Goal: Task Accomplishment & Management: Use online tool/utility

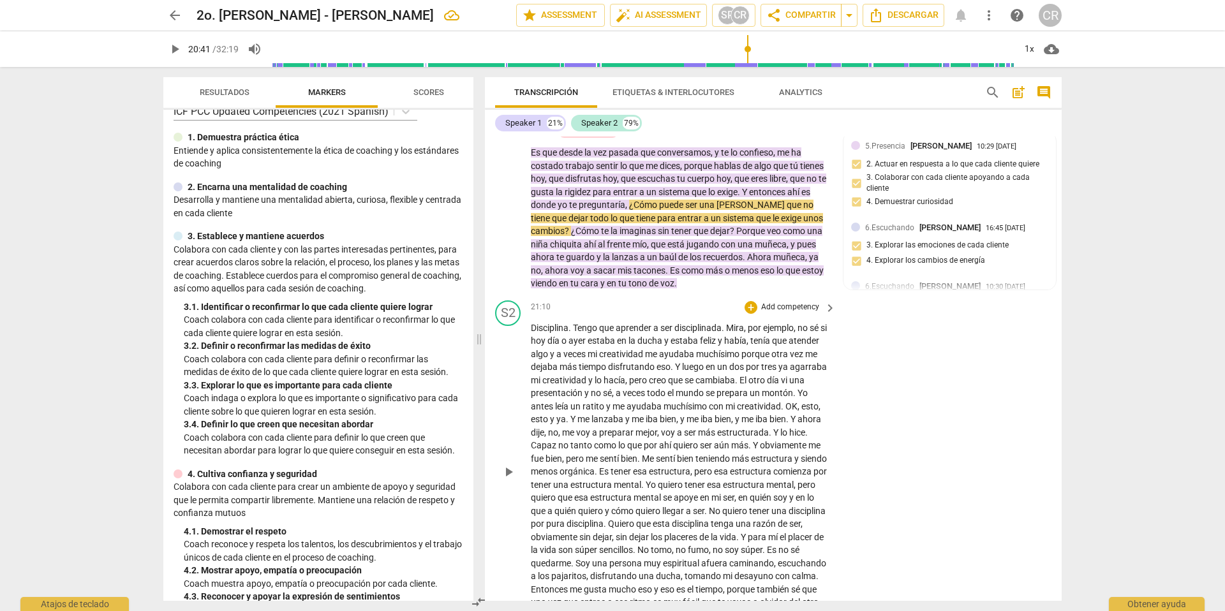
scroll to position [3597, 0]
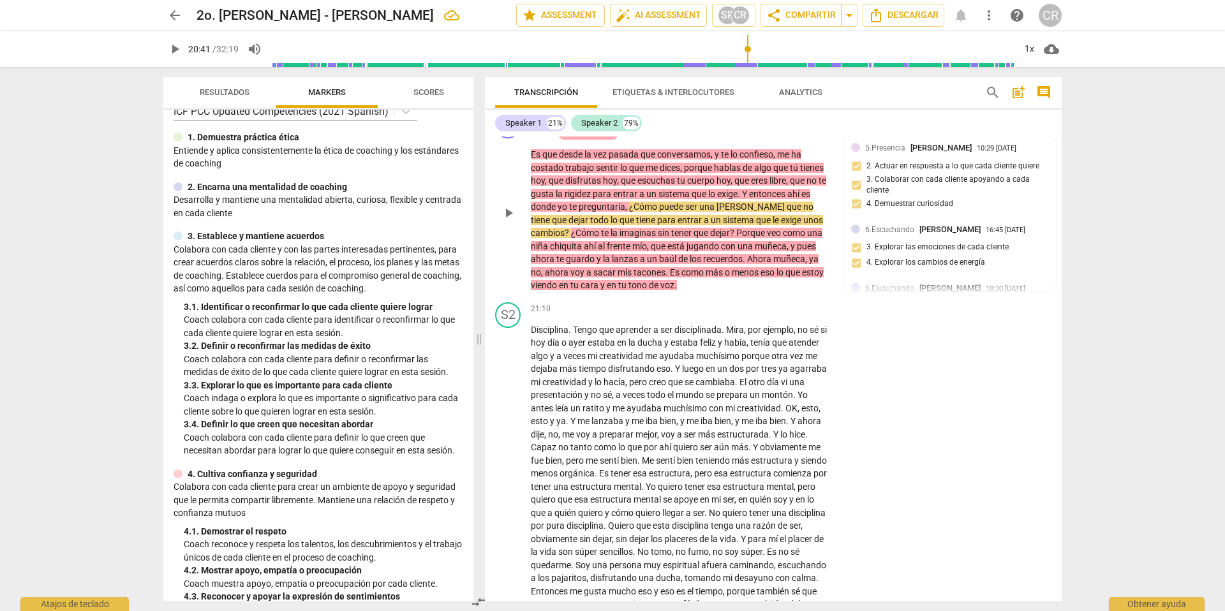
click at [588, 140] on div "7.Conciencia" at bounding box center [588, 133] width 45 height 11
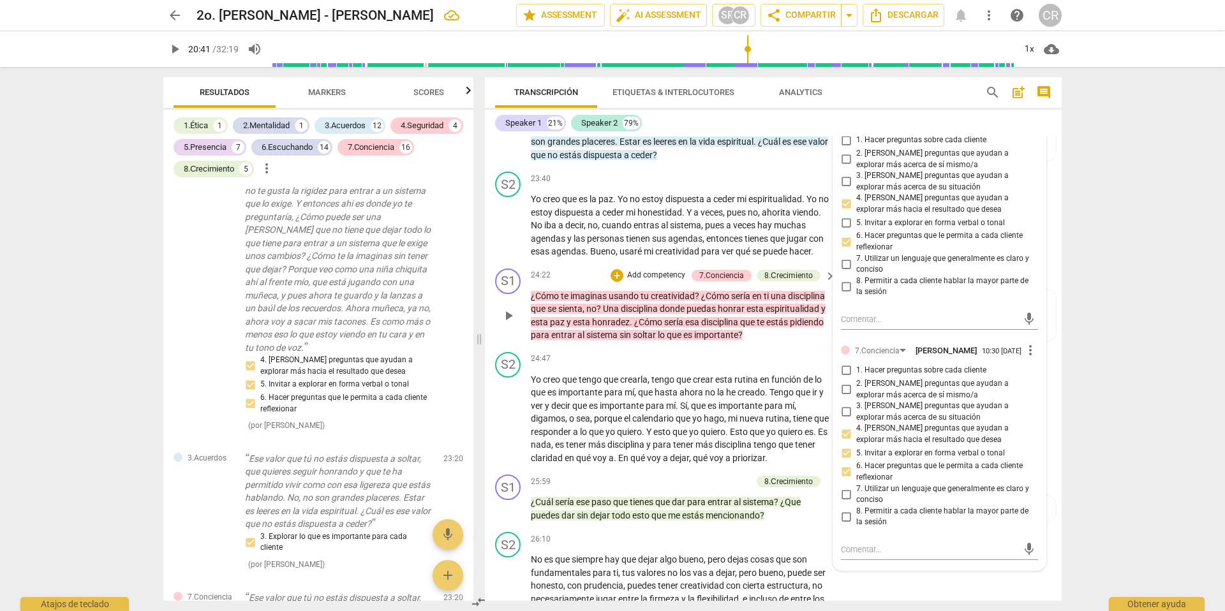
scroll to position [4175, 0]
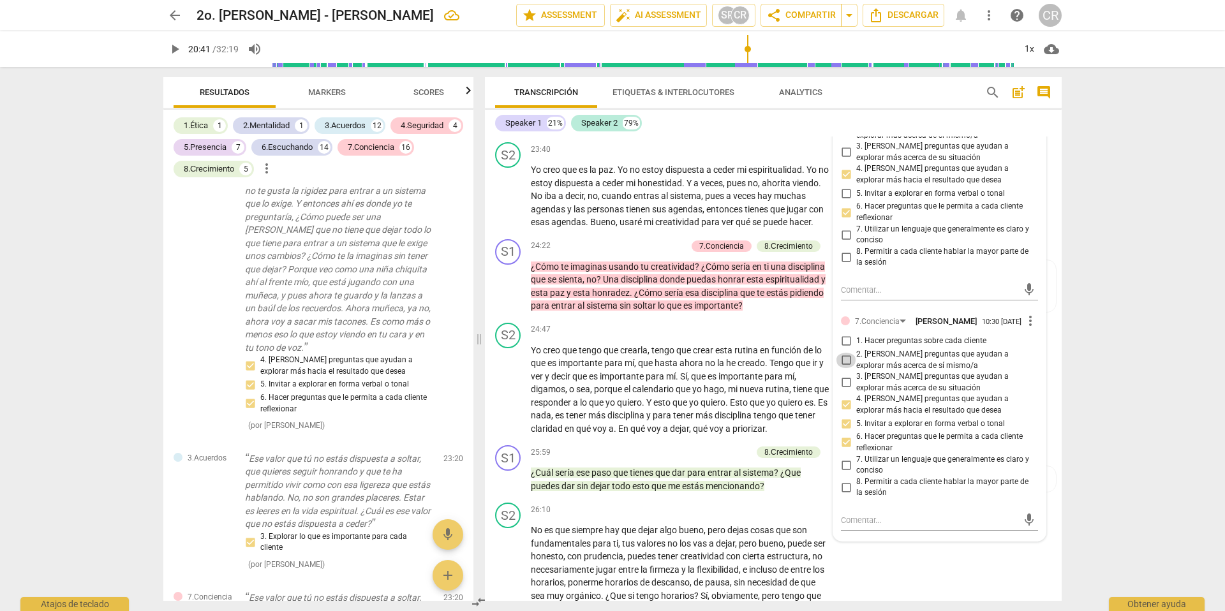
click at [846, 368] on input "2. [PERSON_NAME] preguntas que ayudan a explorar más acerca de sí mismo/a" at bounding box center [846, 360] width 20 height 15
checkbox input "true"
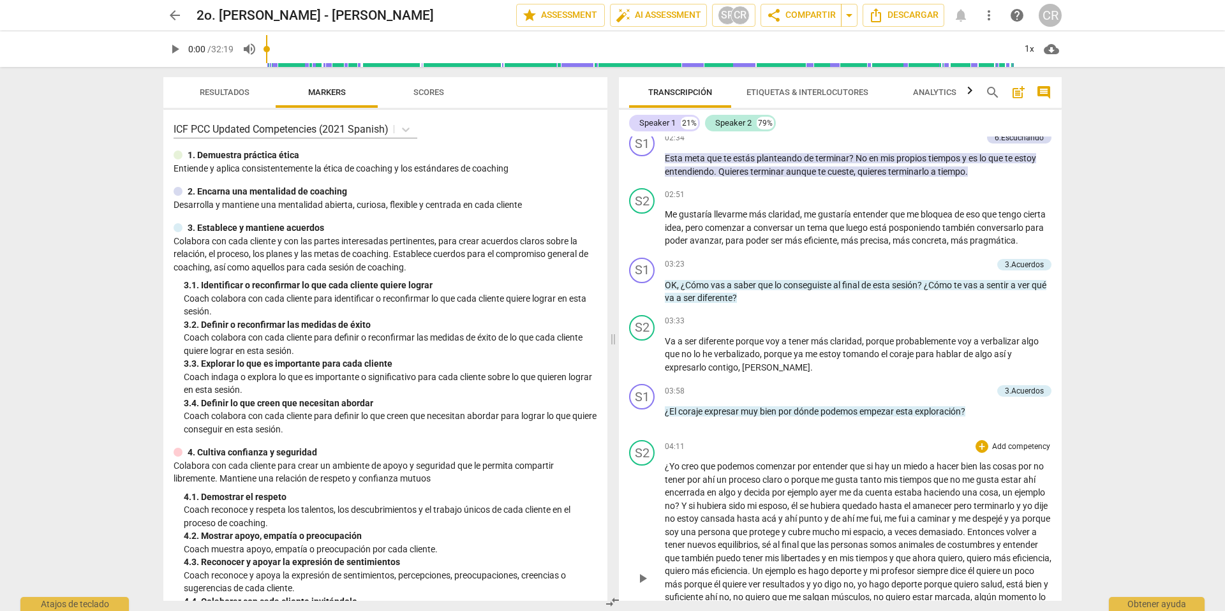
scroll to position [690, 0]
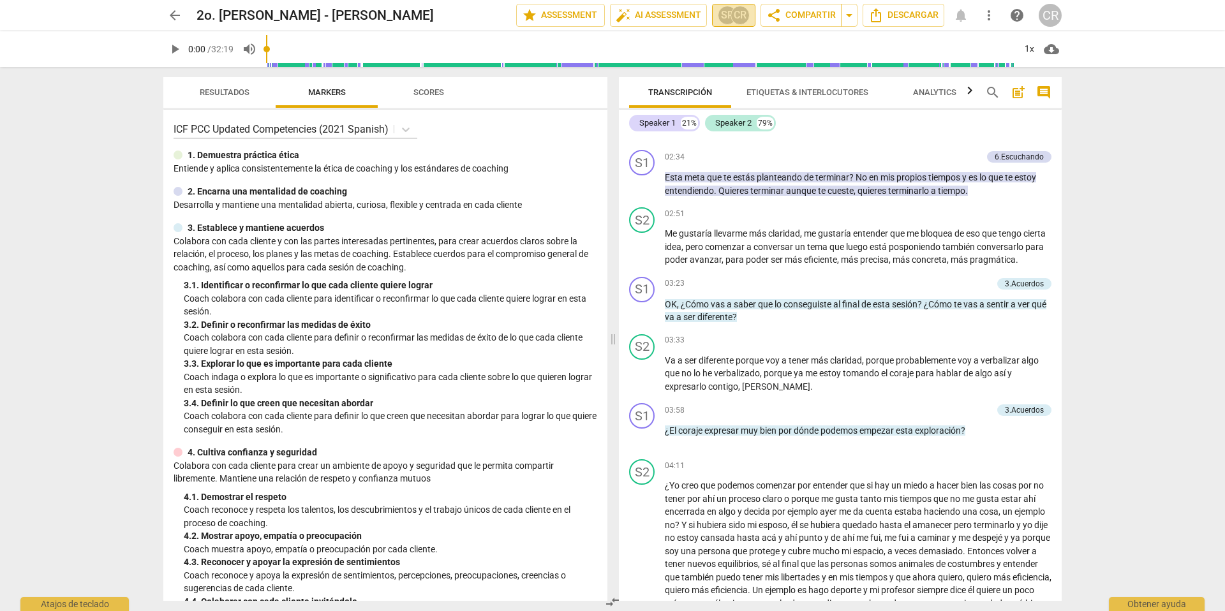
click at [726, 12] on div "SP" at bounding box center [727, 15] width 19 height 19
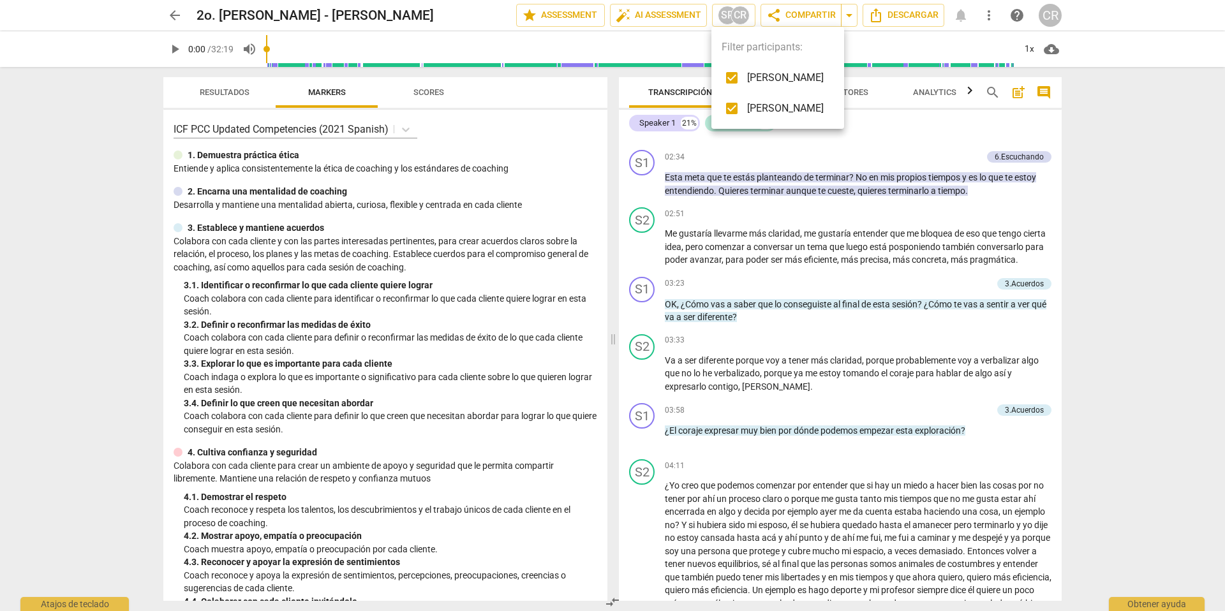
click at [734, 156] on div at bounding box center [612, 305] width 1225 height 611
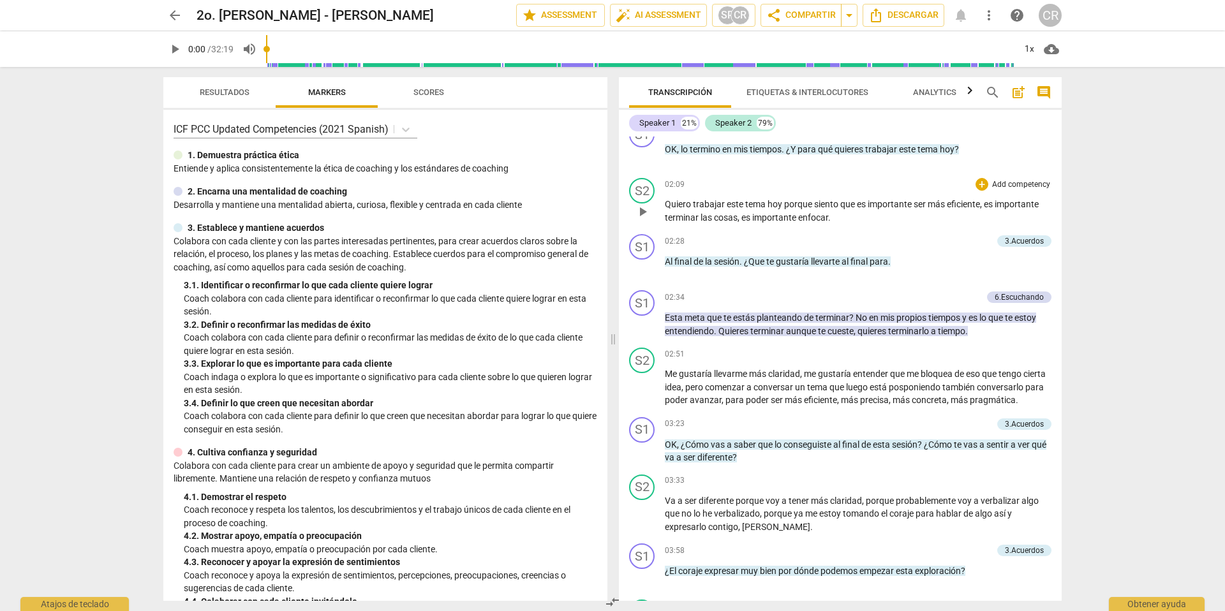
scroll to position [586, 0]
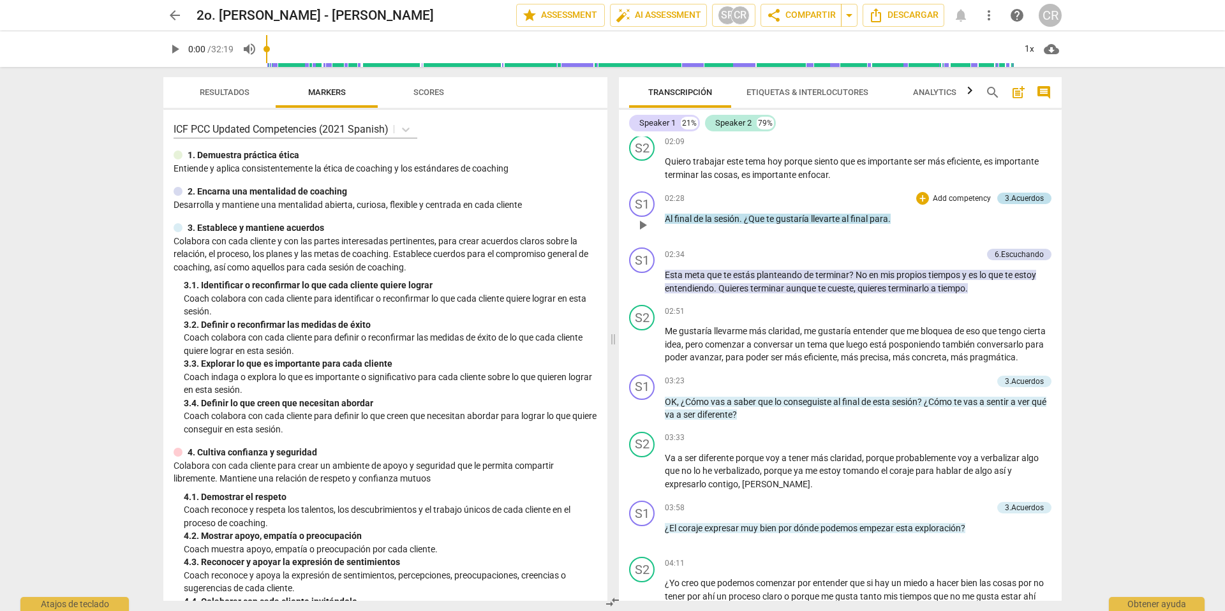
click at [1018, 219] on div "02:28 + Add competency 3.Acuerdos keyboard_arrow_right Al final de la sesión . …" at bounding box center [858, 214] width 387 height 46
click at [1016, 204] on div "3.Acuerdos" at bounding box center [1024, 197] width 39 height 11
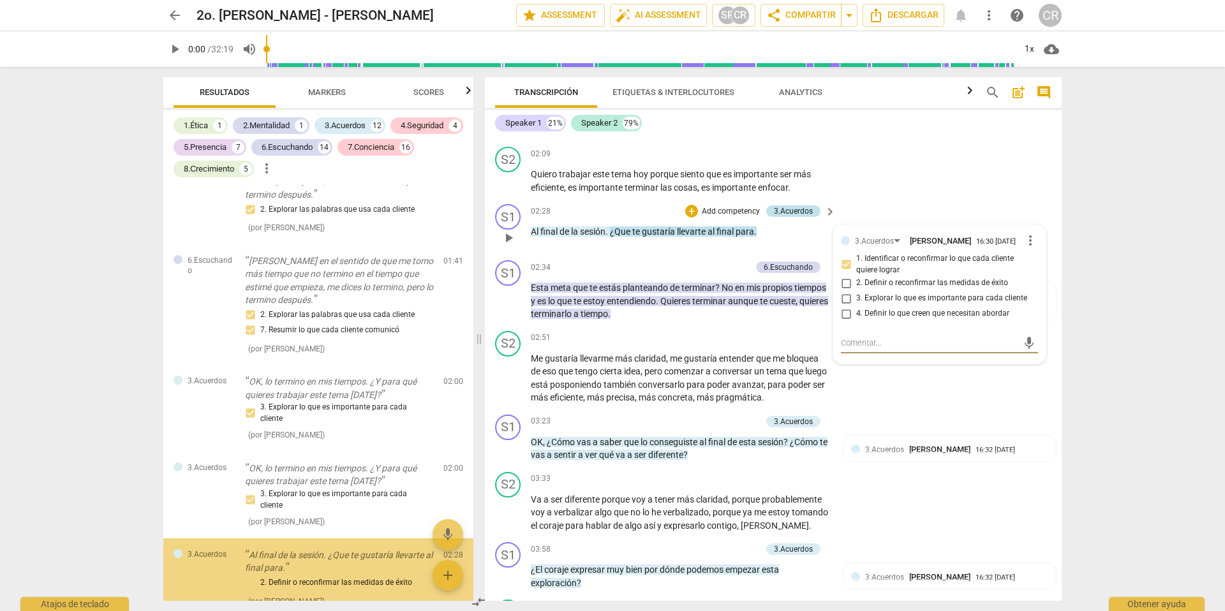
scroll to position [519, 0]
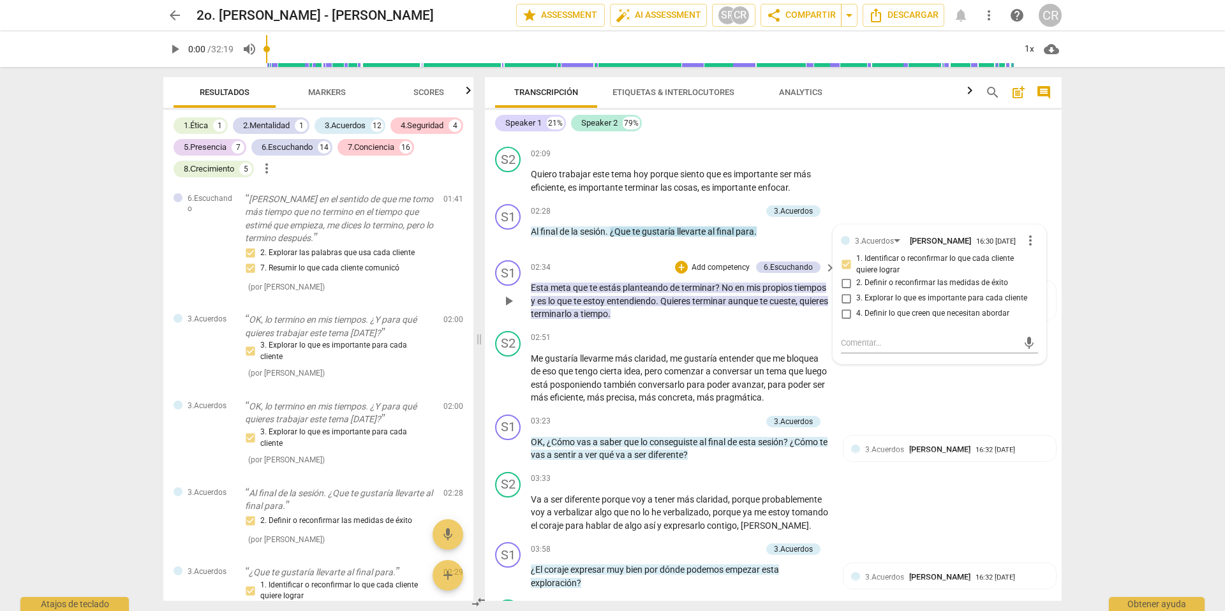
click at [611, 292] on span "estás" at bounding box center [611, 288] width 24 height 10
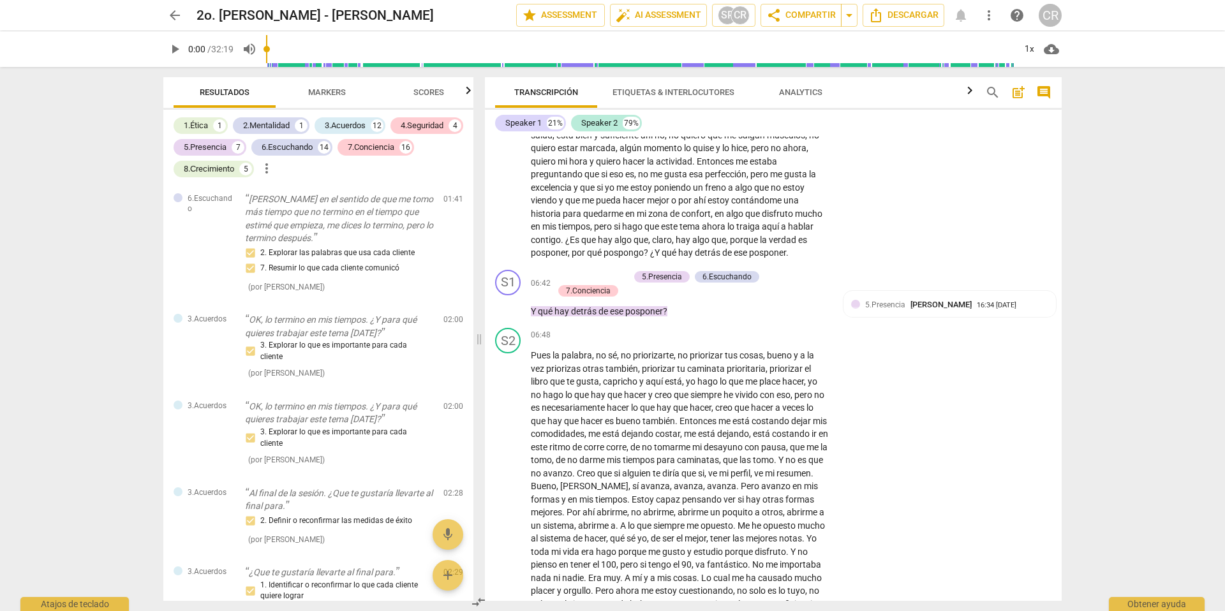
scroll to position [1300, 0]
click at [602, 282] on p "Add competency" at bounding box center [598, 275] width 61 height 11
click at [751, 335] on div at bounding box center [612, 305] width 1225 height 611
click at [732, 282] on div "6.Escuchando" at bounding box center [726, 275] width 49 height 11
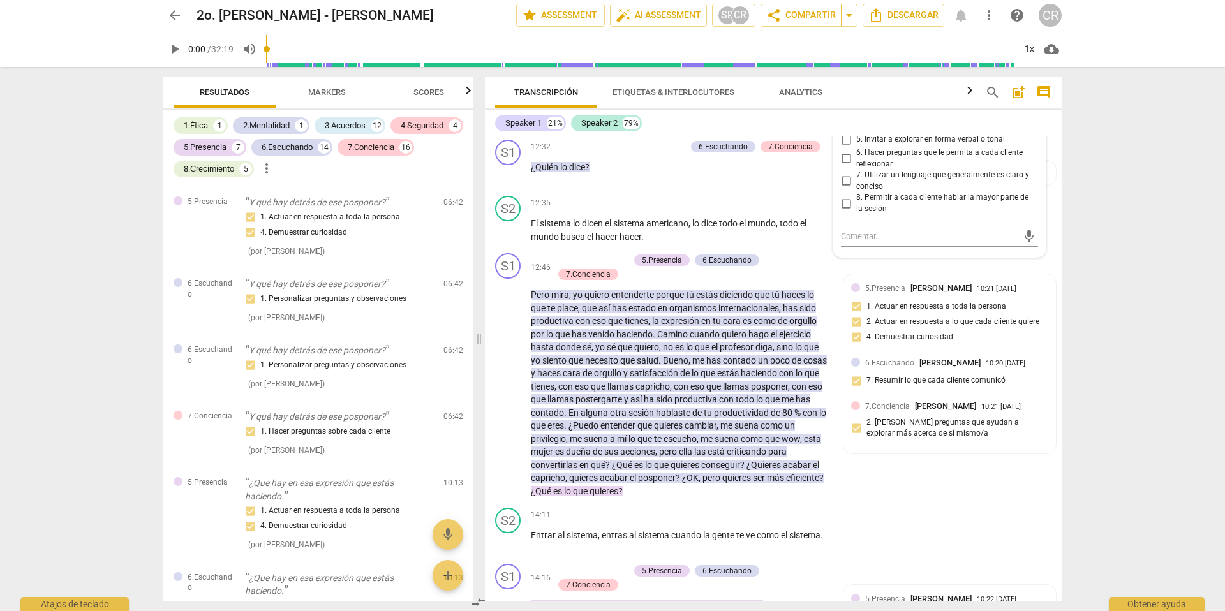
scroll to position [2251, 0]
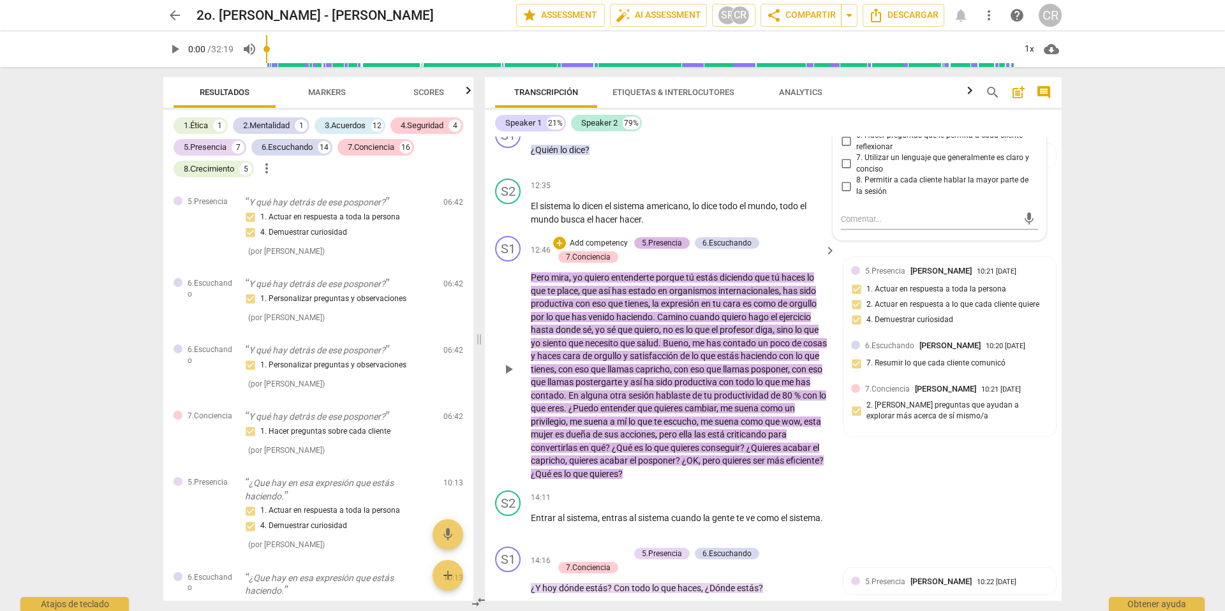
click at [653, 249] on div "5.Presencia" at bounding box center [662, 242] width 40 height 11
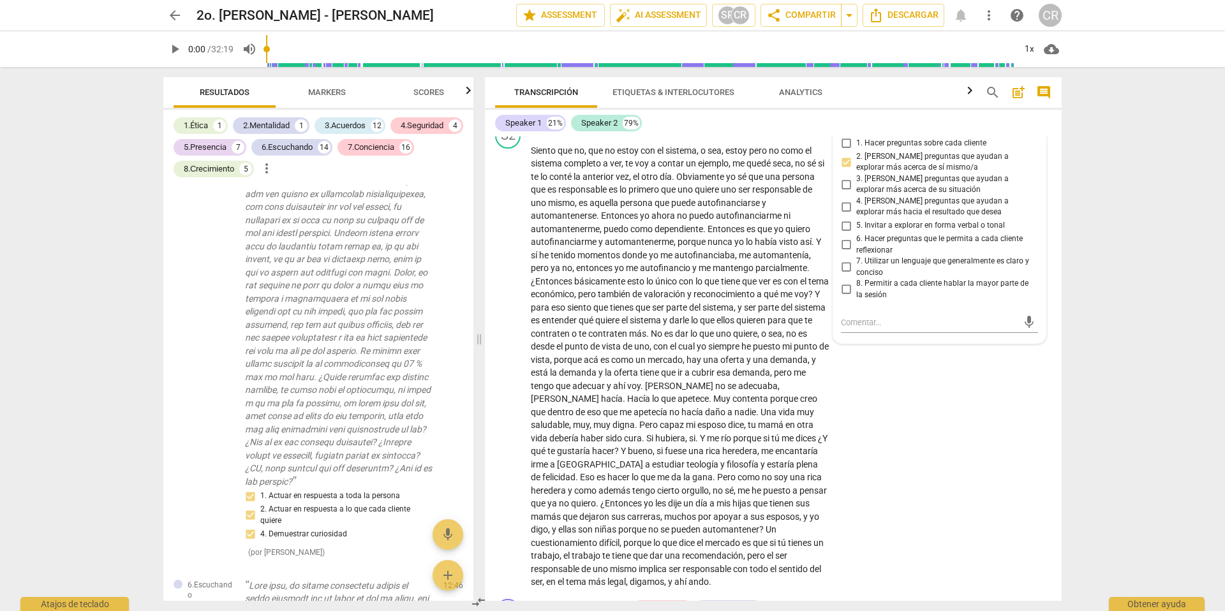
scroll to position [2751, 0]
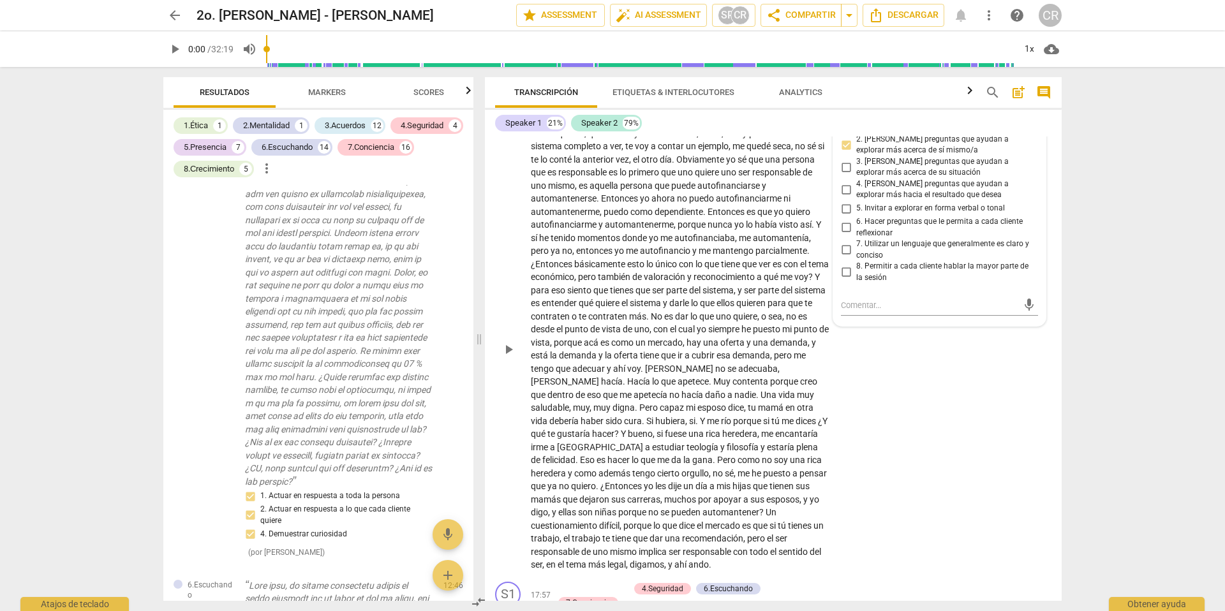
click at [635, 295] on span "tienes" at bounding box center [623, 290] width 26 height 10
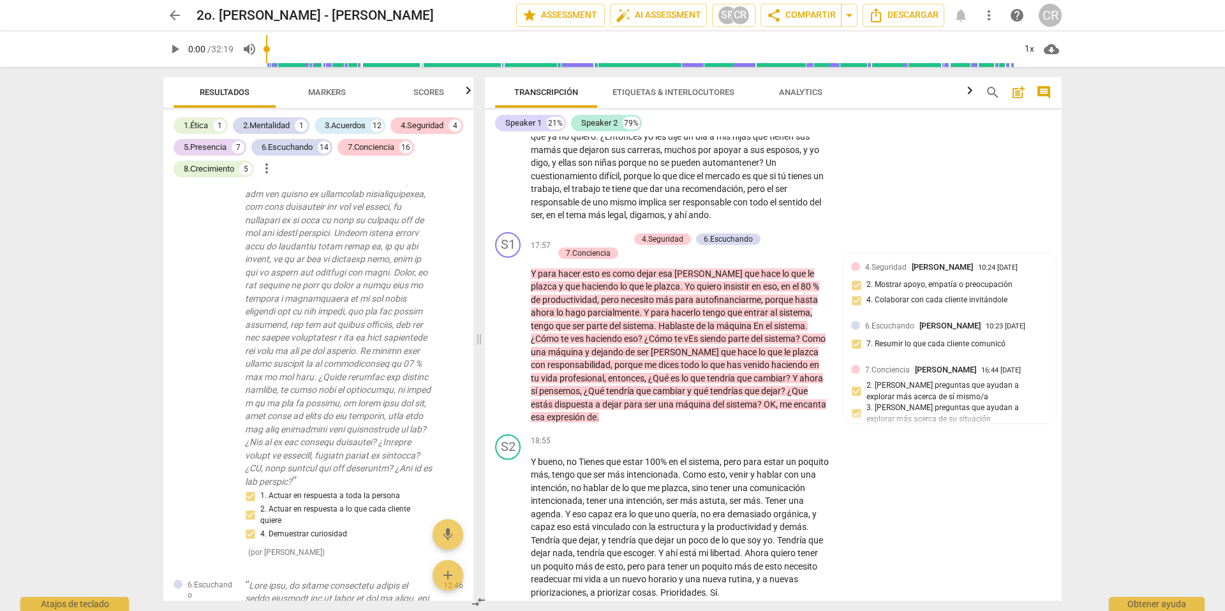
scroll to position [3106, 0]
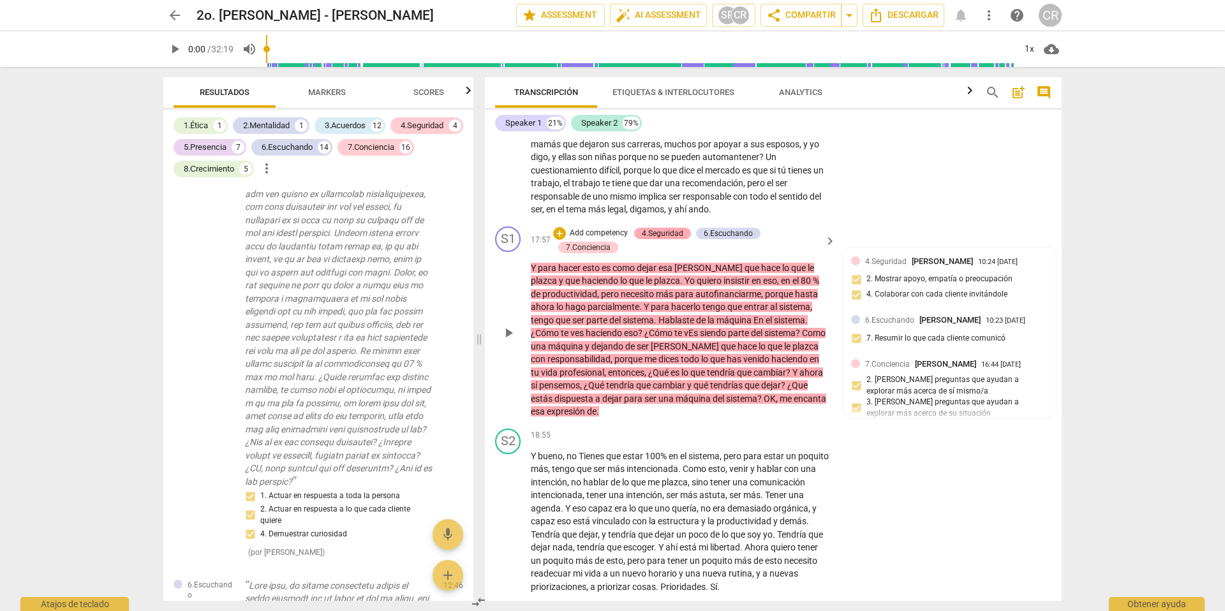
click at [663, 239] on div "4.Seguridad" at bounding box center [662, 233] width 41 height 11
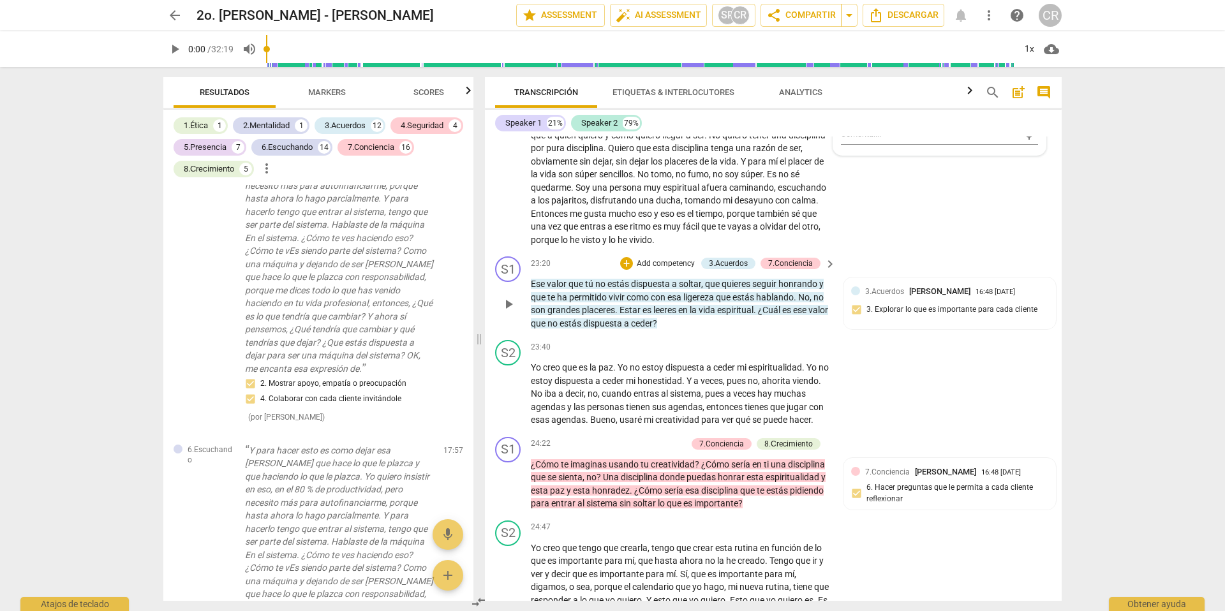
scroll to position [3979, 0]
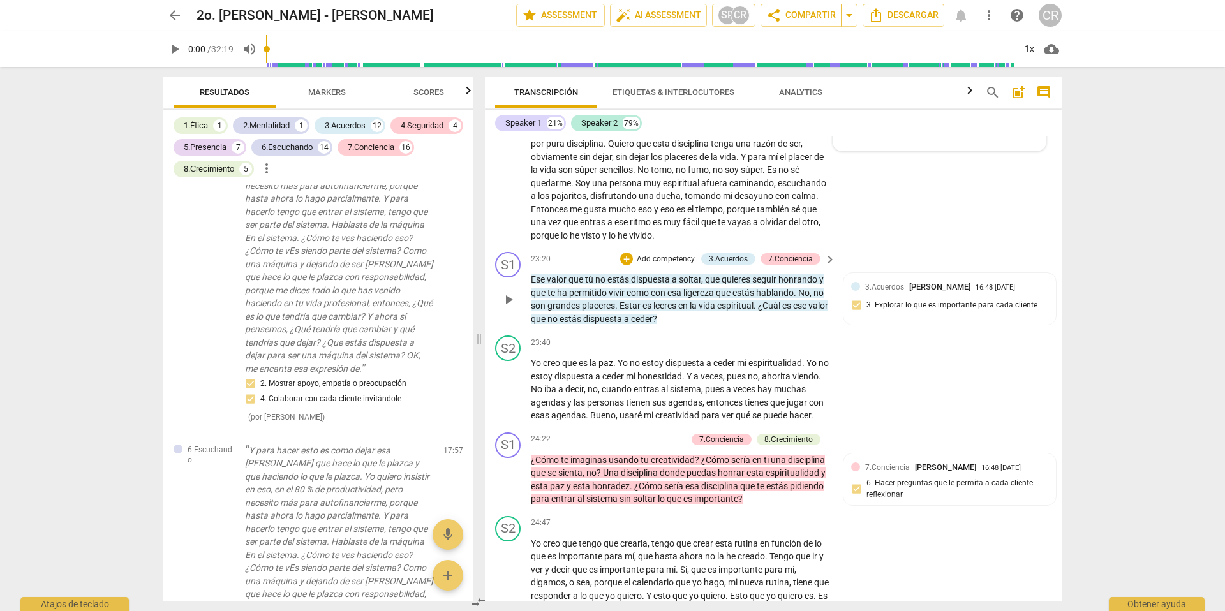
click at [659, 265] on p "Add competency" at bounding box center [665, 259] width 61 height 11
click at [727, 348] on b "7.Conciencia" at bounding box center [721, 346] width 44 height 15
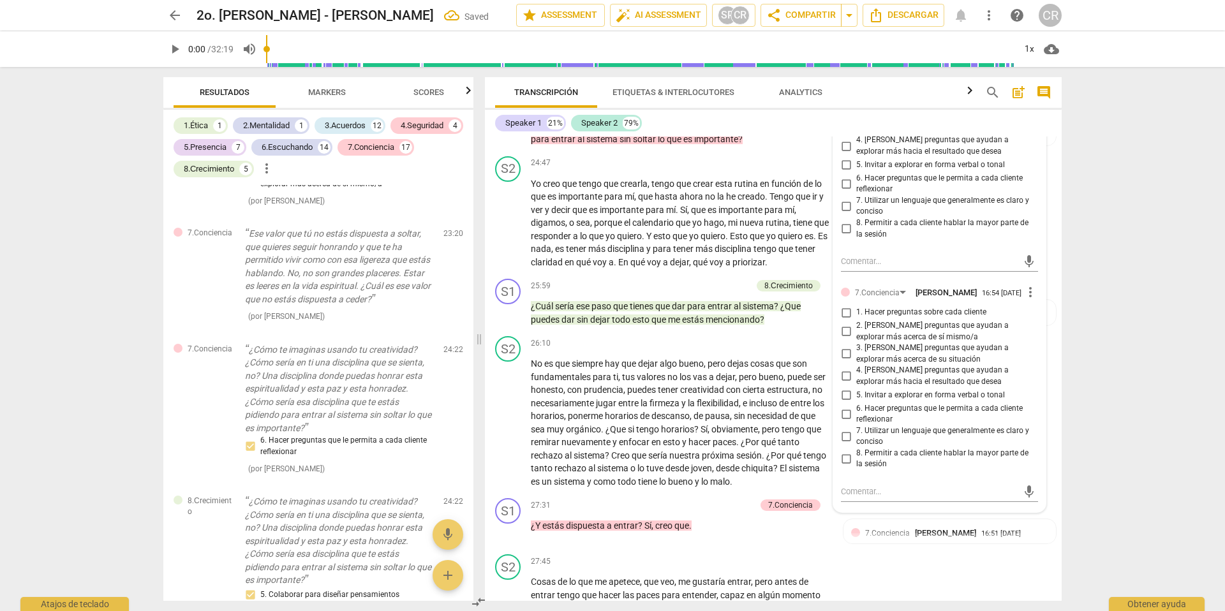
scroll to position [4342, 0]
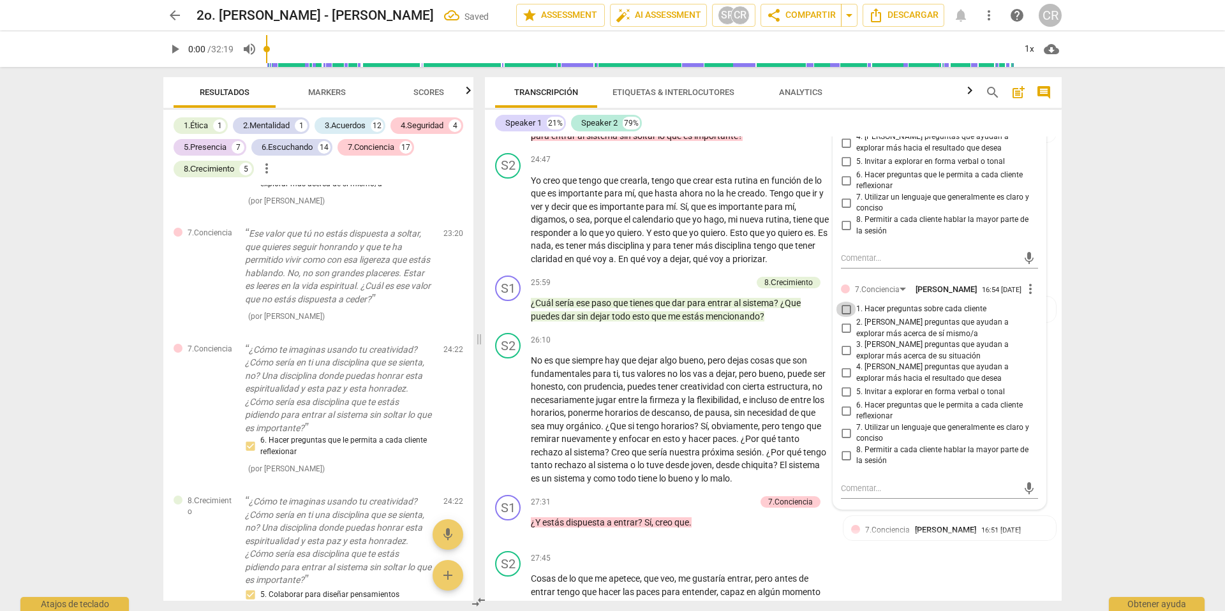
click at [845, 317] on input "1. Hacer preguntas sobre cada cliente" at bounding box center [846, 309] width 20 height 15
checkbox input "true"
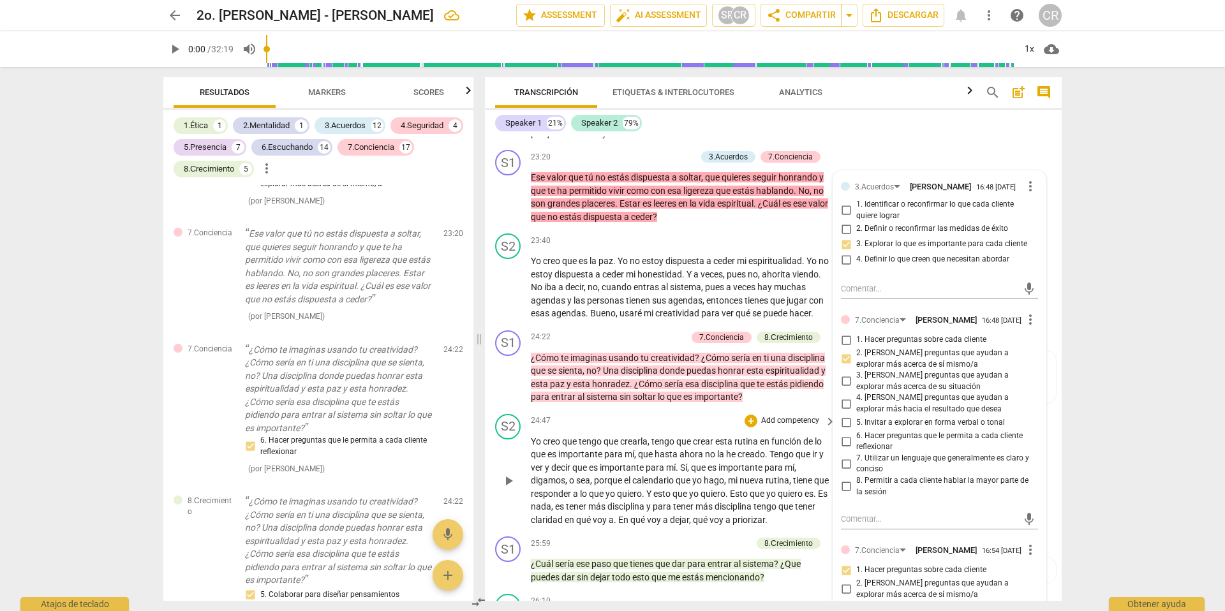
scroll to position [3974, 0]
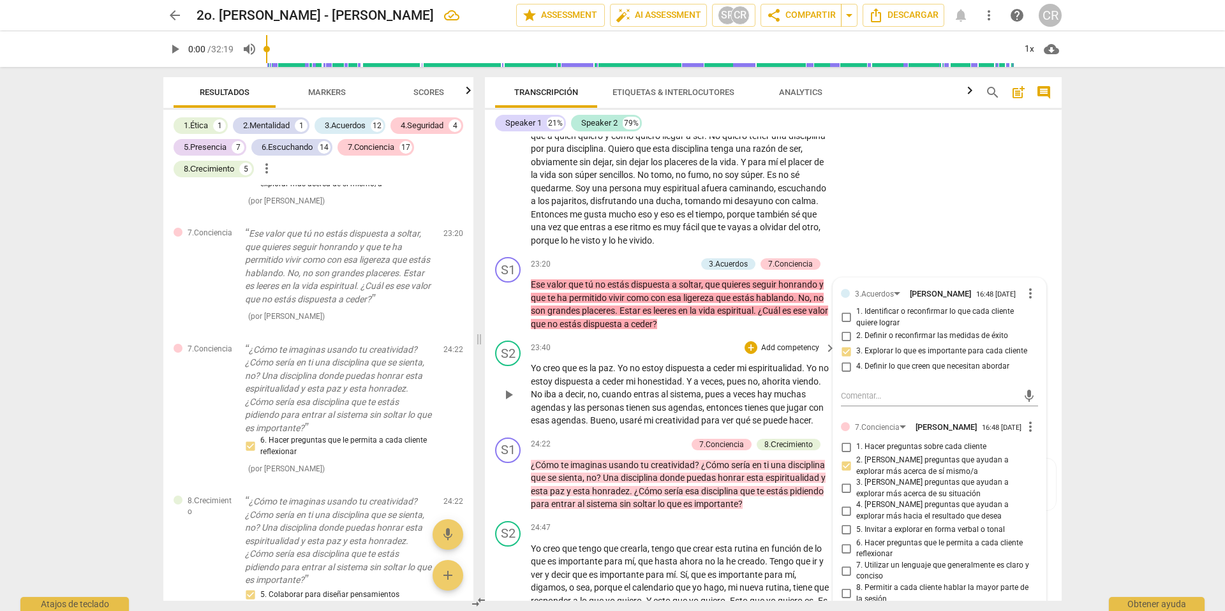
click at [601, 416] on p "Yo creo que es la paz . Yo no estoy dispuesta a ceder mi espiritualidad . Yo no…" at bounding box center [680, 395] width 299 height 66
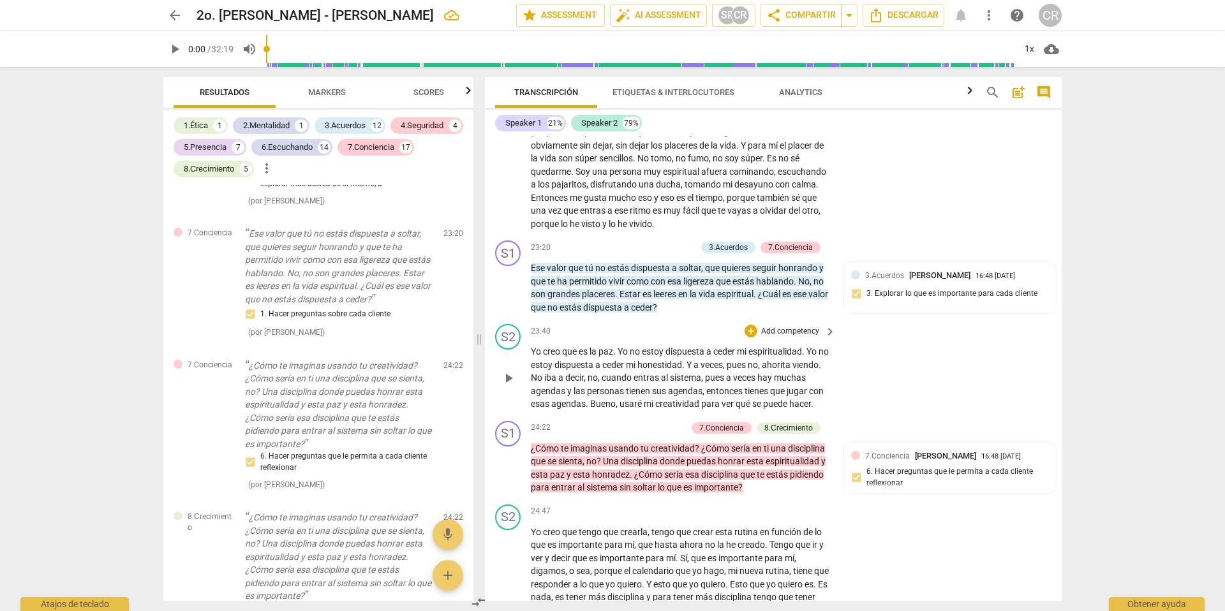
scroll to position [3991, 0]
click at [504, 295] on span "play_arrow" at bounding box center [508, 287] width 15 height 15
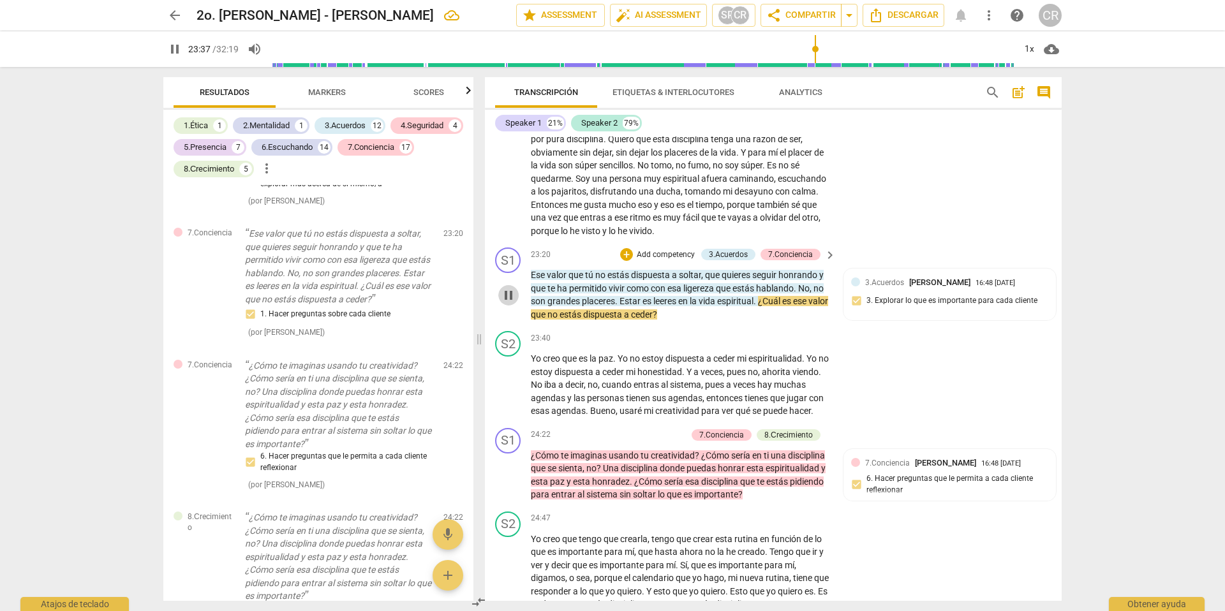
click at [508, 306] on button "pause" at bounding box center [508, 295] width 20 height 20
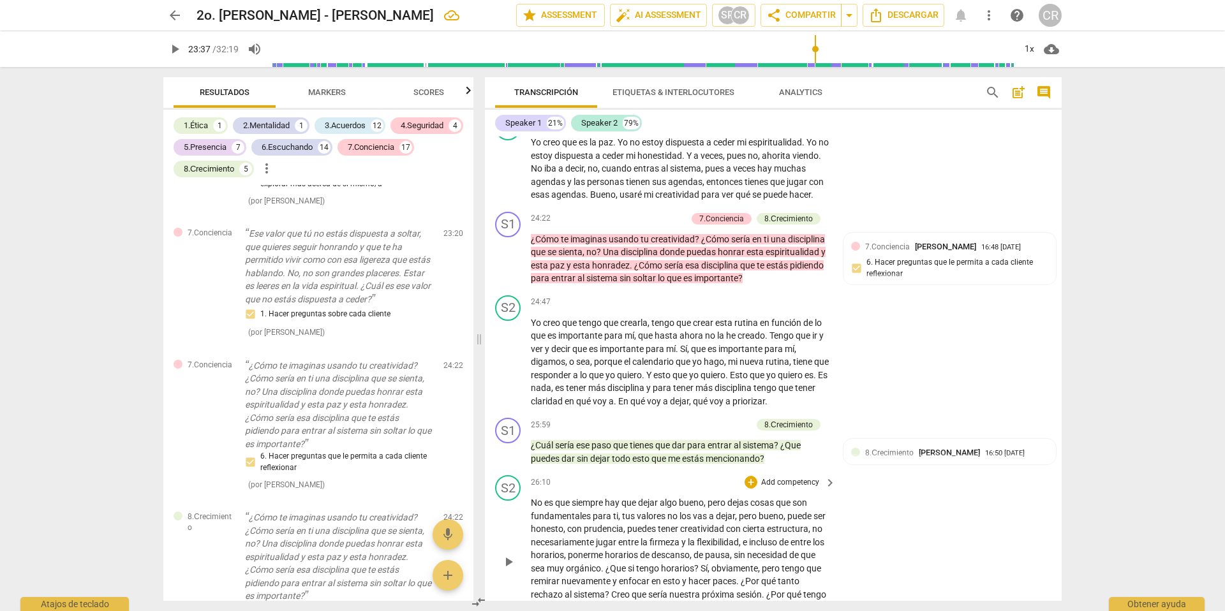
scroll to position [4200, 0]
click at [510, 266] on span "play_arrow" at bounding box center [508, 258] width 15 height 15
click at [510, 266] on span "pause" at bounding box center [508, 258] width 15 height 15
type input "1489"
click at [655, 224] on p "Add competency" at bounding box center [656, 217] width 61 height 11
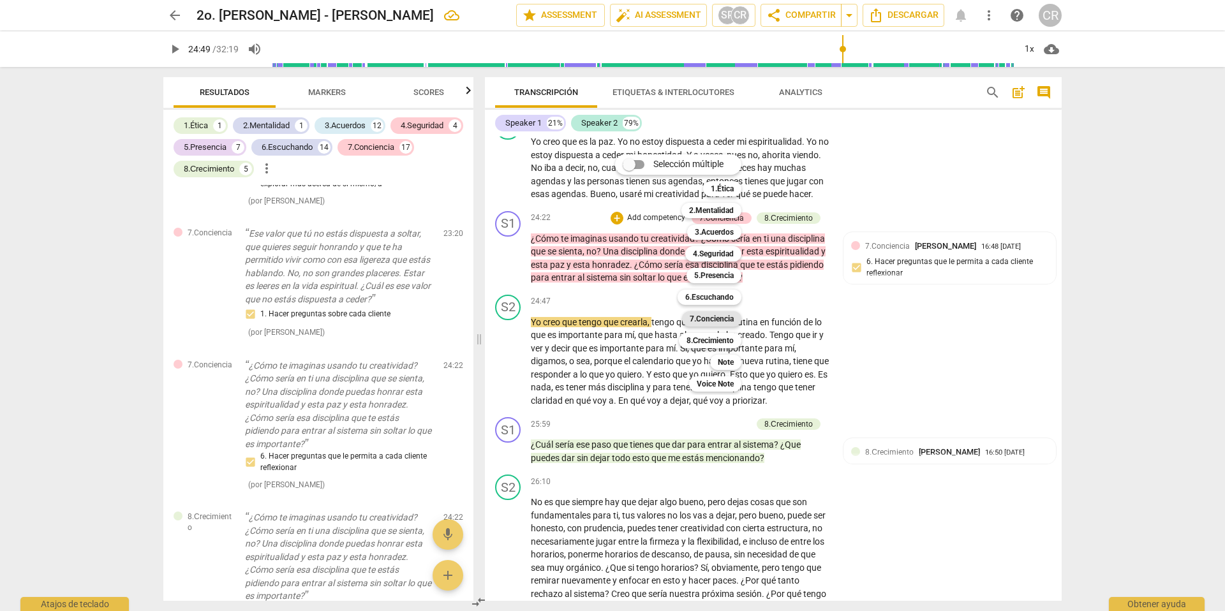
click at [718, 316] on b "7.Conciencia" at bounding box center [712, 318] width 44 height 15
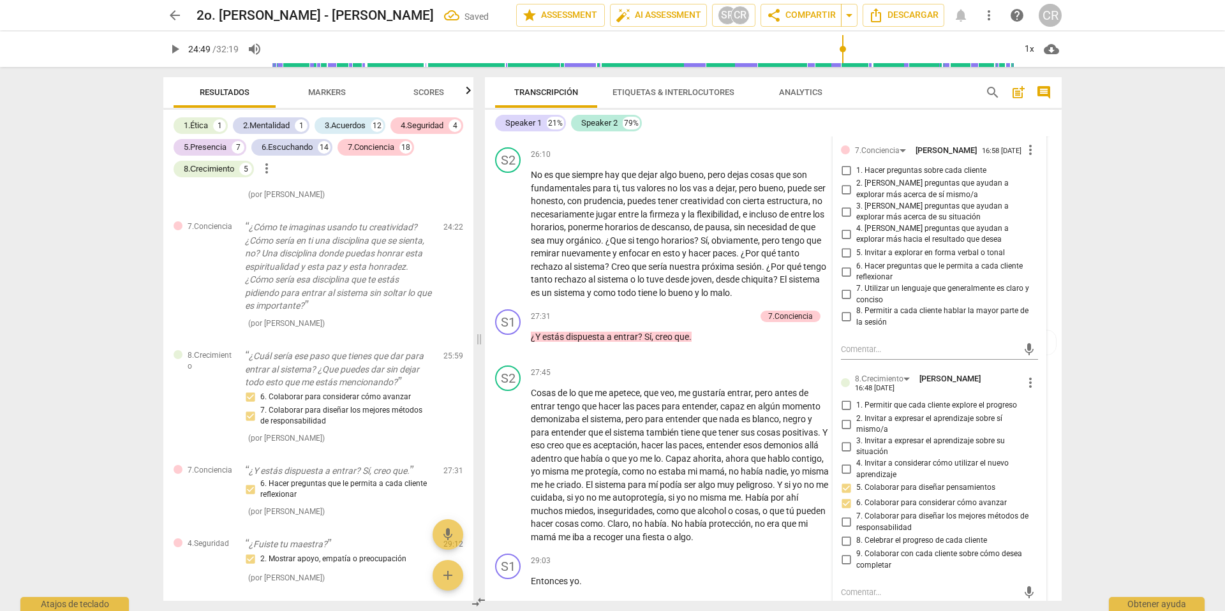
scroll to position [4558, 0]
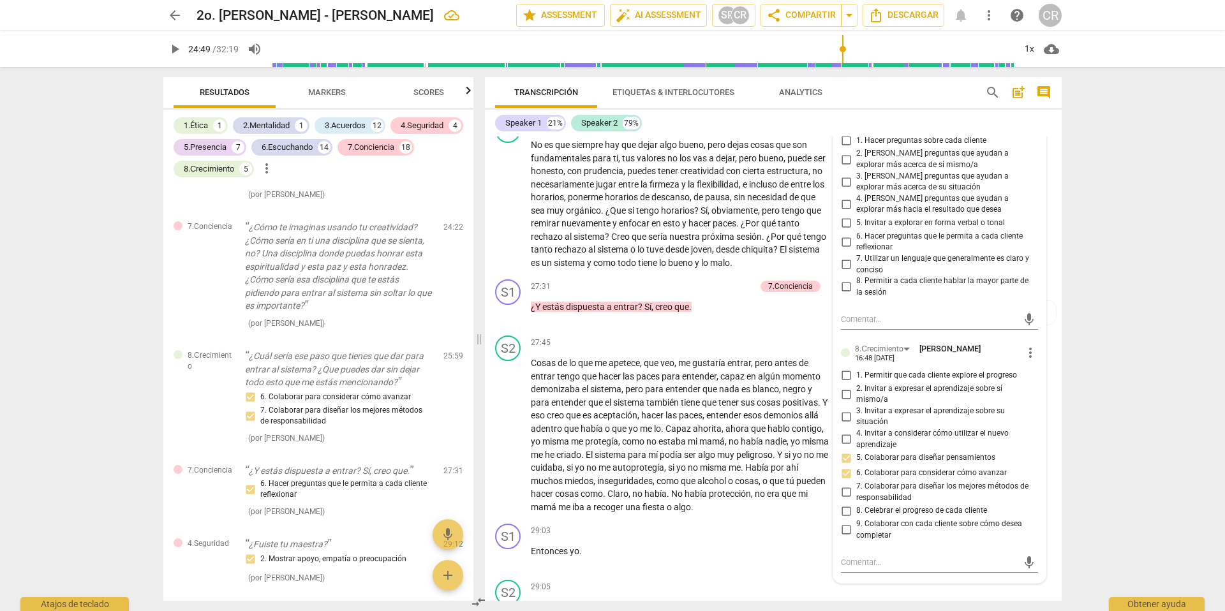
click at [844, 249] on input "6. Hacer preguntas que le permita a cada cliente reflexionar" at bounding box center [846, 241] width 20 height 15
checkbox input "true"
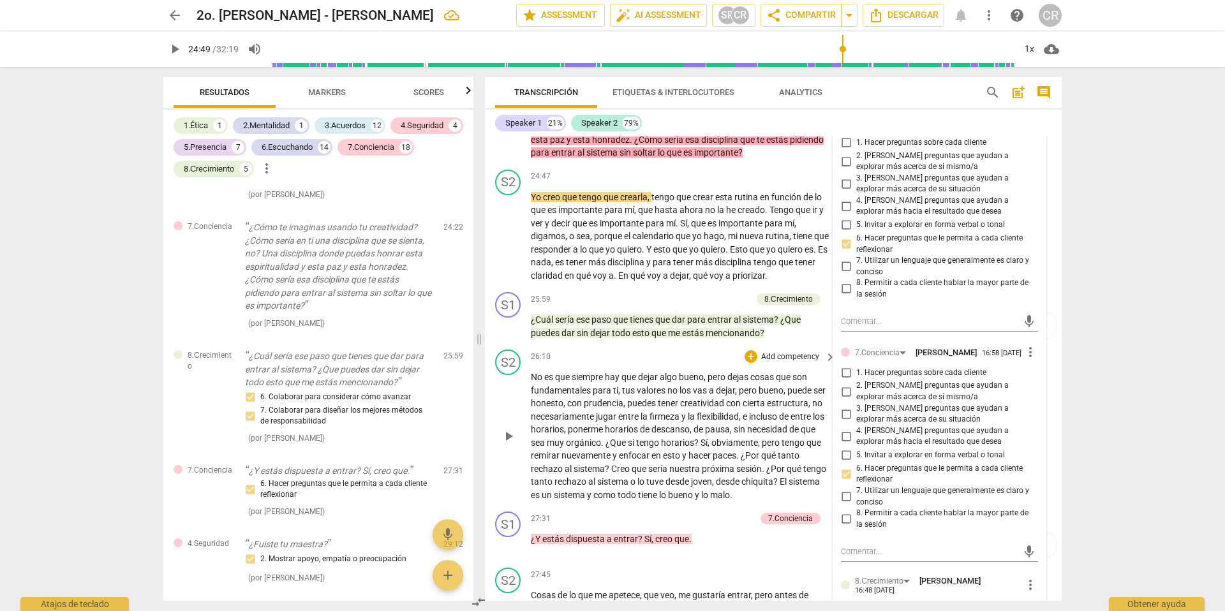
scroll to position [4279, 0]
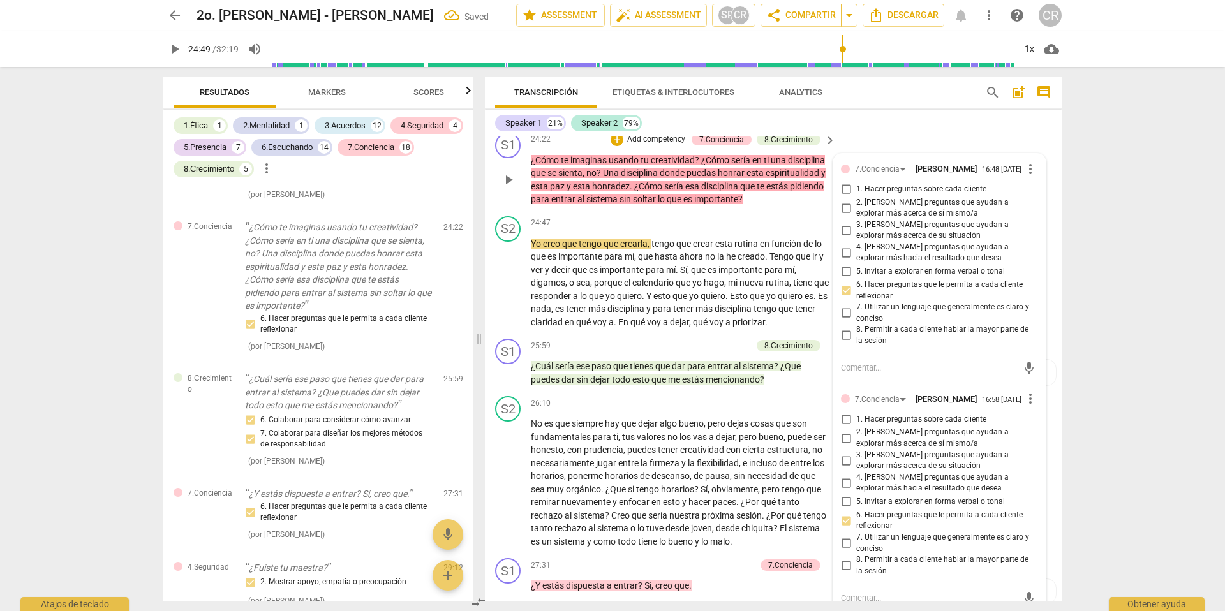
click at [655, 145] on p "Add competency" at bounding box center [656, 139] width 61 height 11
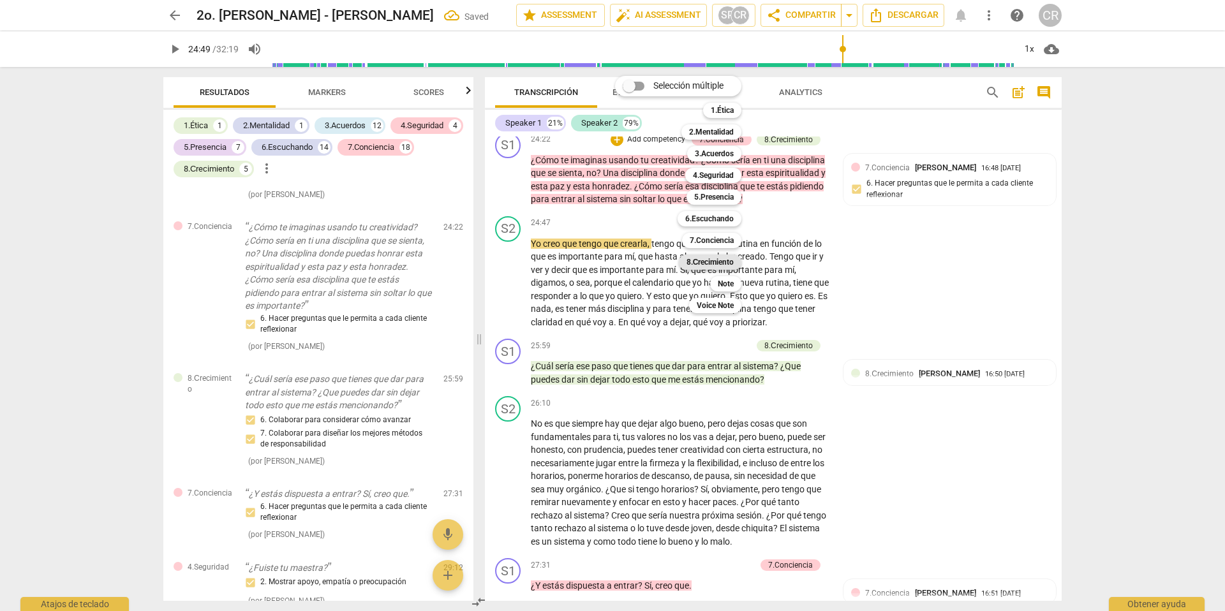
click at [728, 262] on b "8.Сrecimiento" at bounding box center [710, 262] width 48 height 15
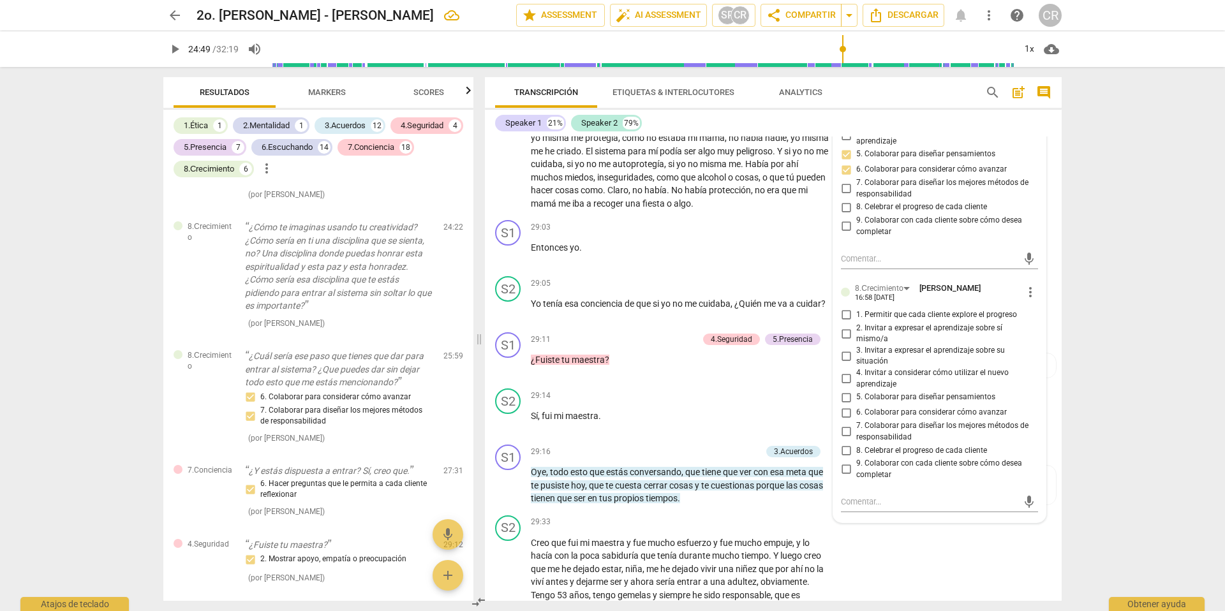
scroll to position [4866, 0]
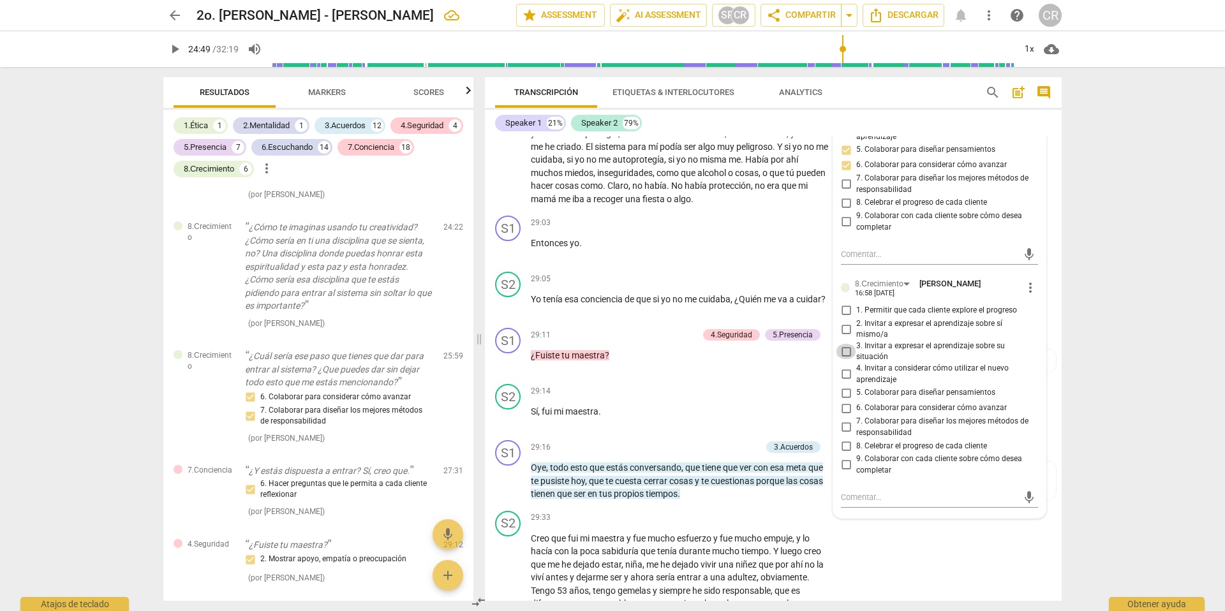
click at [844, 359] on input "3. Invitar a expresar el aprendizaje sobre su situación" at bounding box center [846, 351] width 20 height 15
checkbox input "true"
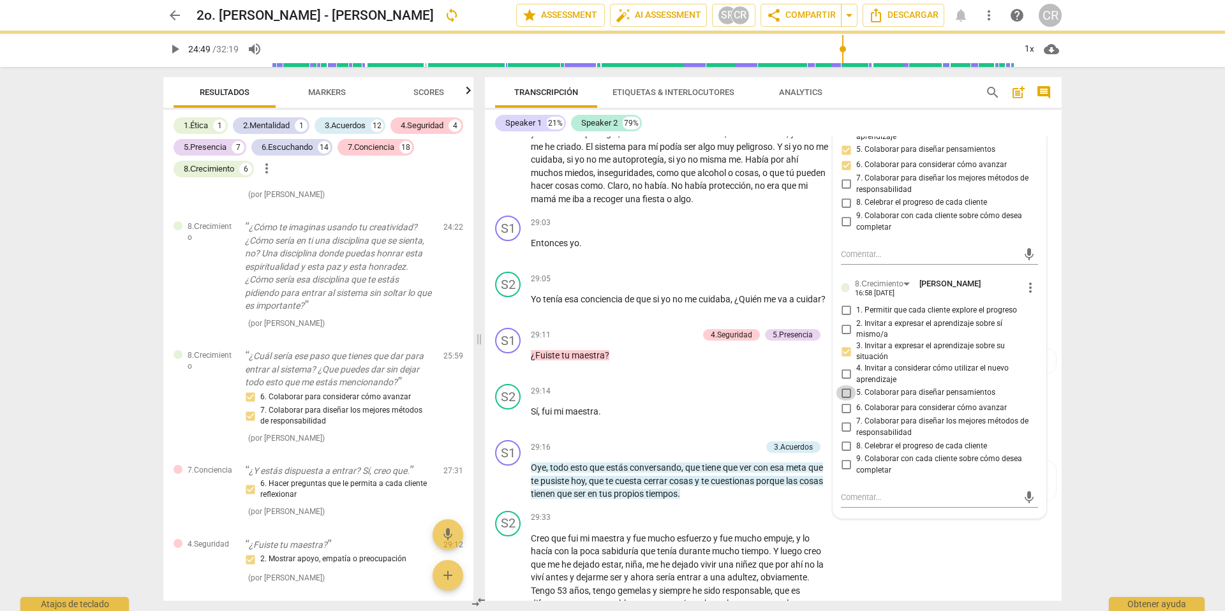
click at [844, 401] on input "5. Colaborar para diseñar pensamientos" at bounding box center [846, 392] width 20 height 15
checkbox input "true"
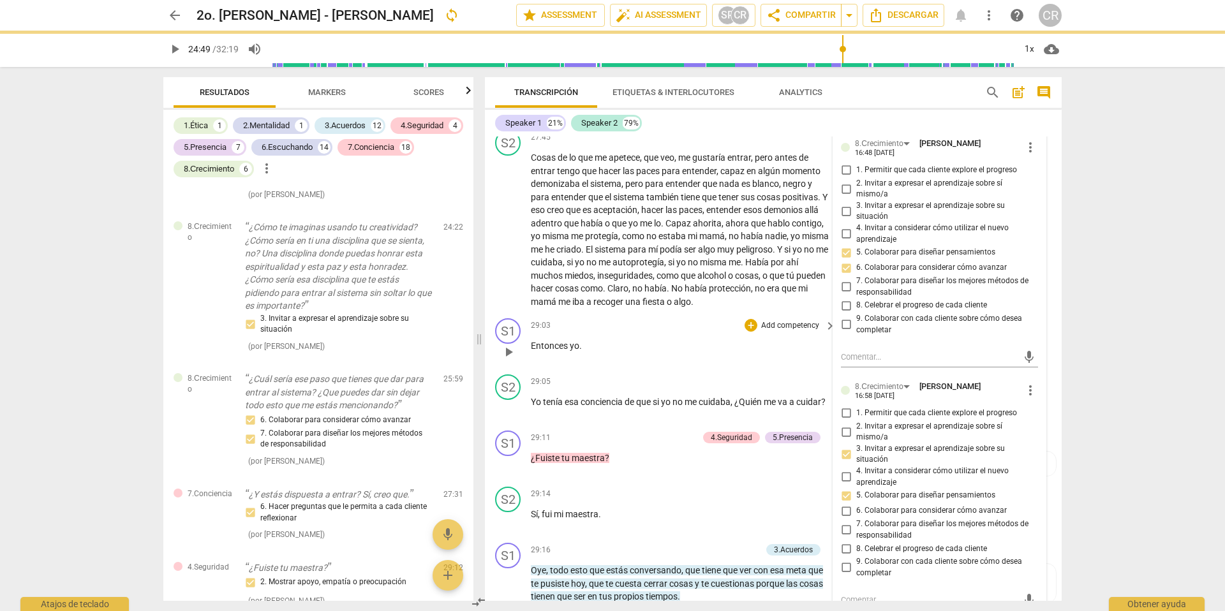
scroll to position [4494, 0]
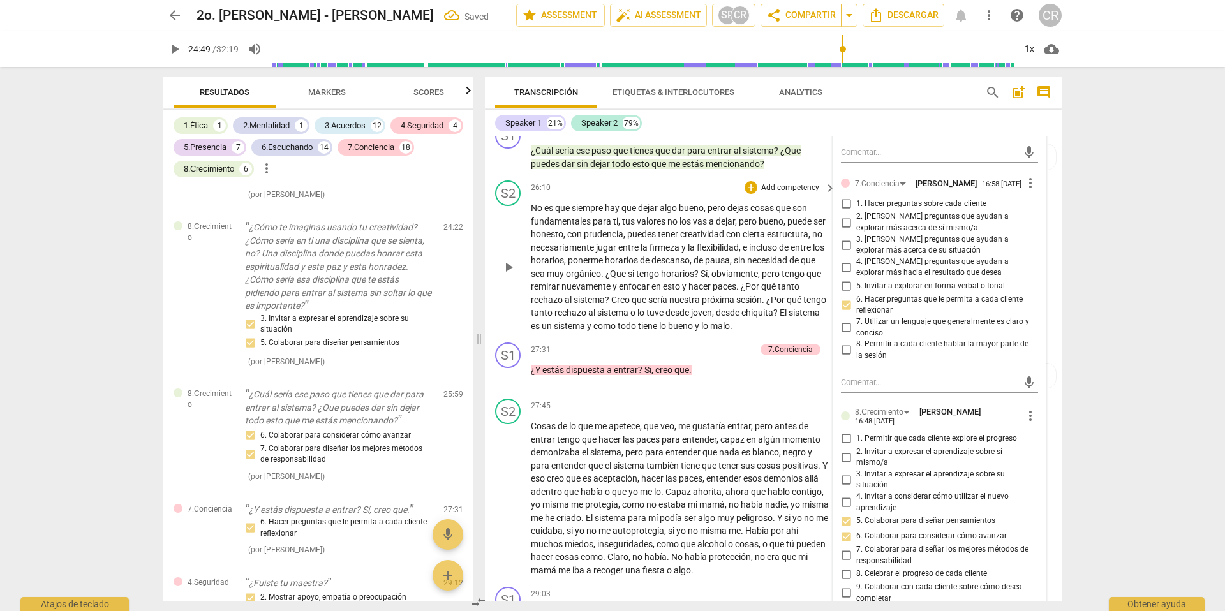
click at [672, 308] on p "No es que siempre hay que dejar algo bueno , pero dejas cosas que son fundament…" at bounding box center [680, 267] width 299 height 131
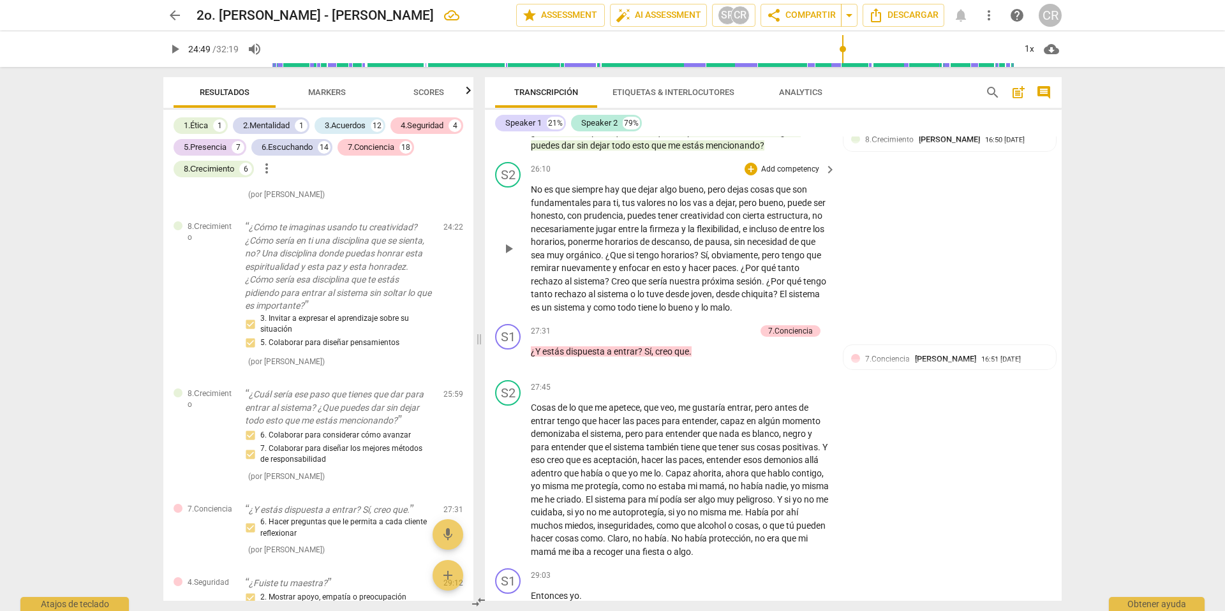
scroll to position [4472, 0]
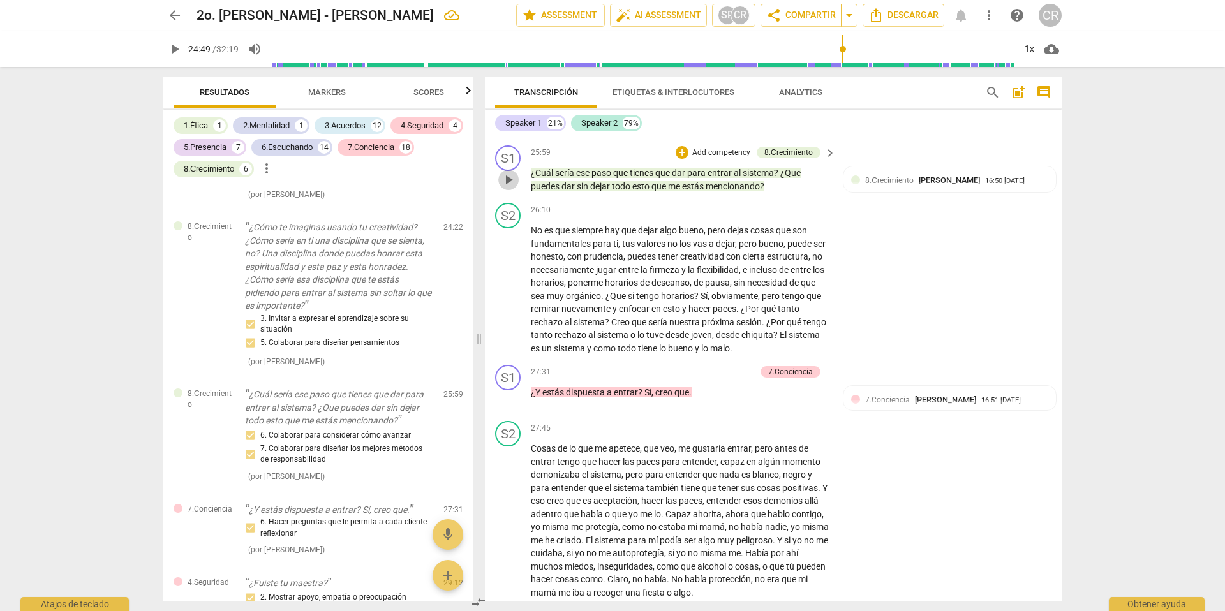
click at [507, 188] on span "play_arrow" at bounding box center [508, 179] width 15 height 15
click at [506, 188] on span "pause" at bounding box center [508, 179] width 15 height 15
type input "1567"
click at [715, 159] on p "Add competency" at bounding box center [721, 152] width 61 height 11
click at [784, 274] on b "8.Сrecimiento" at bounding box center [775, 274] width 48 height 15
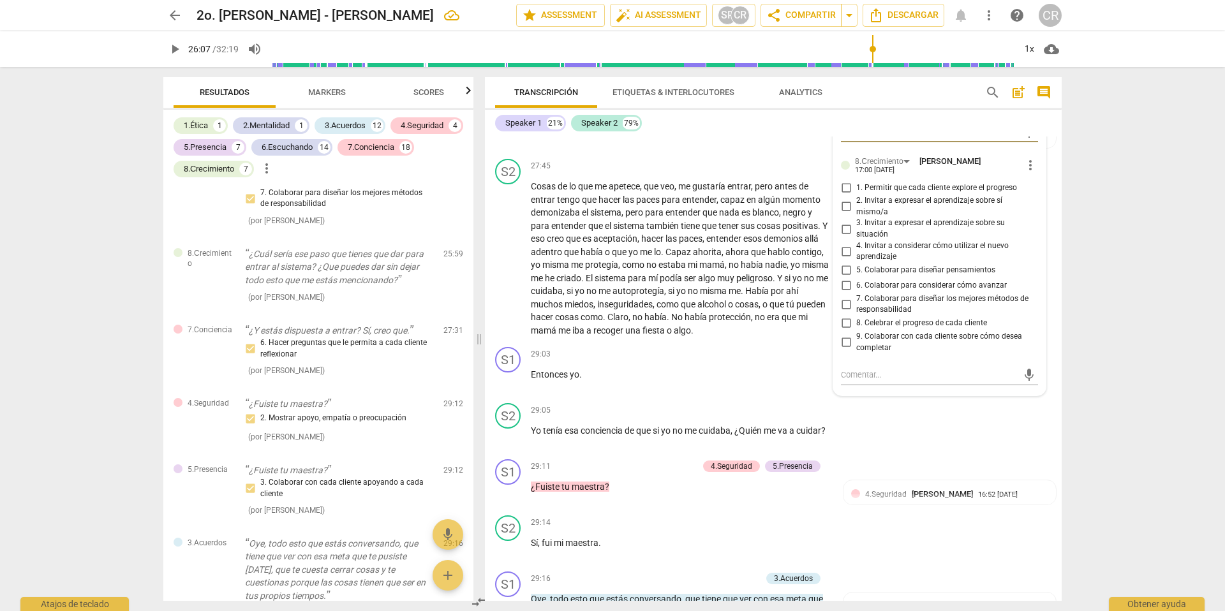
scroll to position [4760, 0]
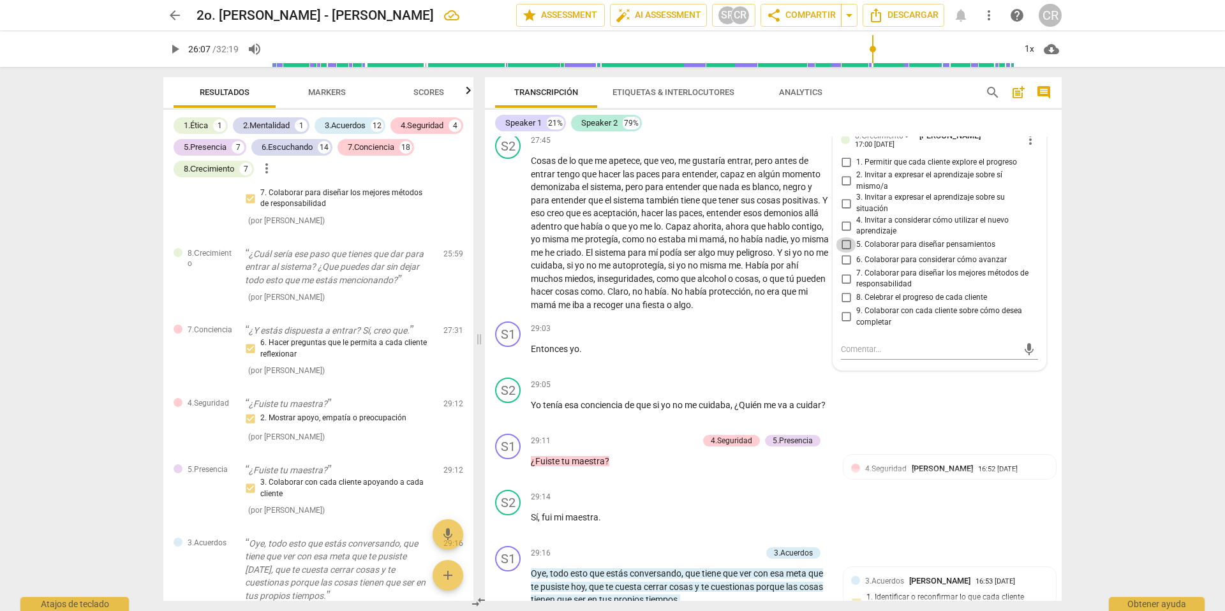
click at [844, 253] on input "5. Colaborar para diseñar pensamientos" at bounding box center [846, 244] width 20 height 15
checkbox input "true"
click at [843, 268] on input "6. Colaborar para considerar cómo avanzar" at bounding box center [846, 260] width 20 height 15
checkbox input "true"
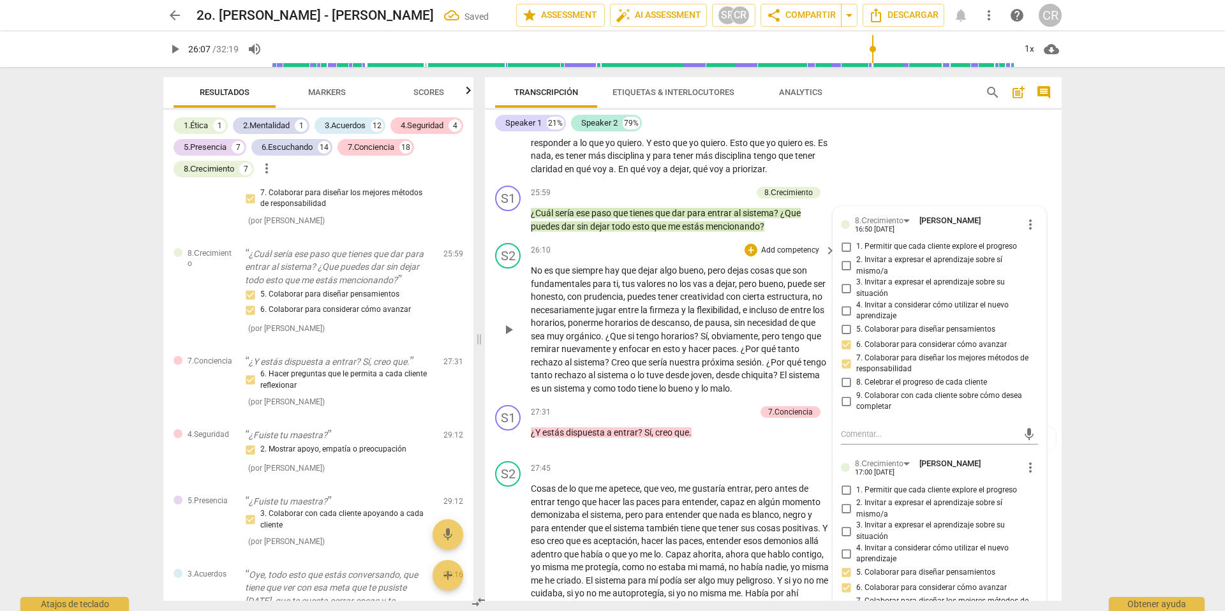
scroll to position [4431, 0]
click at [681, 316] on span "firmeza" at bounding box center [665, 311] width 32 height 10
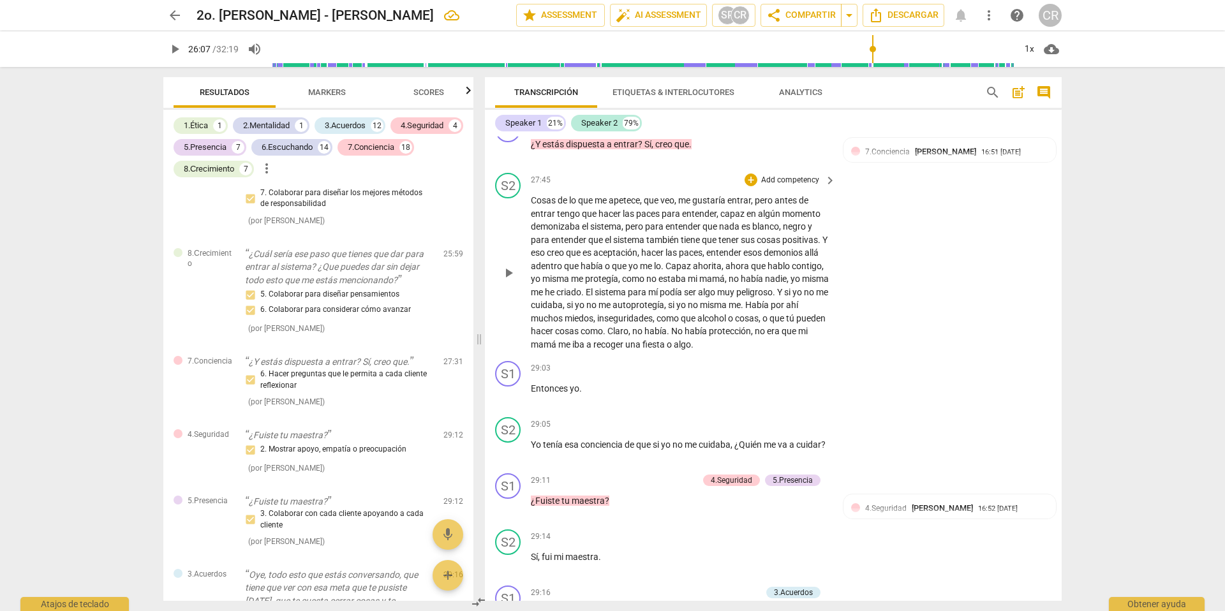
scroll to position [4722, 0]
click at [708, 129] on p "Add competency" at bounding box center [725, 122] width 61 height 11
click at [782, 223] on b "7.Conciencia" at bounding box center [780, 223] width 44 height 15
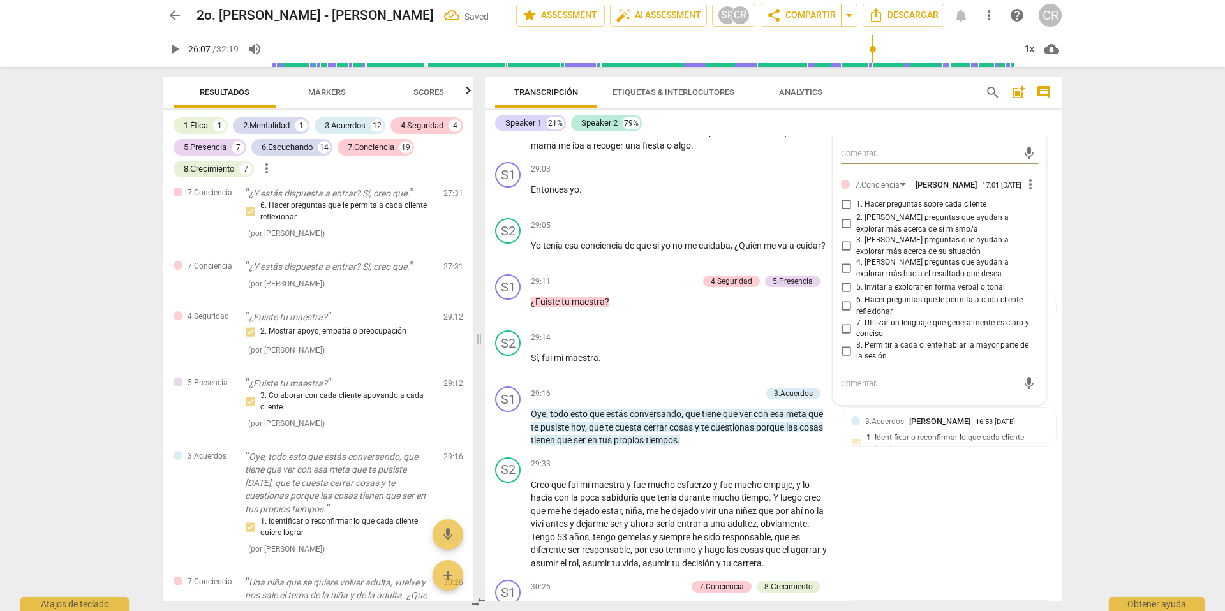
scroll to position [4920, 0]
click at [842, 313] on input "6. Hacer preguntas que le permita a cada cliente reflexionar" at bounding box center [846, 305] width 20 height 15
checkbox input "true"
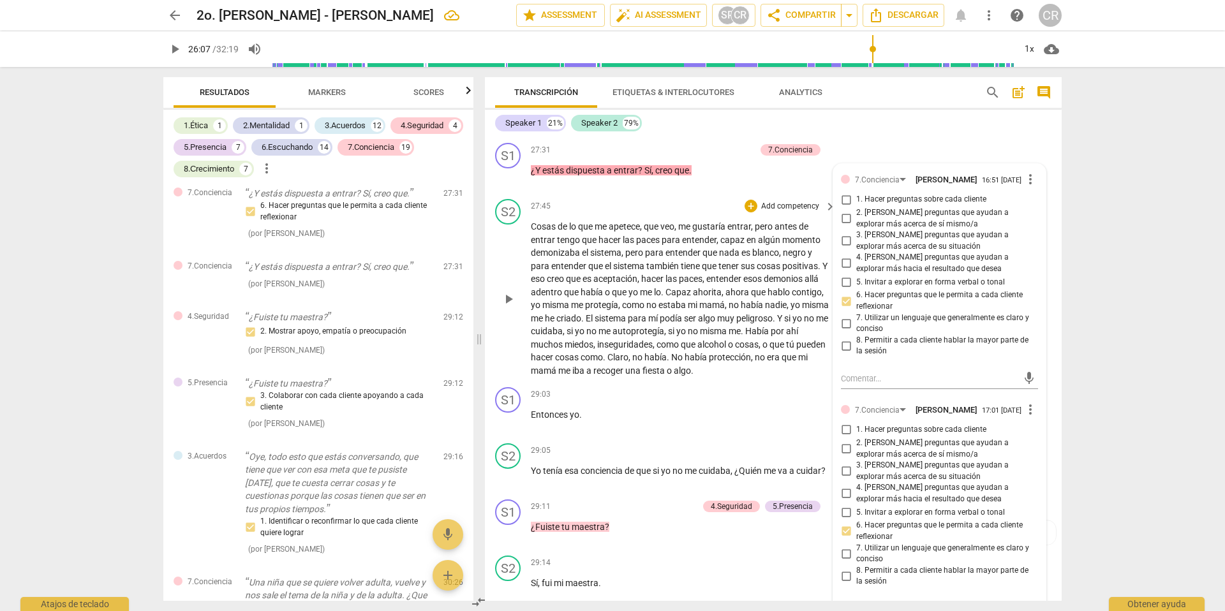
scroll to position [4608, 0]
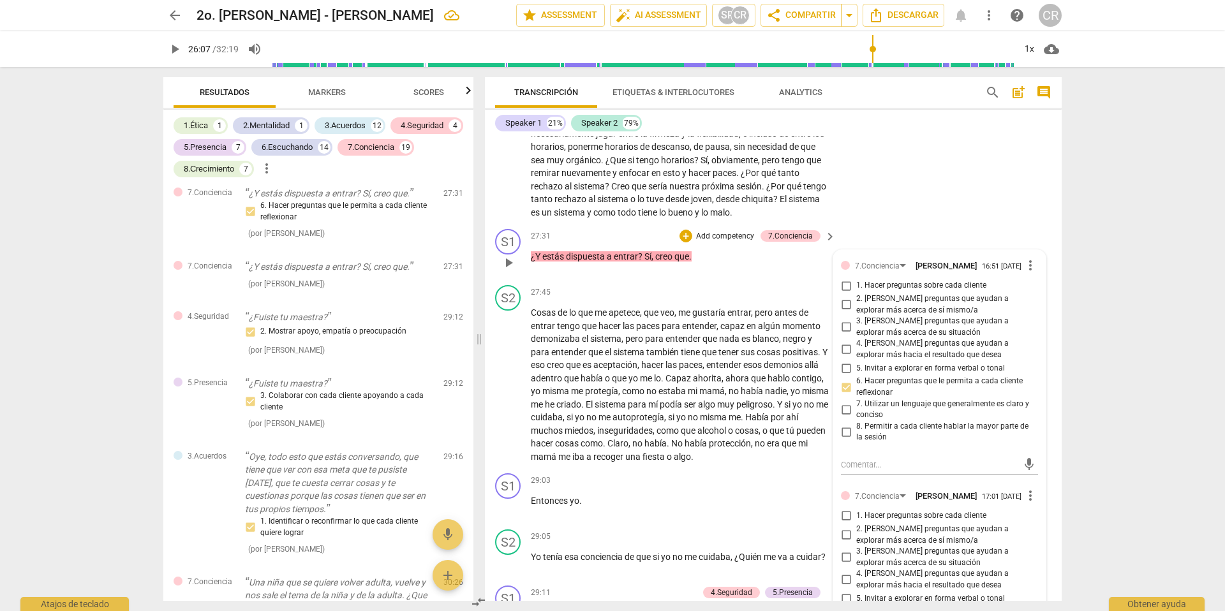
click at [718, 242] on p "Add competency" at bounding box center [725, 236] width 61 height 11
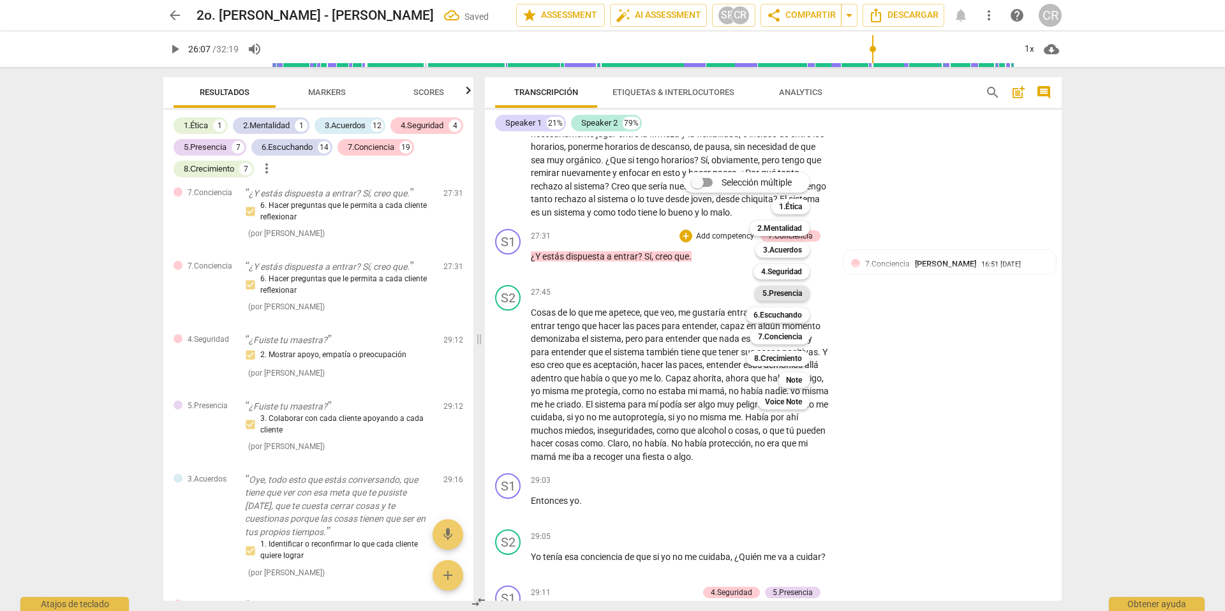
click at [782, 293] on b "5.Presencia" at bounding box center [782, 293] width 40 height 15
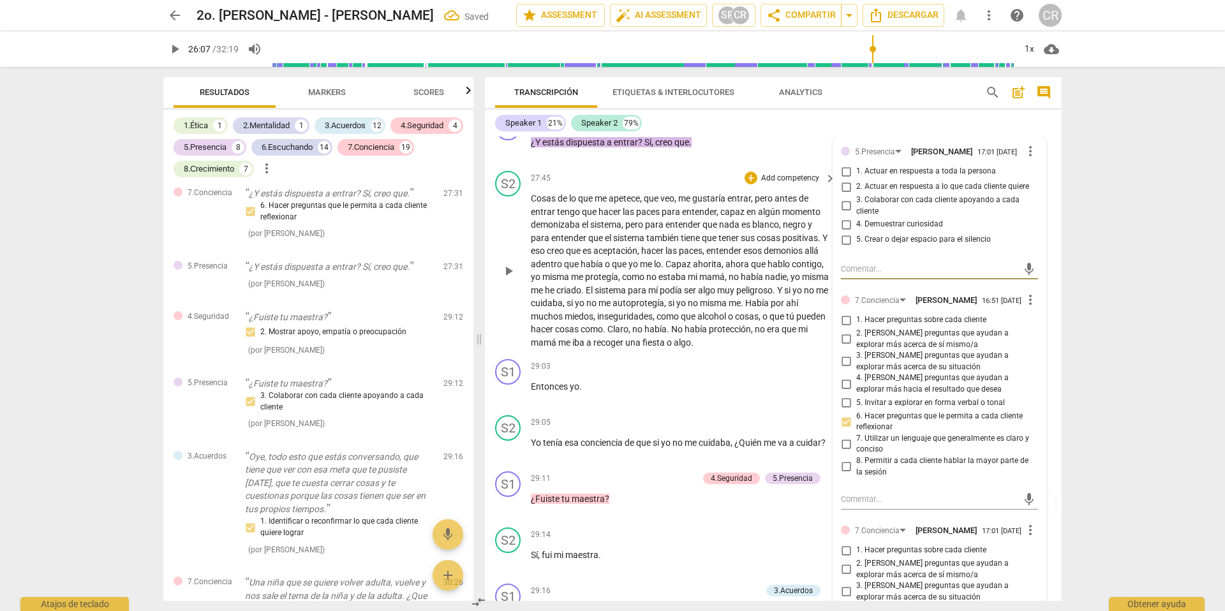
scroll to position [4718, 0]
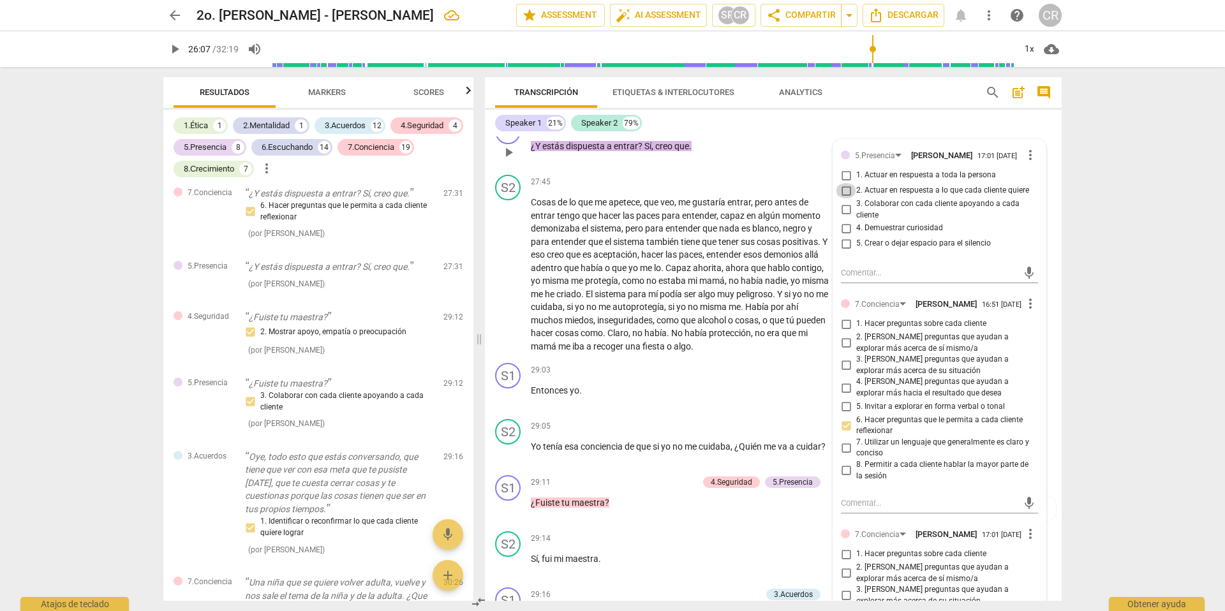
click at [845, 198] on input "2. Actuar en respuesta a lo que cada cliente quiere" at bounding box center [846, 190] width 20 height 15
checkbox input "true"
click at [843, 236] on input "4. Demuestrar curiosidad" at bounding box center [846, 228] width 20 height 15
checkbox input "true"
click at [665, 260] on span "hacer" at bounding box center [653, 254] width 24 height 10
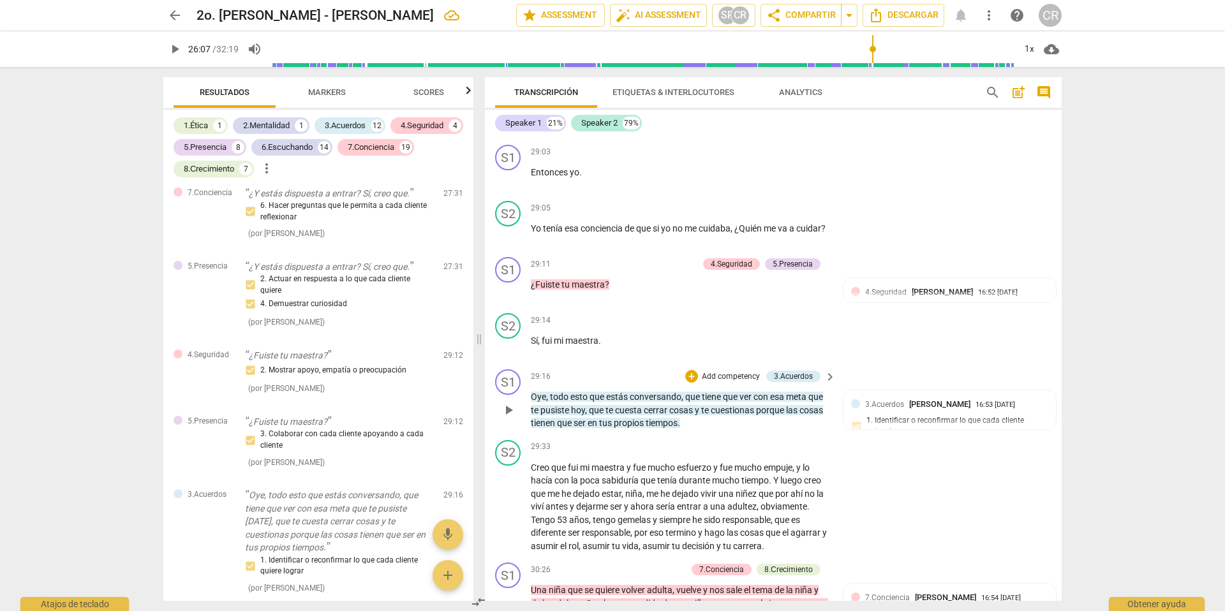
scroll to position [4870, 0]
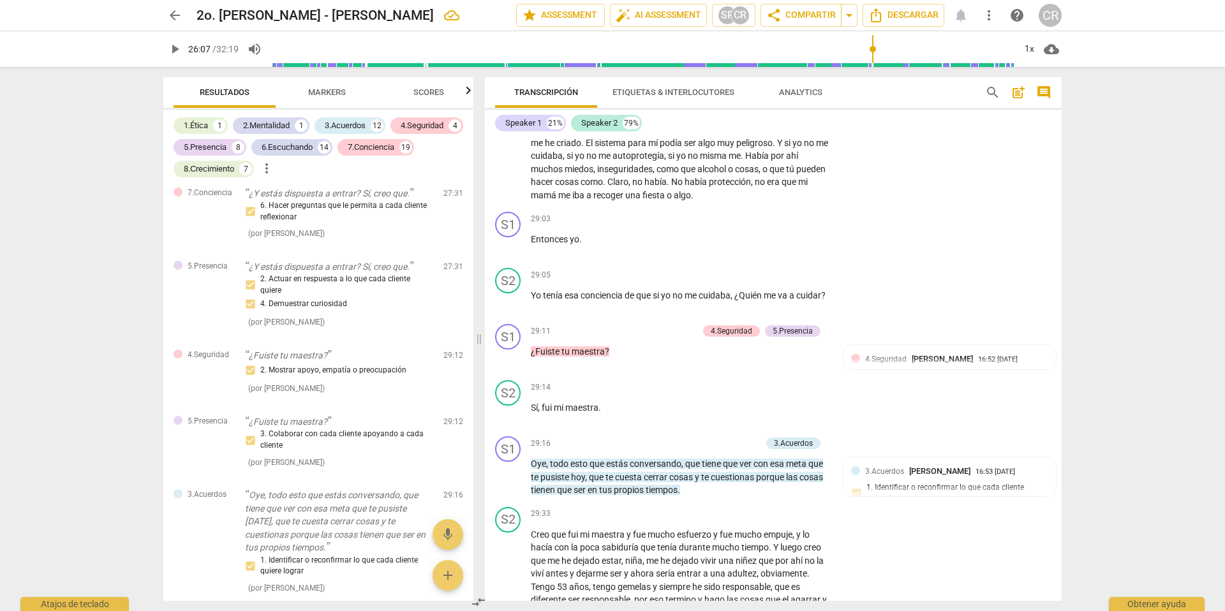
click at [508, 131] on span "play_arrow" at bounding box center [508, 123] width 15 height 15
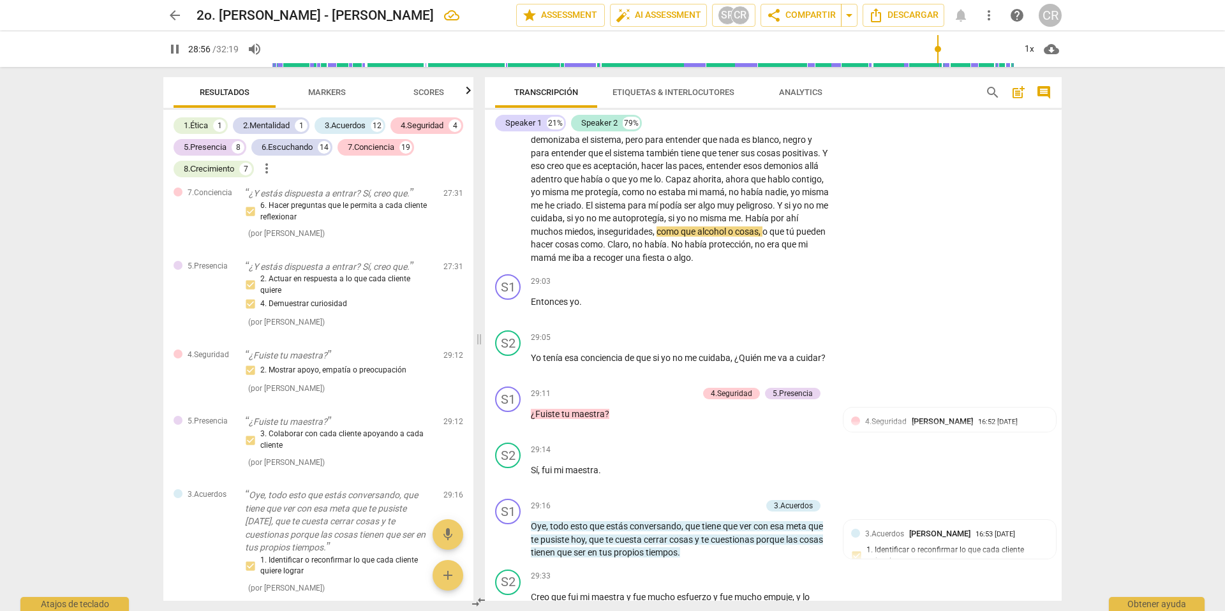
drag, startPoint x: 910, startPoint y: 47, endPoint x: 936, endPoint y: 48, distance: 25.6
click at [936, 48] on input "range" at bounding box center [642, 49] width 743 height 41
click at [942, 49] on input "range" at bounding box center [642, 49] width 743 height 41
click at [940, 49] on input "range" at bounding box center [642, 49] width 743 height 41
click at [936, 49] on input "range" at bounding box center [642, 49] width 743 height 41
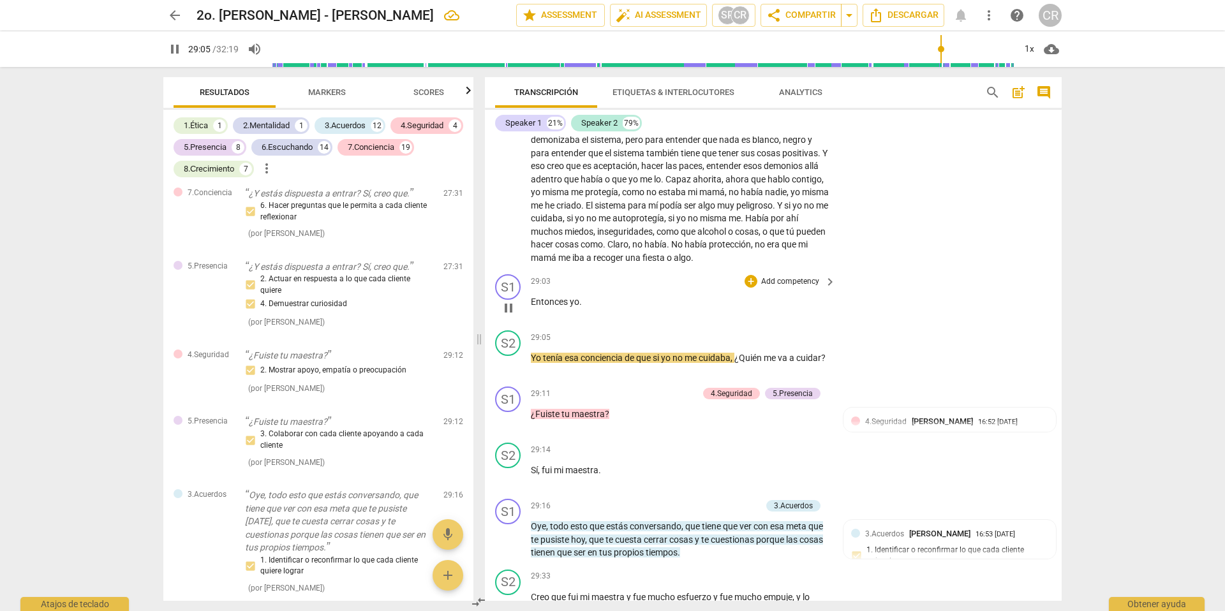
click at [531, 307] on span "Entonces" at bounding box center [550, 302] width 39 height 10
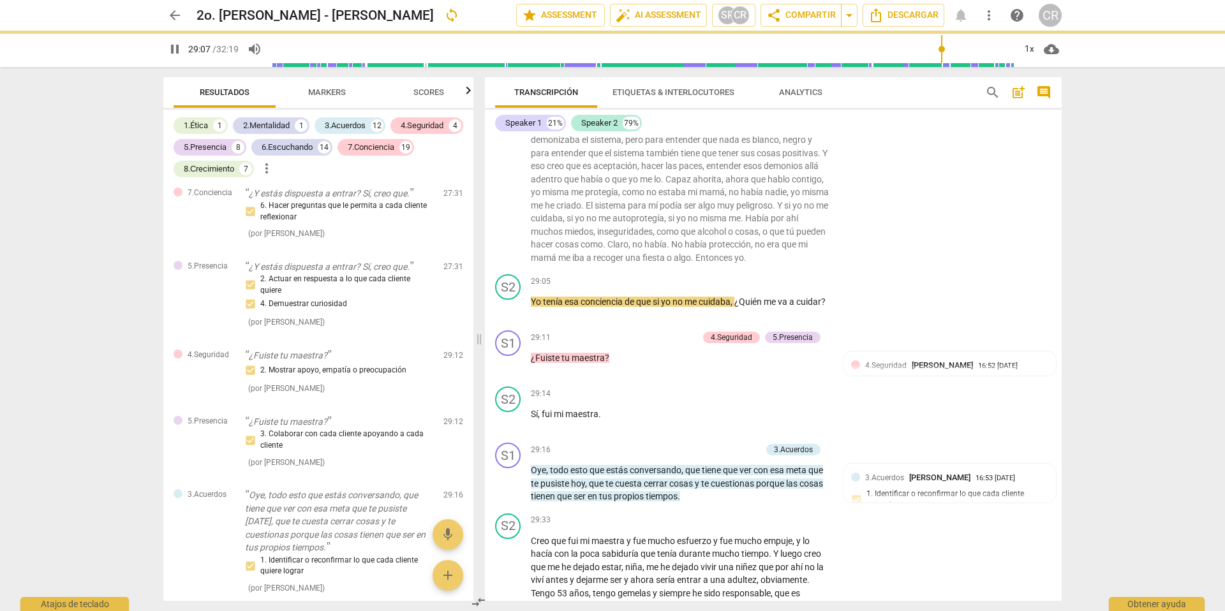
scroll to position [4751, 0]
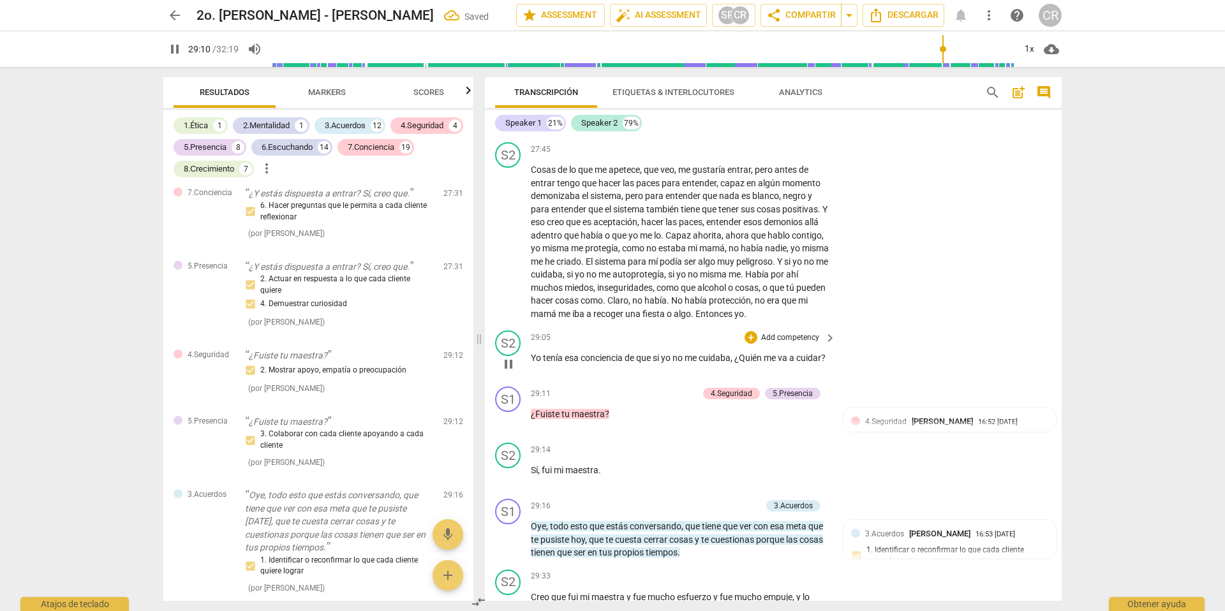
click at [531, 363] on span "Yo" at bounding box center [537, 358] width 12 height 10
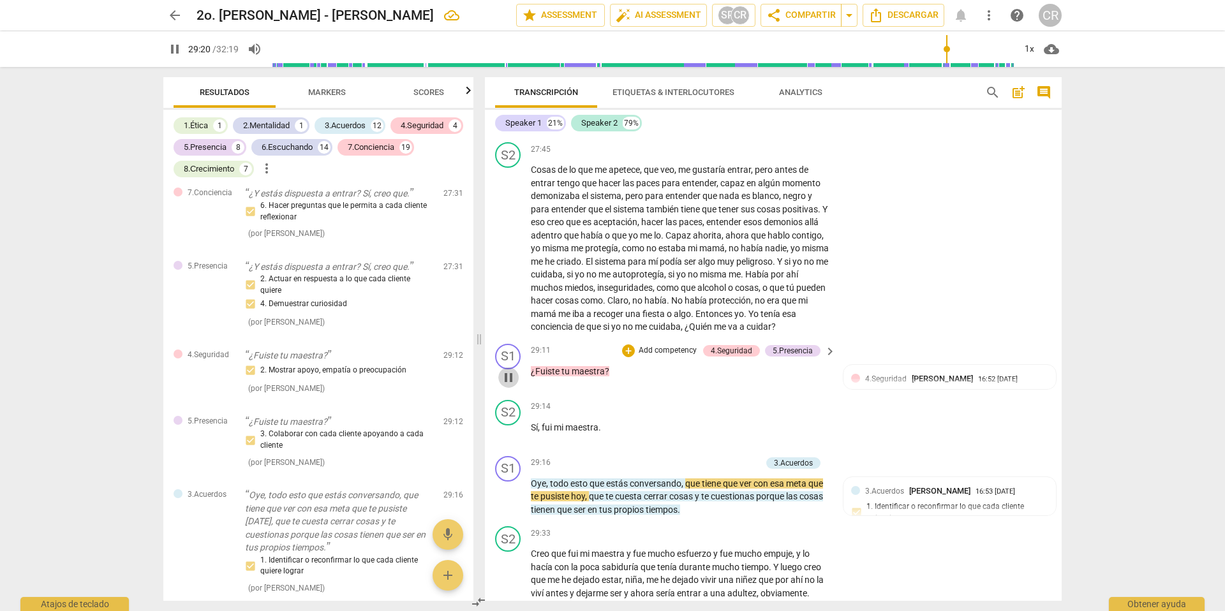
click at [505, 385] on span "pause" at bounding box center [508, 377] width 15 height 15
type input "1761"
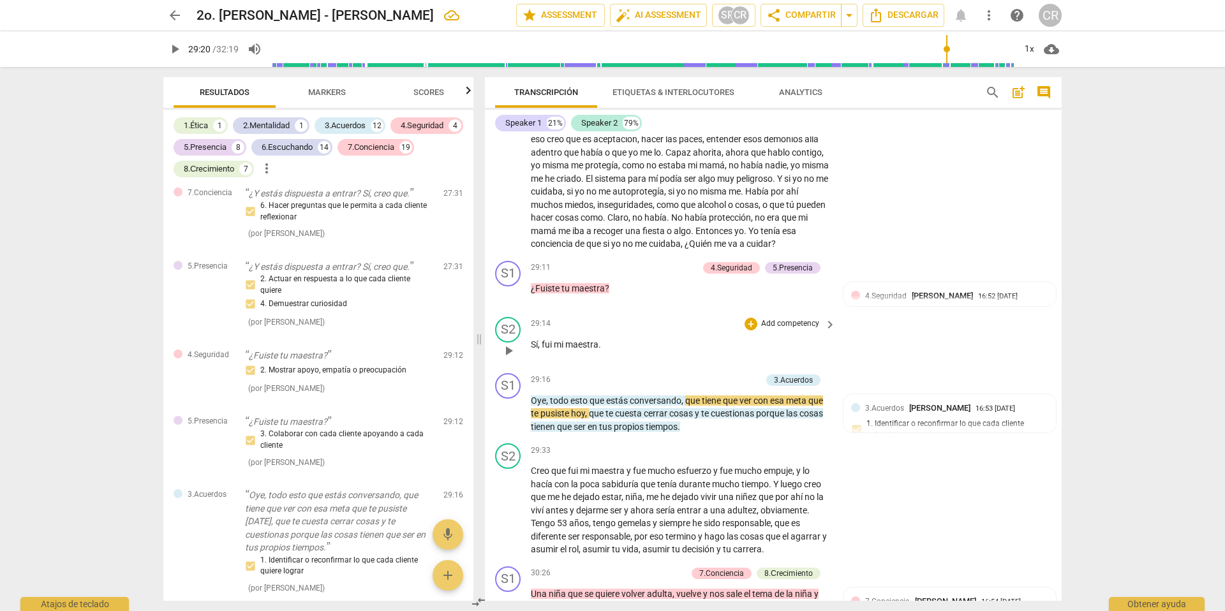
scroll to position [4835, 0]
click at [678, 273] on p "Add competency" at bounding box center [667, 267] width 61 height 11
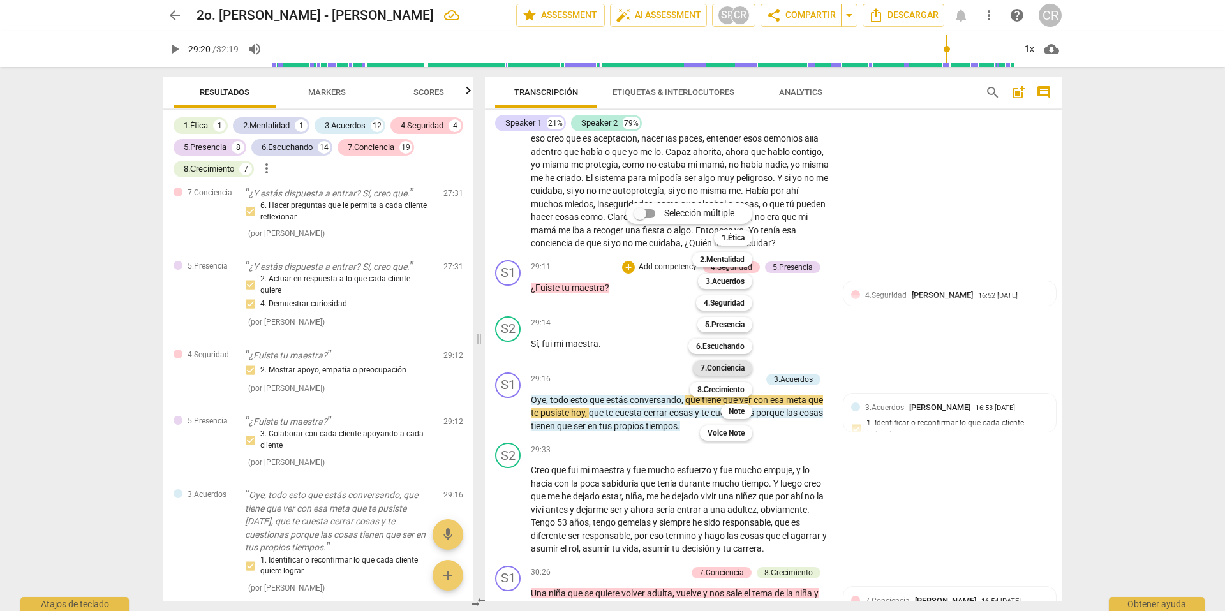
click at [725, 366] on b "7.Conciencia" at bounding box center [722, 367] width 44 height 15
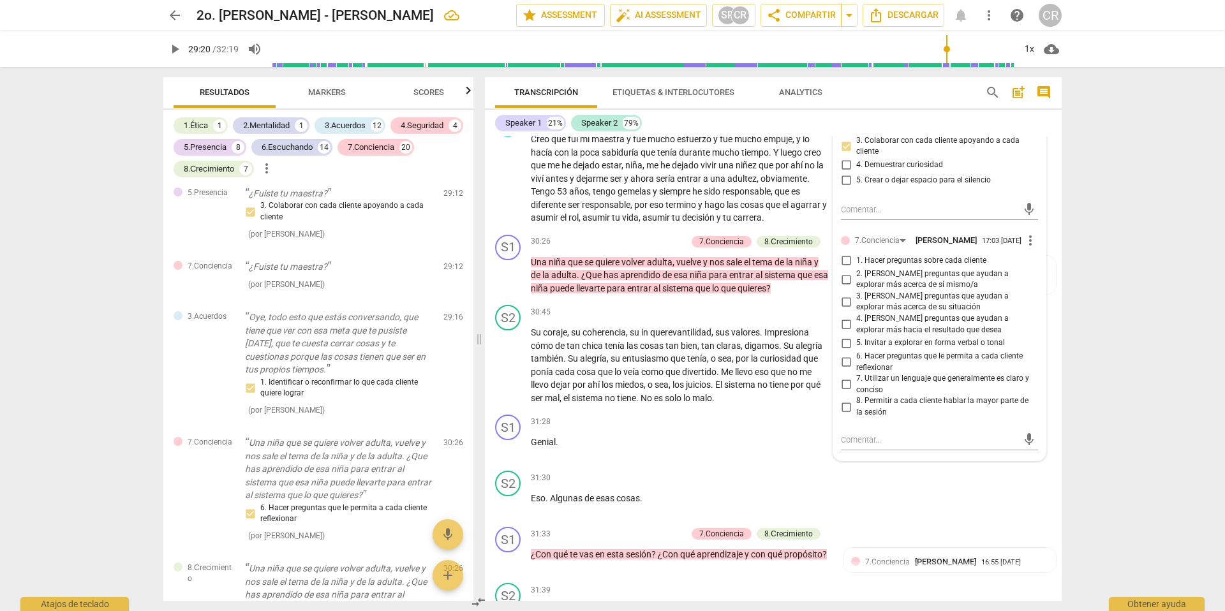
scroll to position [5167, 0]
click at [844, 267] on input "1. Hacer preguntas sobre cada cliente" at bounding box center [846, 259] width 20 height 15
checkbox input "true"
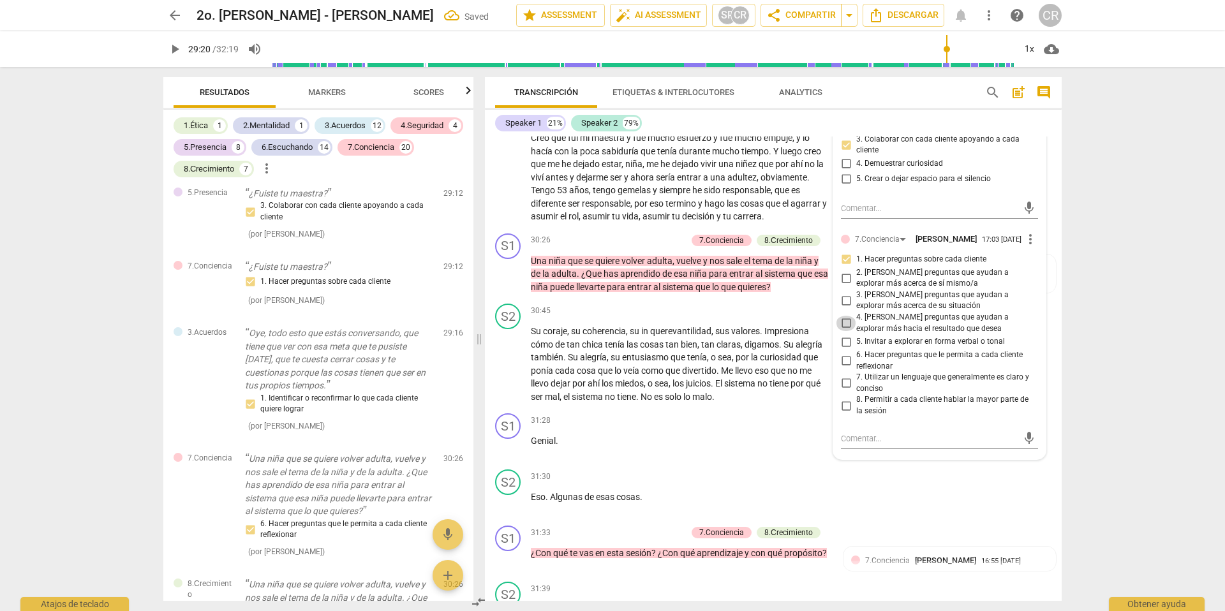
click at [845, 331] on input "4. [PERSON_NAME] preguntas que ayudan a explorar más hacia el resultado que des…" at bounding box center [846, 323] width 20 height 15
checkbox input "true"
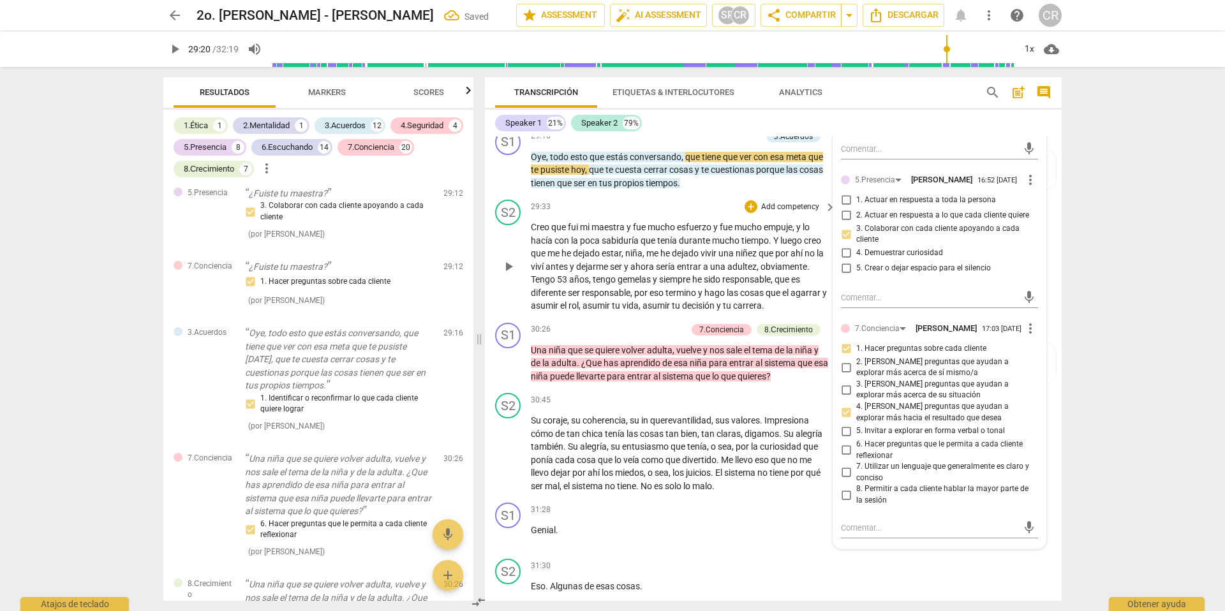
scroll to position [5073, 0]
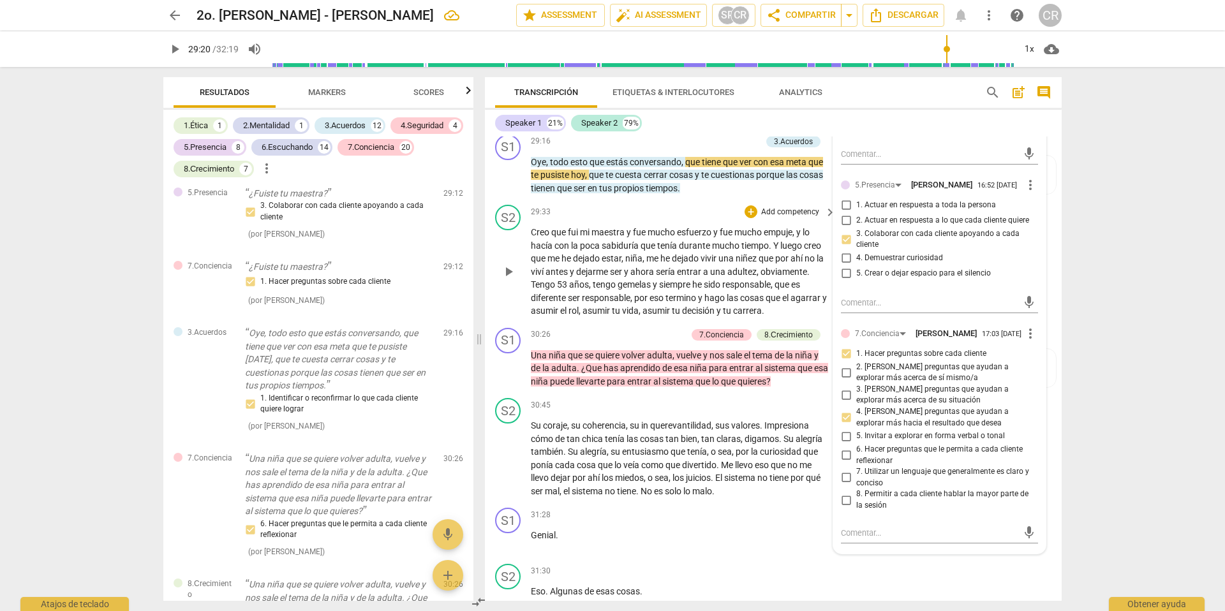
click at [691, 237] on span "esfuerzo" at bounding box center [695, 232] width 36 height 10
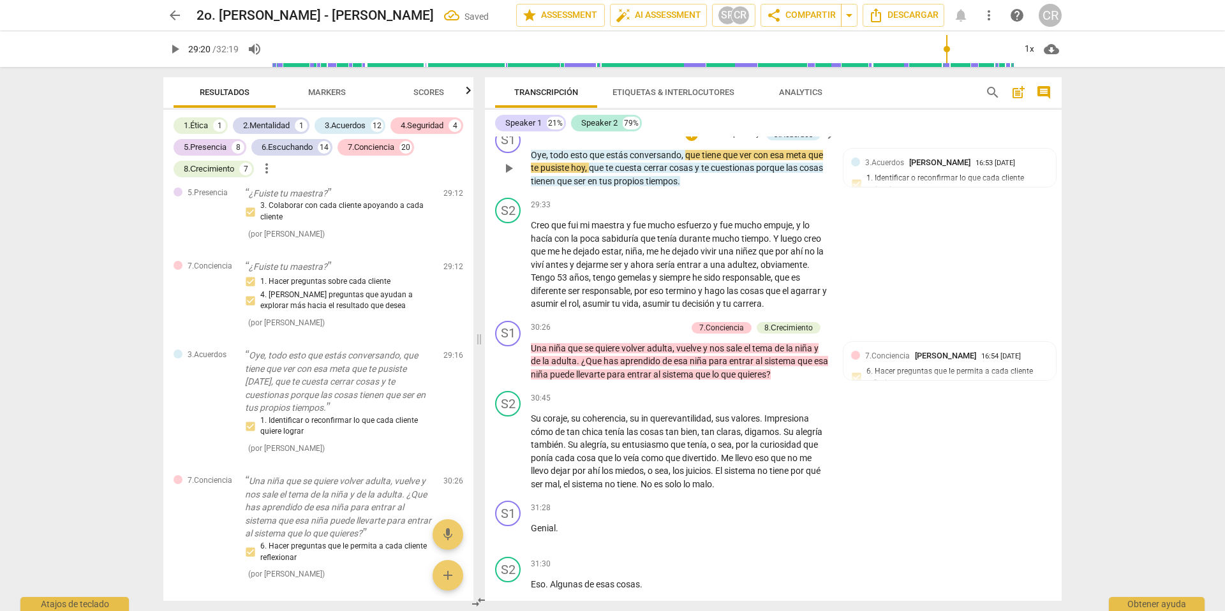
scroll to position [5087, 0]
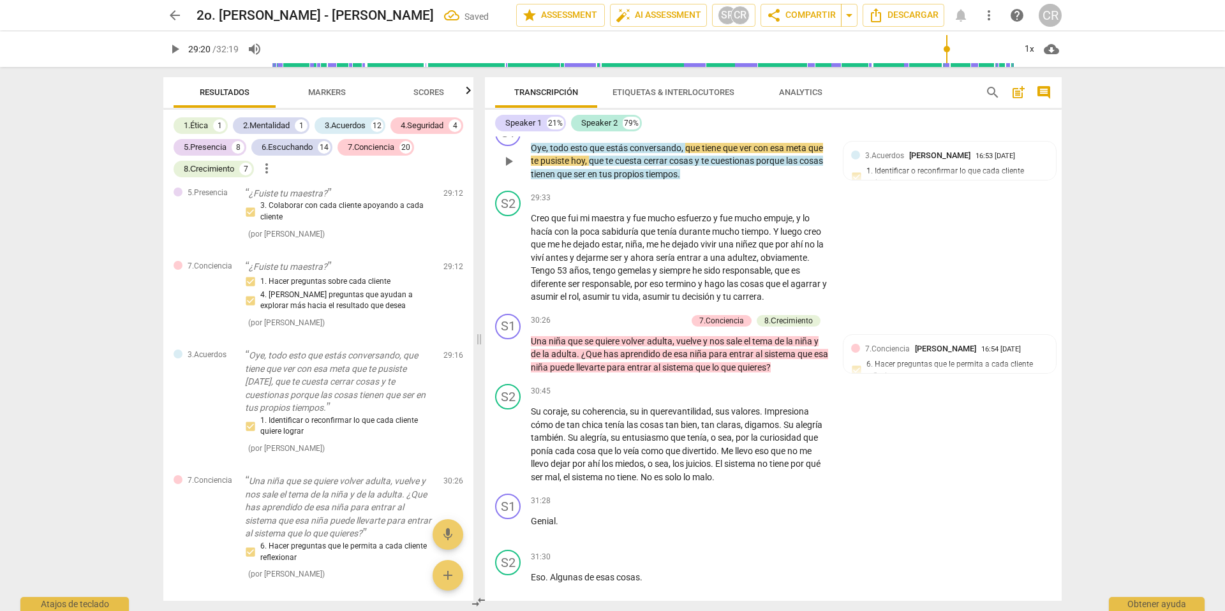
click at [794, 133] on div "3.Acuerdos" at bounding box center [793, 127] width 39 height 11
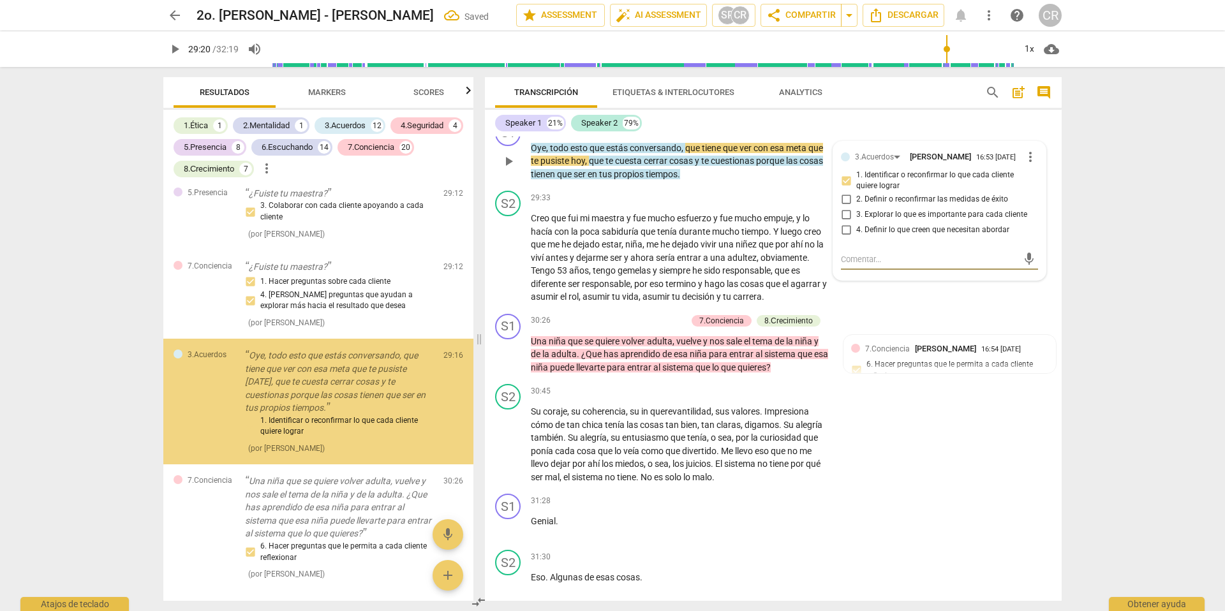
scroll to position [9237, 0]
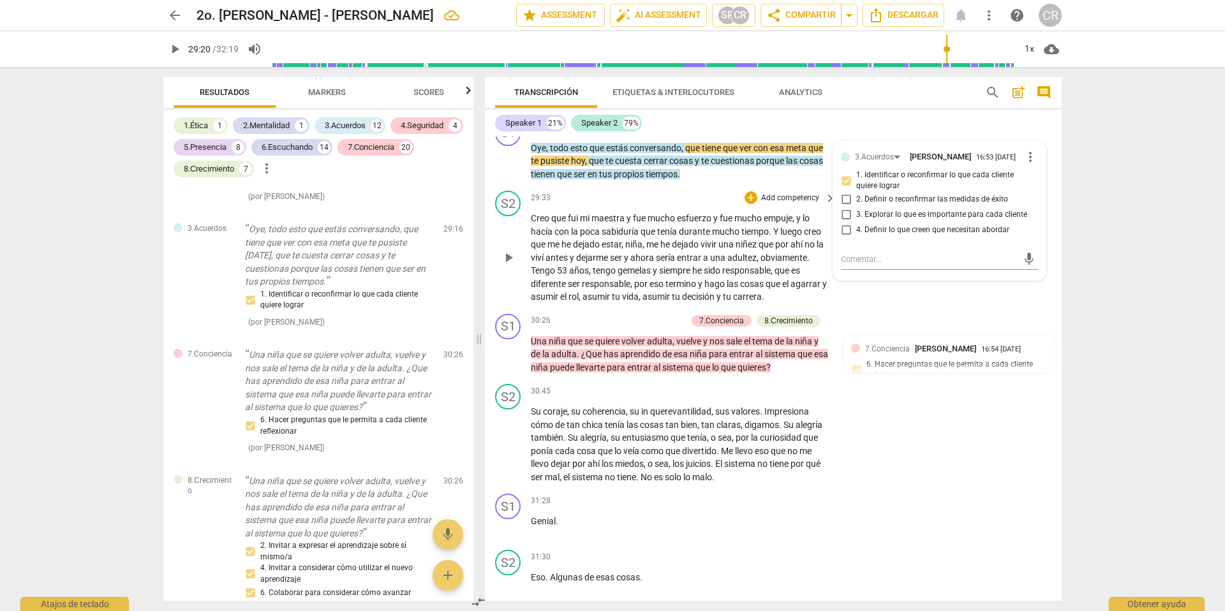
click at [649, 237] on span "que" at bounding box center [649, 231] width 17 height 10
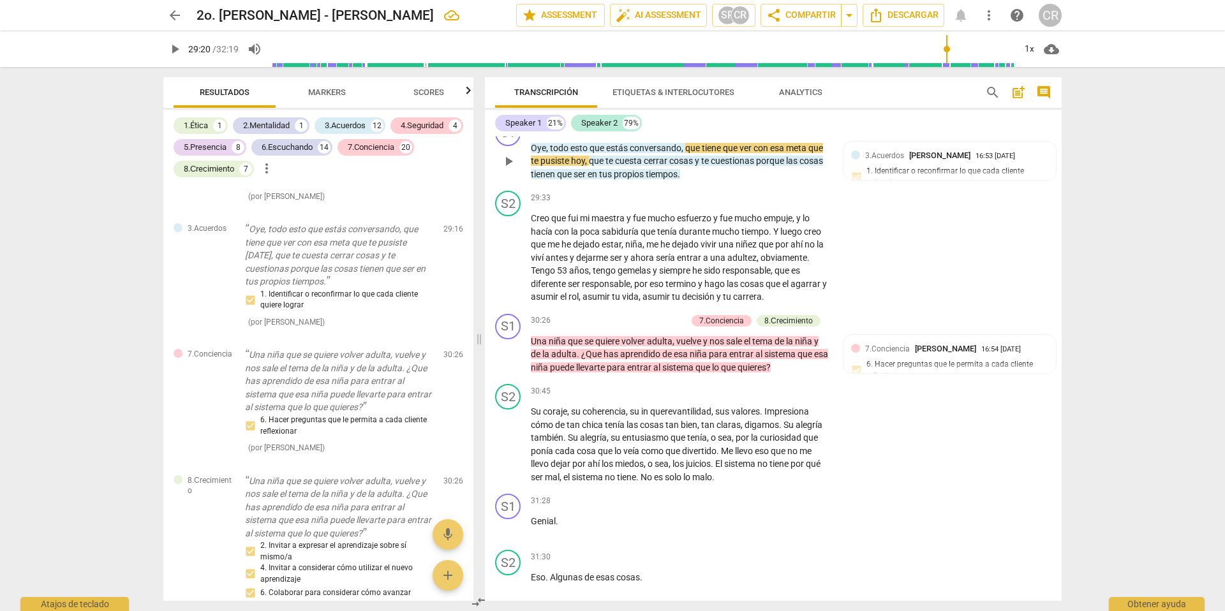
click at [718, 133] on p "Add competency" at bounding box center [730, 127] width 61 height 11
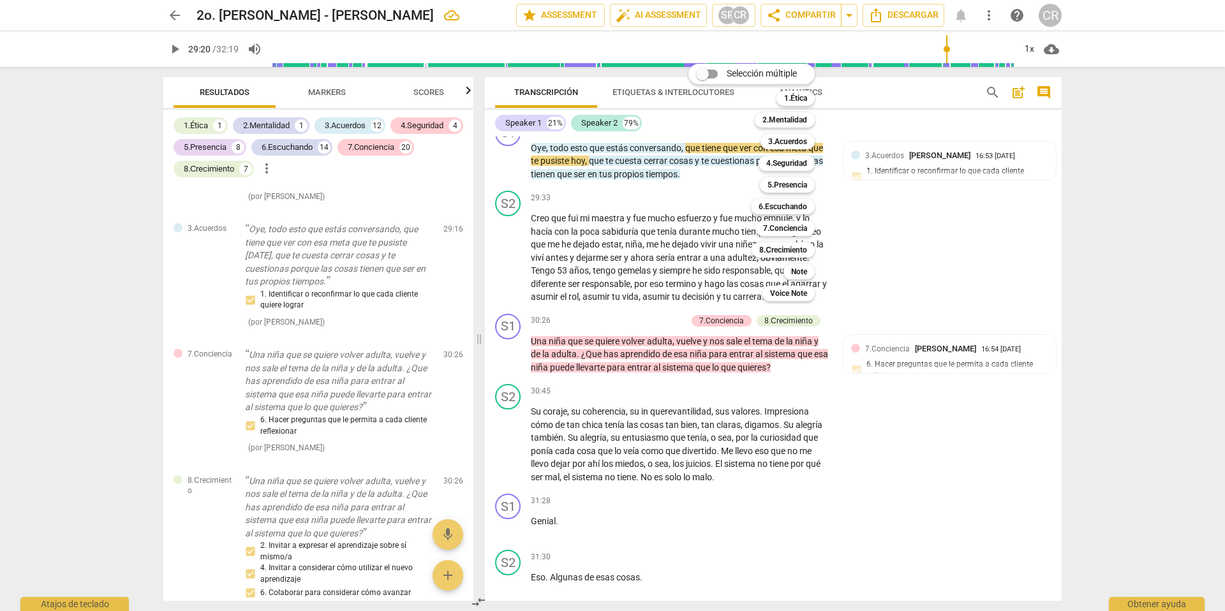
click at [663, 282] on div at bounding box center [612, 305] width 1225 height 611
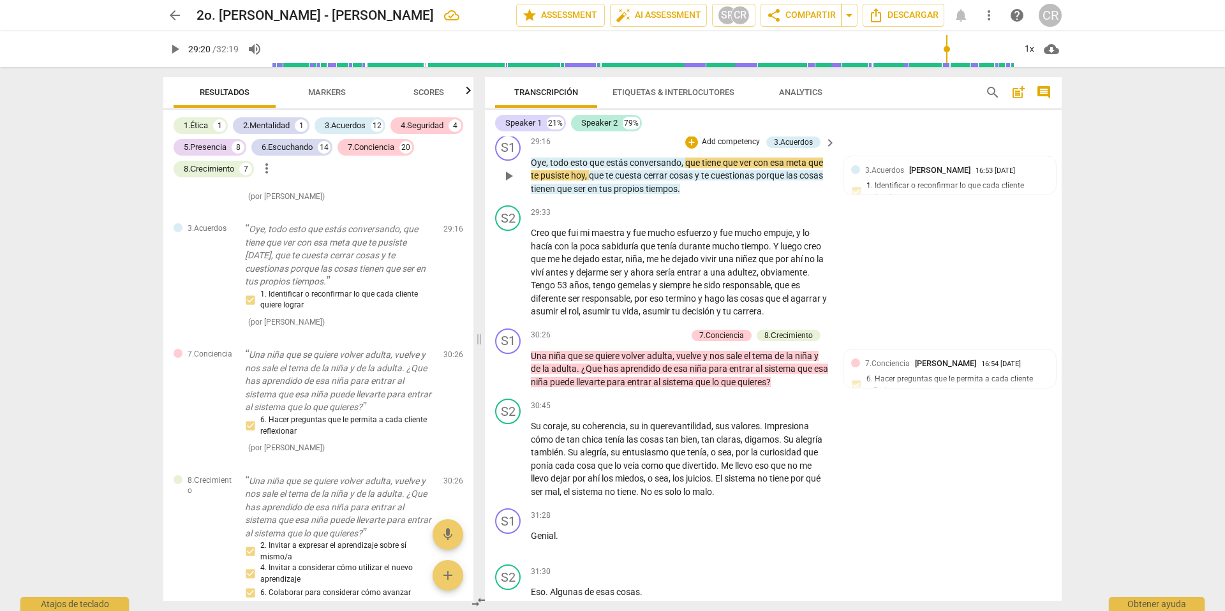
click at [716, 148] on p "Add competency" at bounding box center [730, 142] width 61 height 11
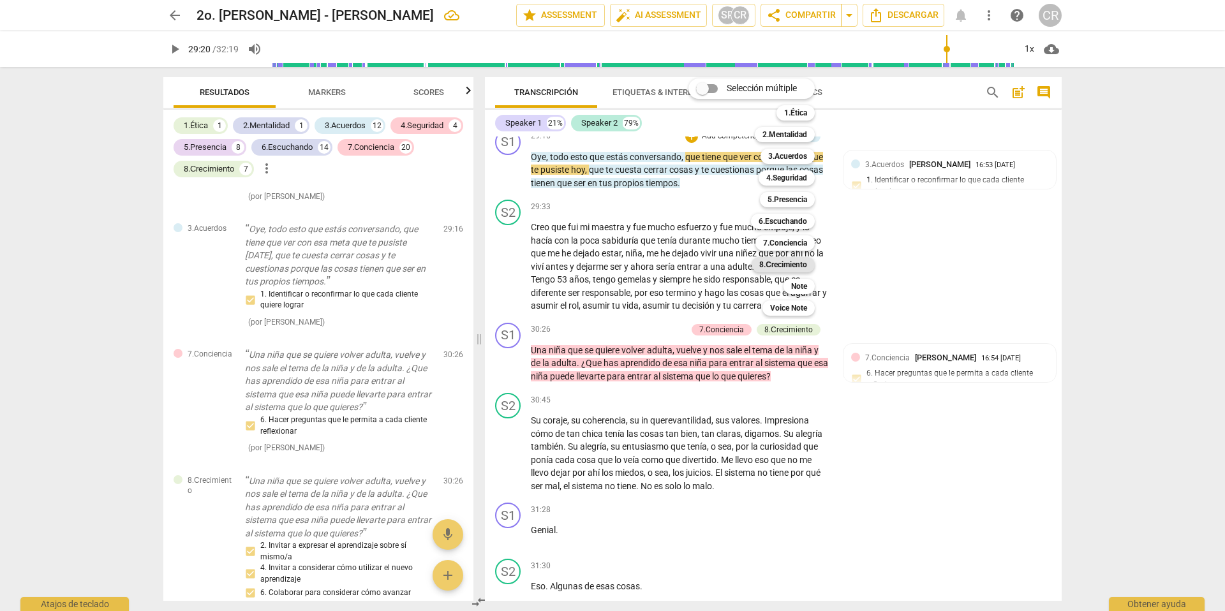
click at [784, 266] on b "8.Сrecimiento" at bounding box center [783, 264] width 48 height 15
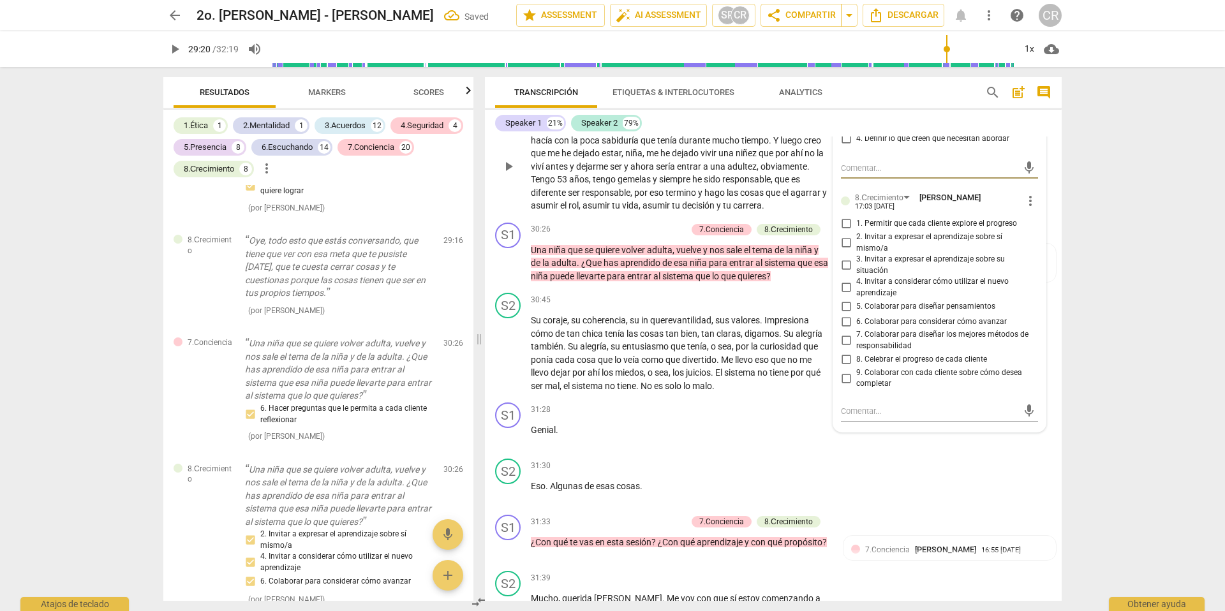
scroll to position [5178, 0]
click at [842, 250] on input "2. Invitar a expresar el aprendizaje sobre sí mismo/a" at bounding box center [846, 242] width 20 height 15
checkbox input "true"
drag, startPoint x: 841, startPoint y: 320, endPoint x: 842, endPoint y: 302, distance: 17.9
click at [841, 272] on input "3. Invitar a expresar el aprendizaje sobre su situación" at bounding box center [846, 264] width 20 height 15
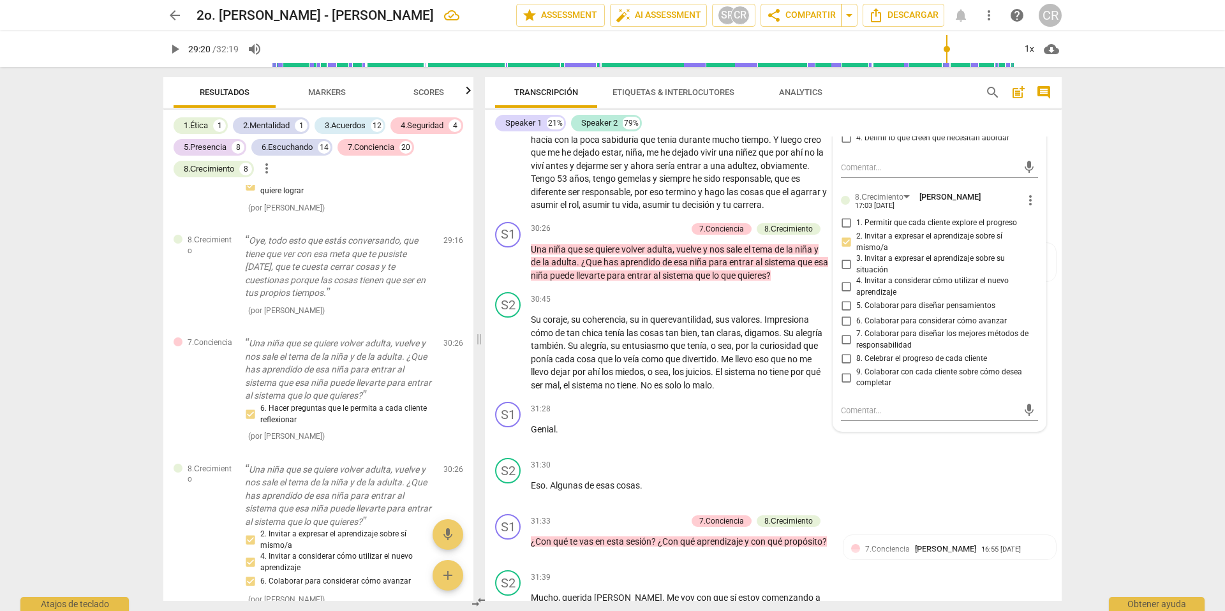
checkbox input "true"
click at [843, 250] on input "2. Invitar a expresar el aprendizaje sobre sí mismo/a" at bounding box center [846, 242] width 20 height 15
checkbox input "false"
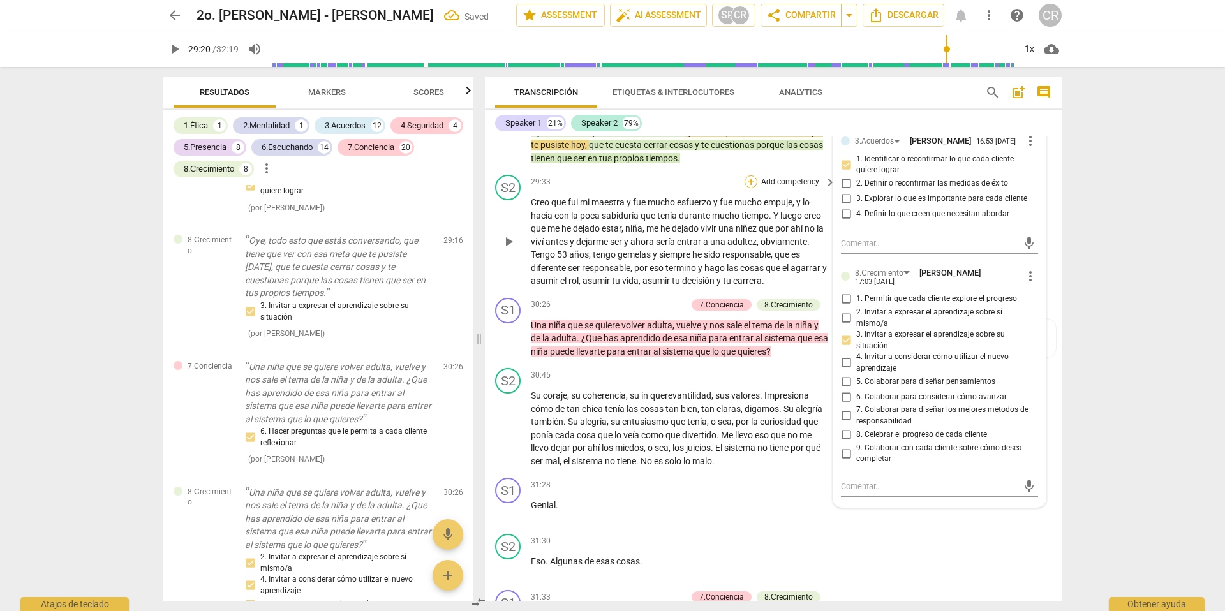
scroll to position [5101, 0]
click at [677, 248] on span "sería" at bounding box center [666, 243] width 21 height 10
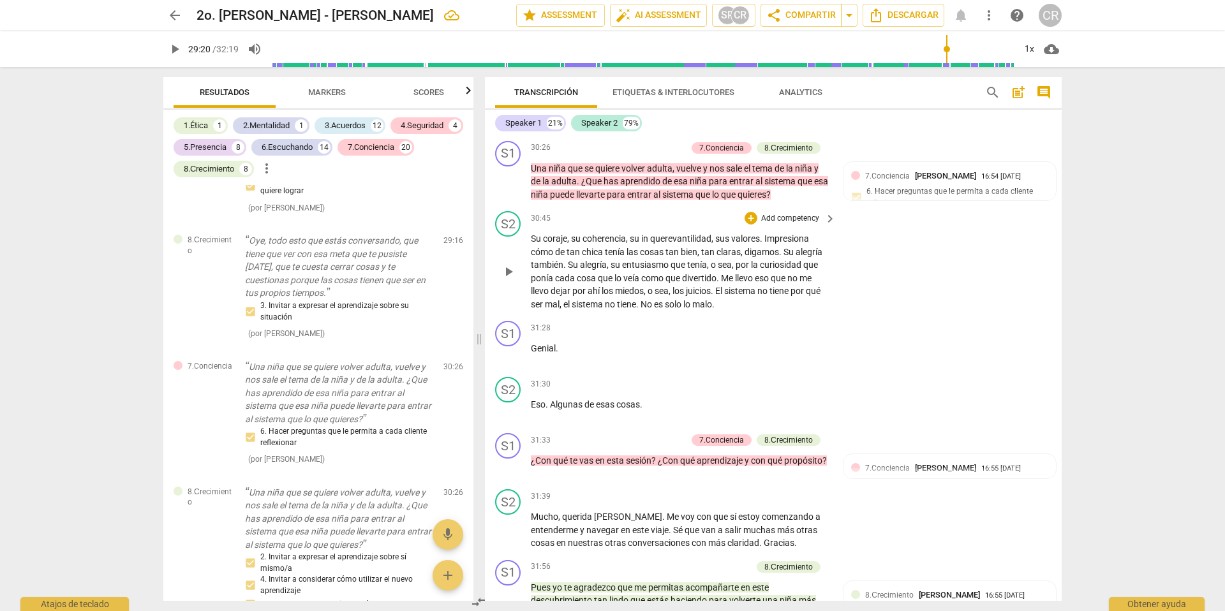
scroll to position [5258, 0]
click at [668, 155] on p "Add competency" at bounding box center [656, 149] width 61 height 11
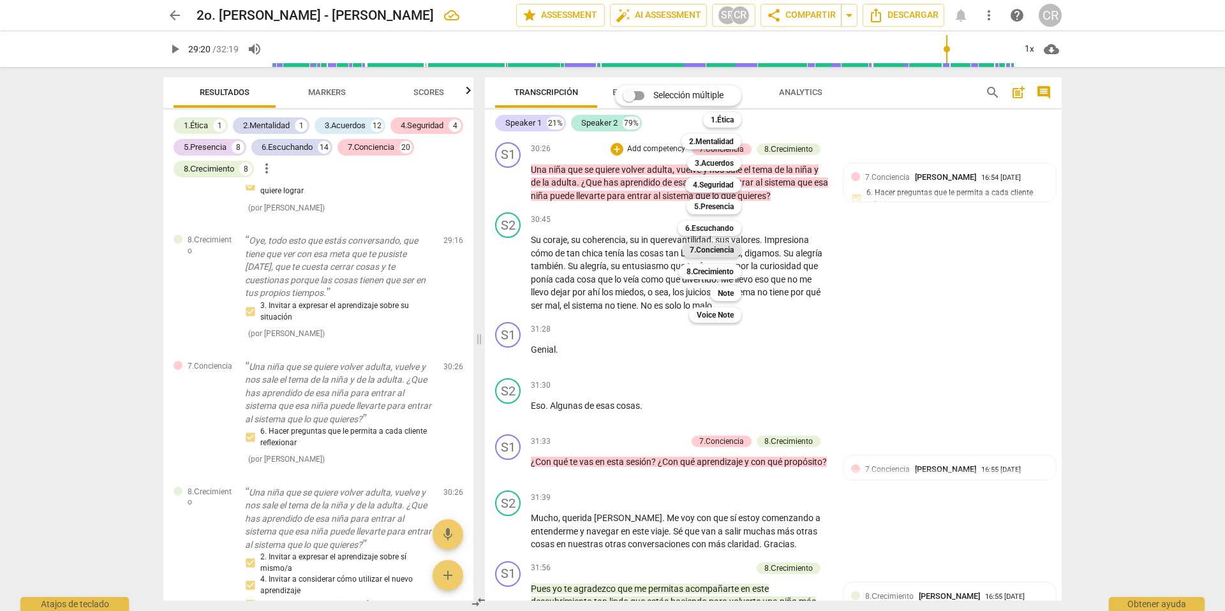
click at [714, 249] on b "7.Conciencia" at bounding box center [712, 249] width 44 height 15
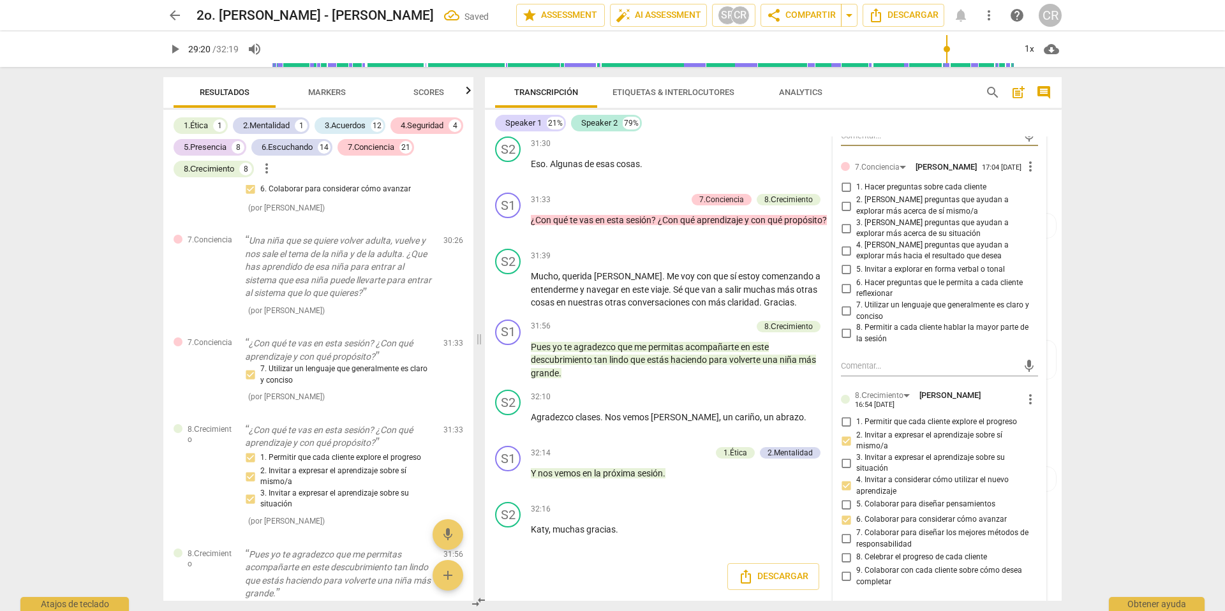
scroll to position [5510, 0]
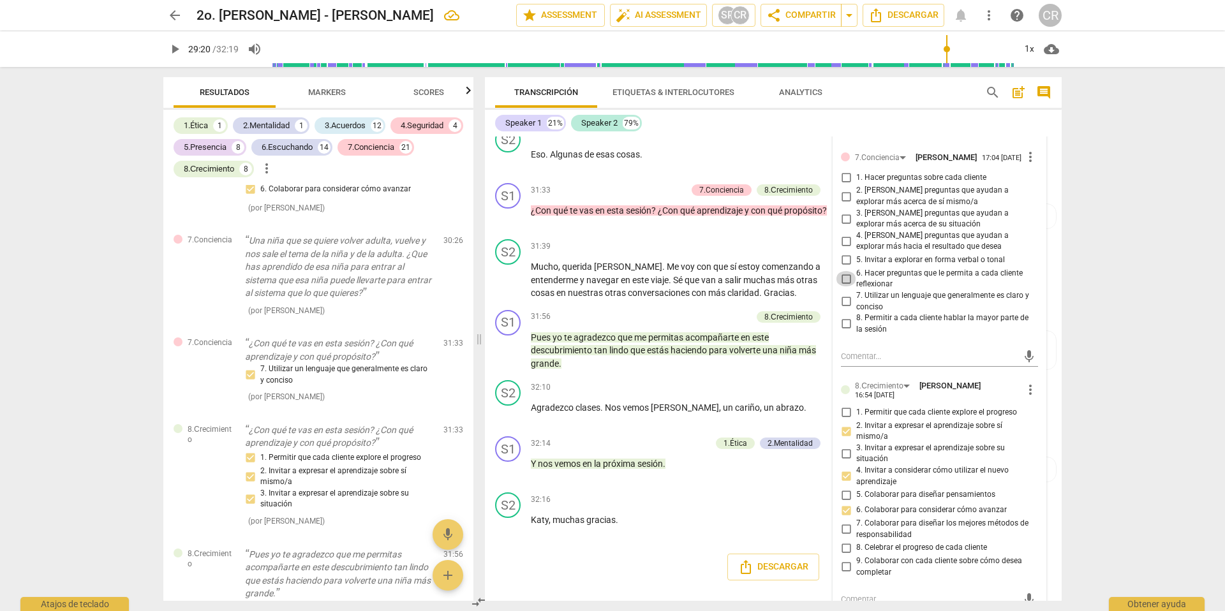
click at [843, 286] on input "6. Hacer preguntas que le permita a cada cliente reflexionar" at bounding box center [846, 278] width 20 height 15
checkbox input "true"
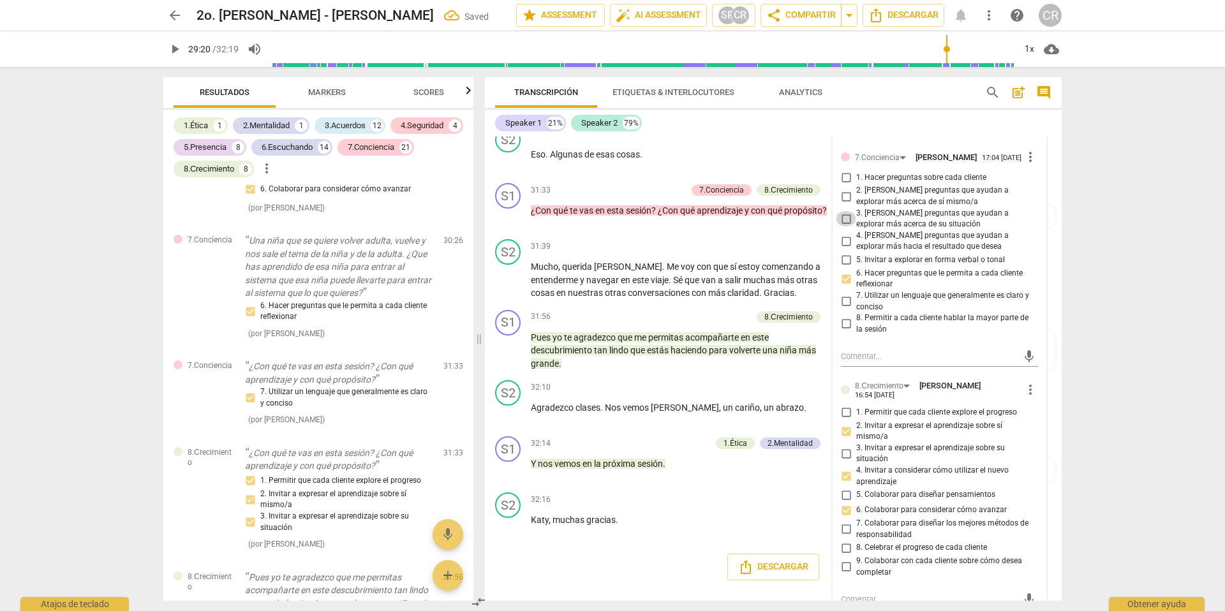
click at [845, 226] on input "3. [PERSON_NAME] preguntas que ayudan a explorar más acerca de su situación" at bounding box center [846, 218] width 20 height 15
checkbox input "true"
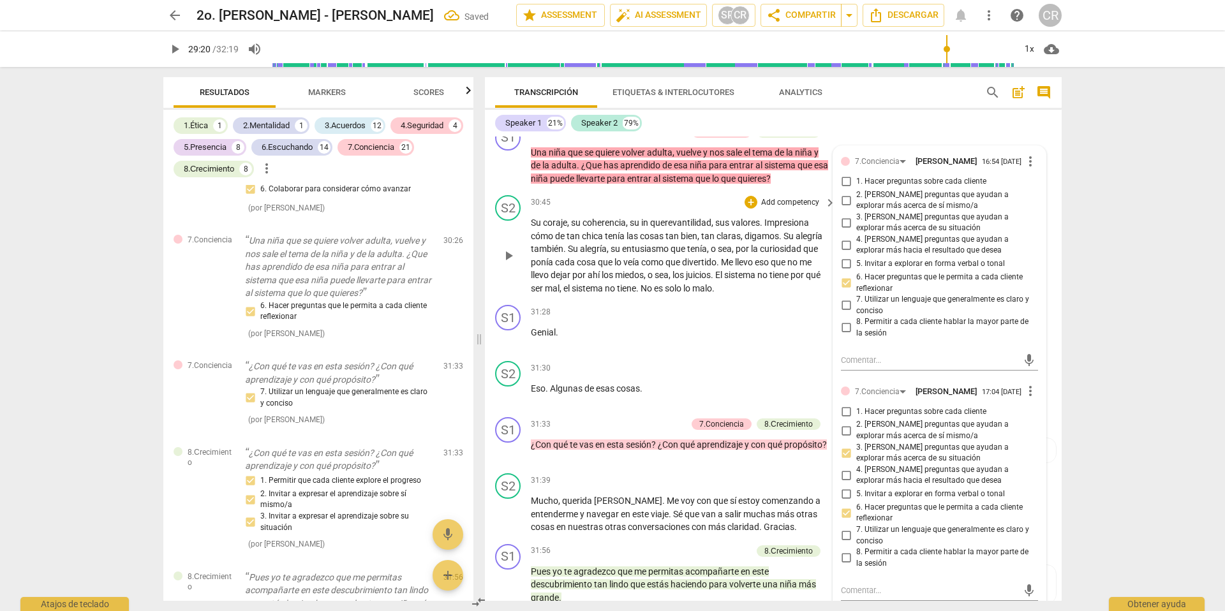
scroll to position [5273, 0]
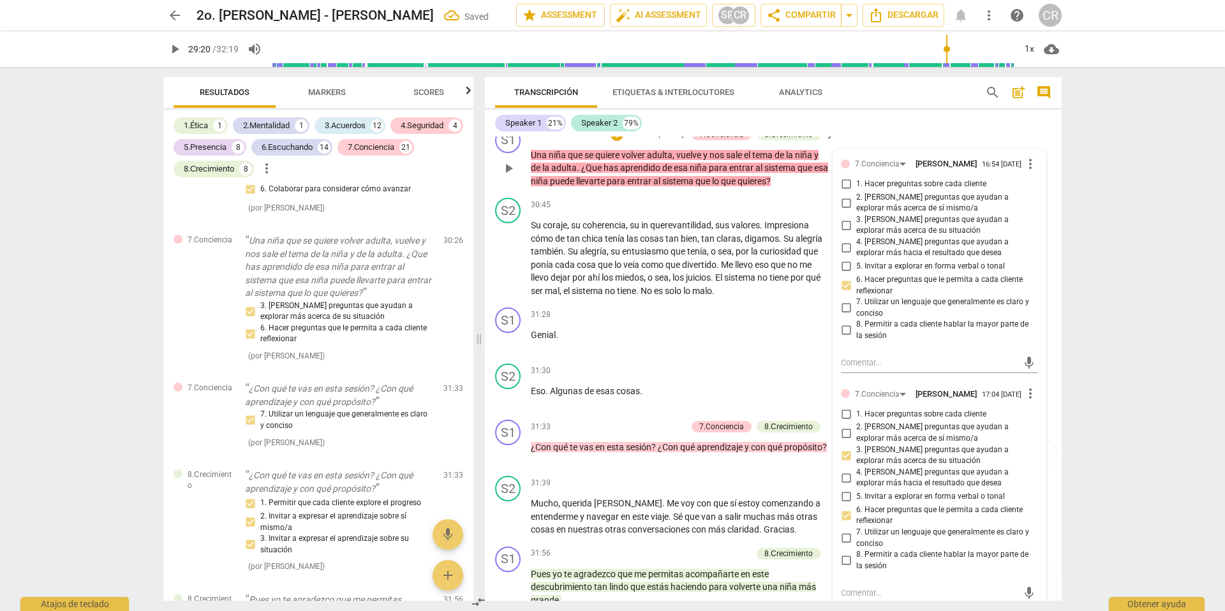
click at [663, 140] on p "Add competency" at bounding box center [656, 134] width 61 height 11
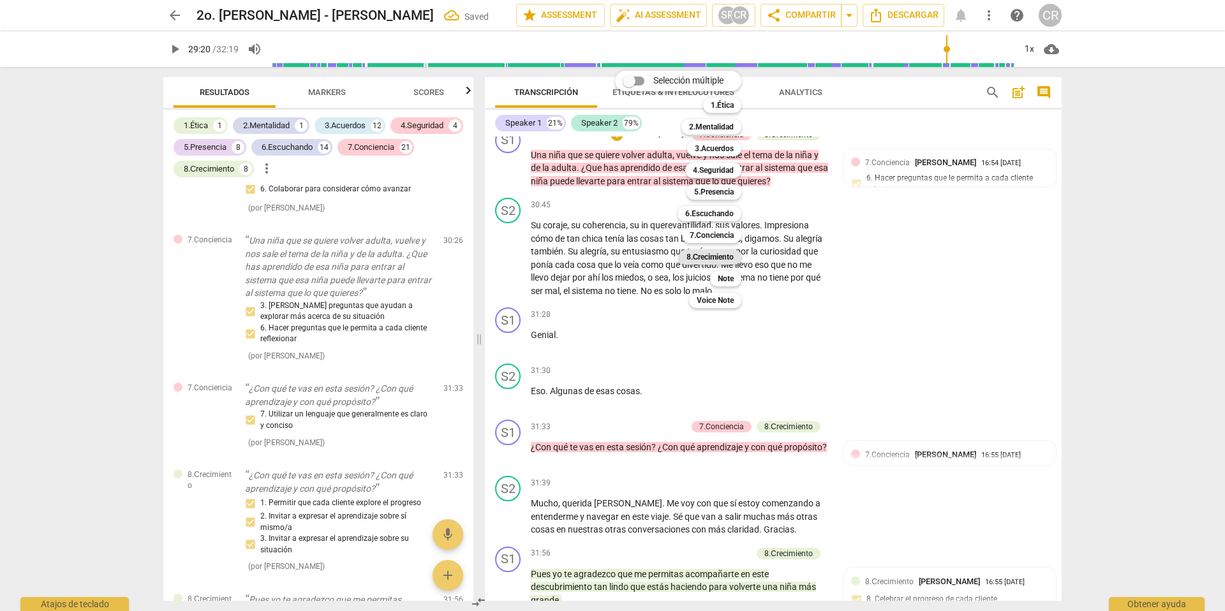
click at [719, 256] on b "8.Сrecimiento" at bounding box center [710, 256] width 48 height 15
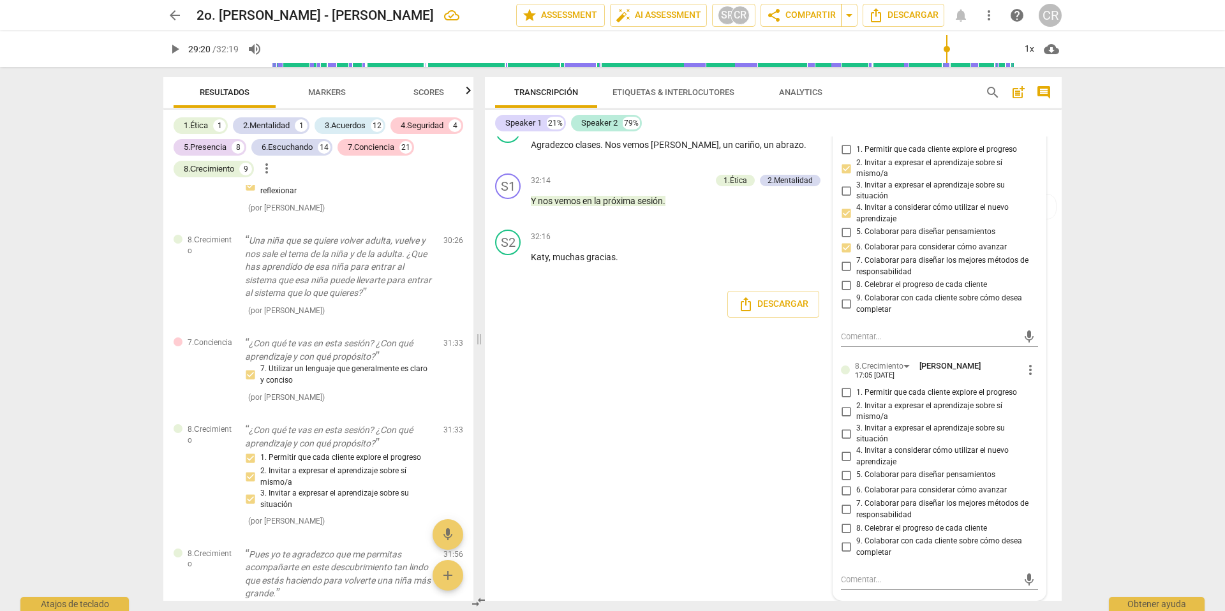
scroll to position [5837, 0]
click at [845, 410] on input "2. Invitar a expresar el aprendizaje sobre sí mismo/a" at bounding box center [846, 411] width 20 height 15
checkbox input "true"
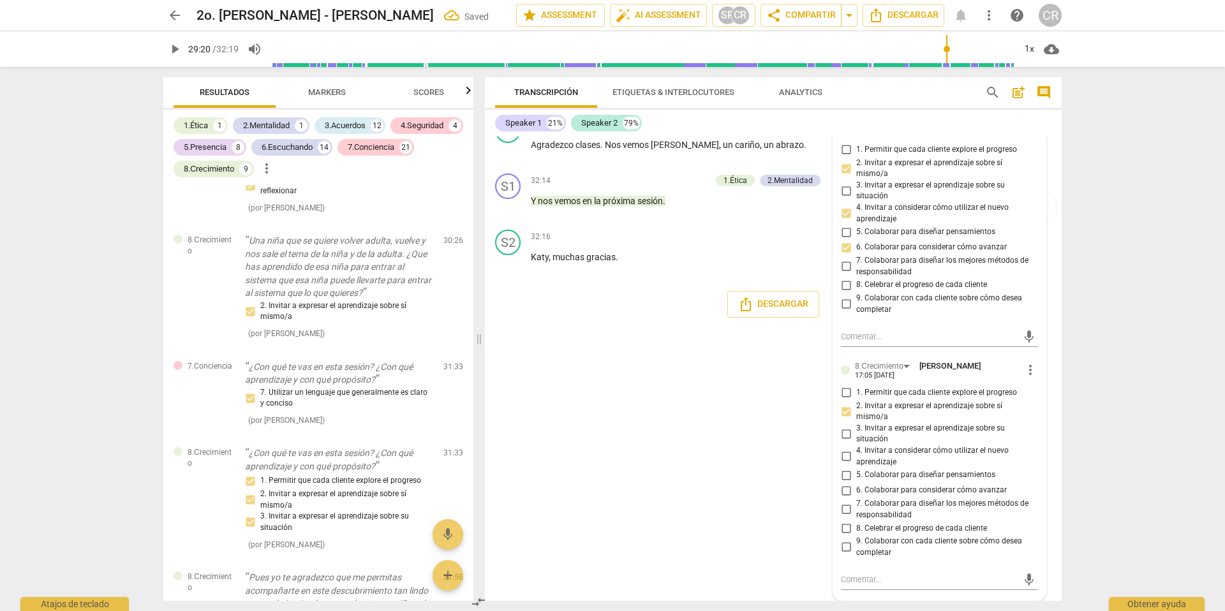
click at [843, 456] on input "4. Invitar a considerar cómo utilizar el nuevo aprendizaje" at bounding box center [846, 456] width 20 height 15
checkbox input "true"
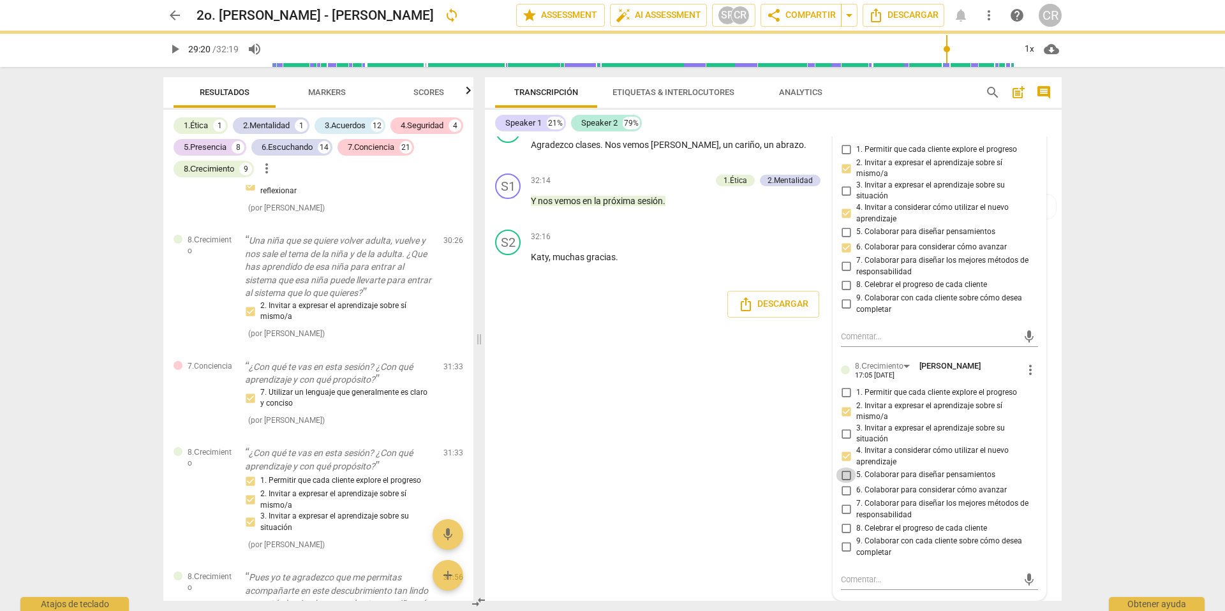
click at [845, 477] on input "5. Colaborar para diseñar pensamientos" at bounding box center [846, 475] width 20 height 15
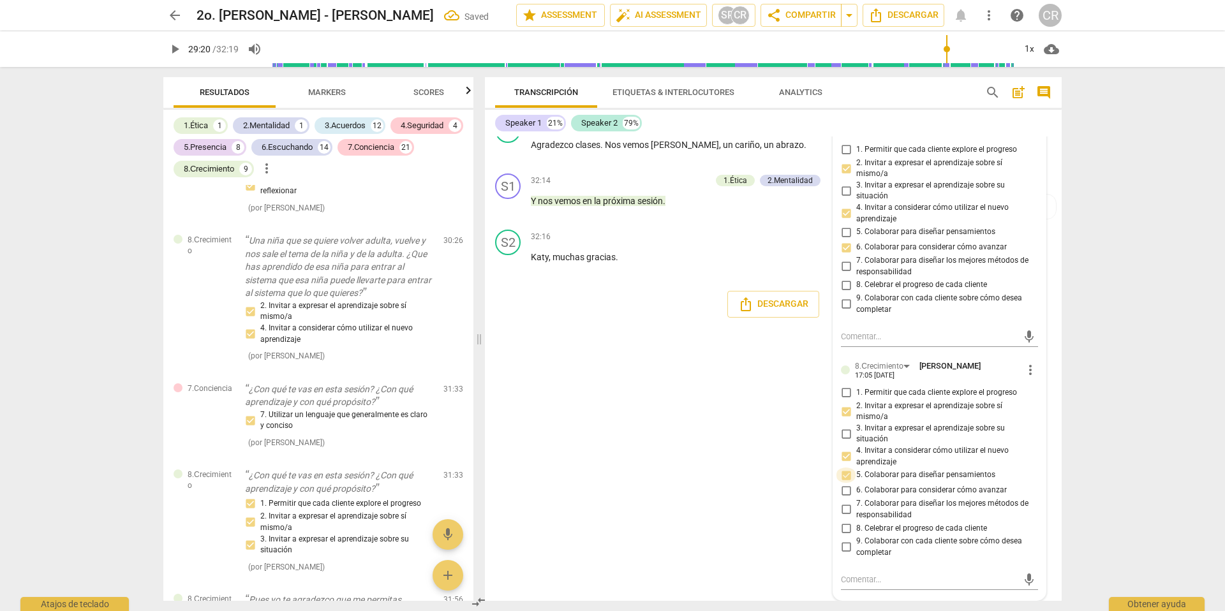
click at [845, 477] on input "5. Colaborar para diseñar pensamientos" at bounding box center [846, 475] width 20 height 15
click at [844, 476] on input "5. Colaborar para diseñar pensamientos" at bounding box center [846, 475] width 20 height 15
checkbox input "true"
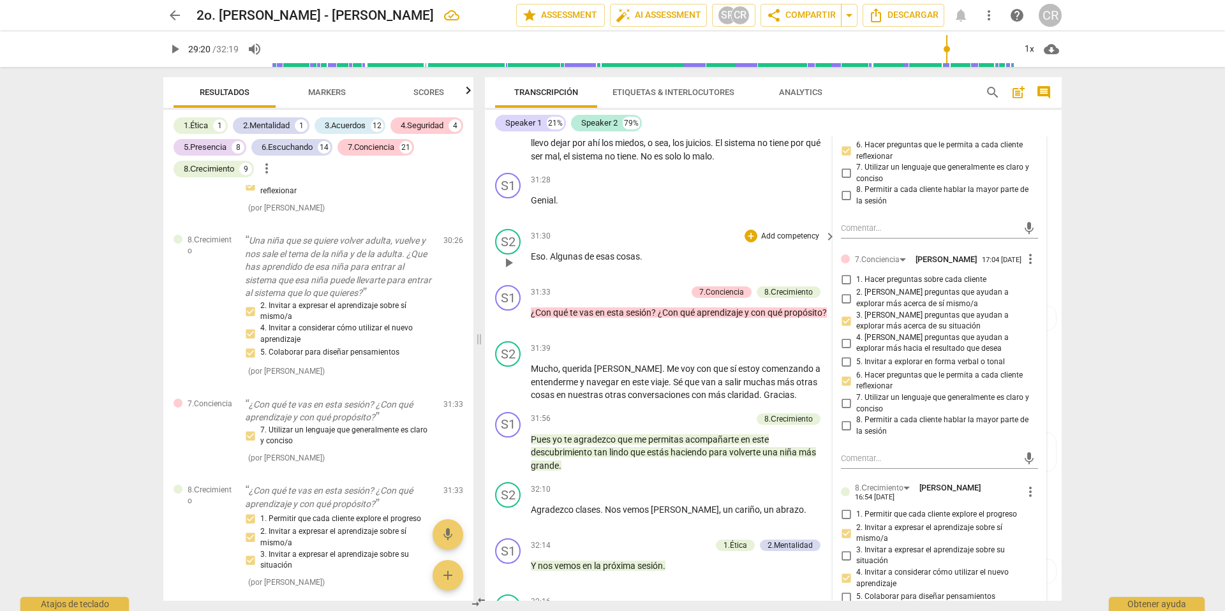
scroll to position [5395, 0]
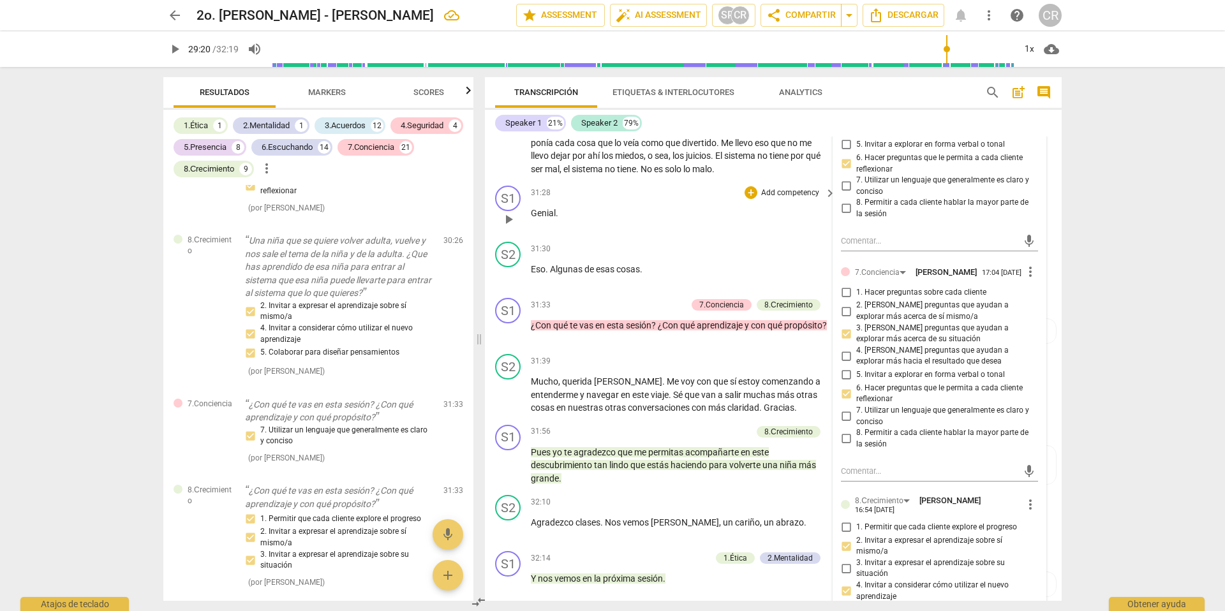
click at [508, 227] on span "play_arrow" at bounding box center [508, 219] width 15 height 15
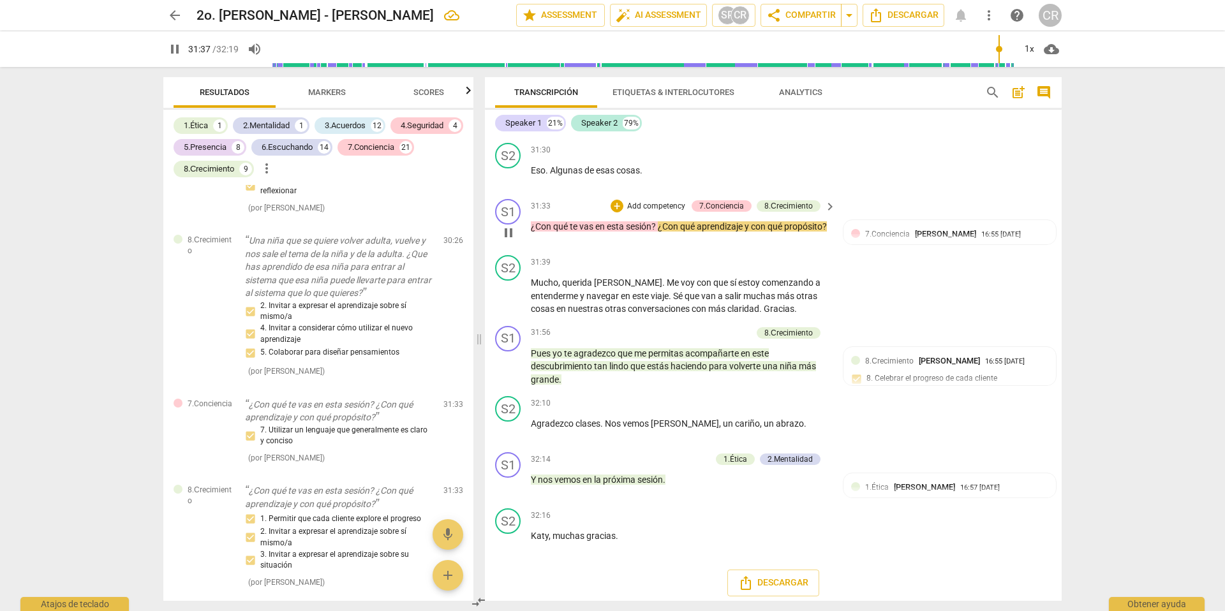
scroll to position [5492, 0]
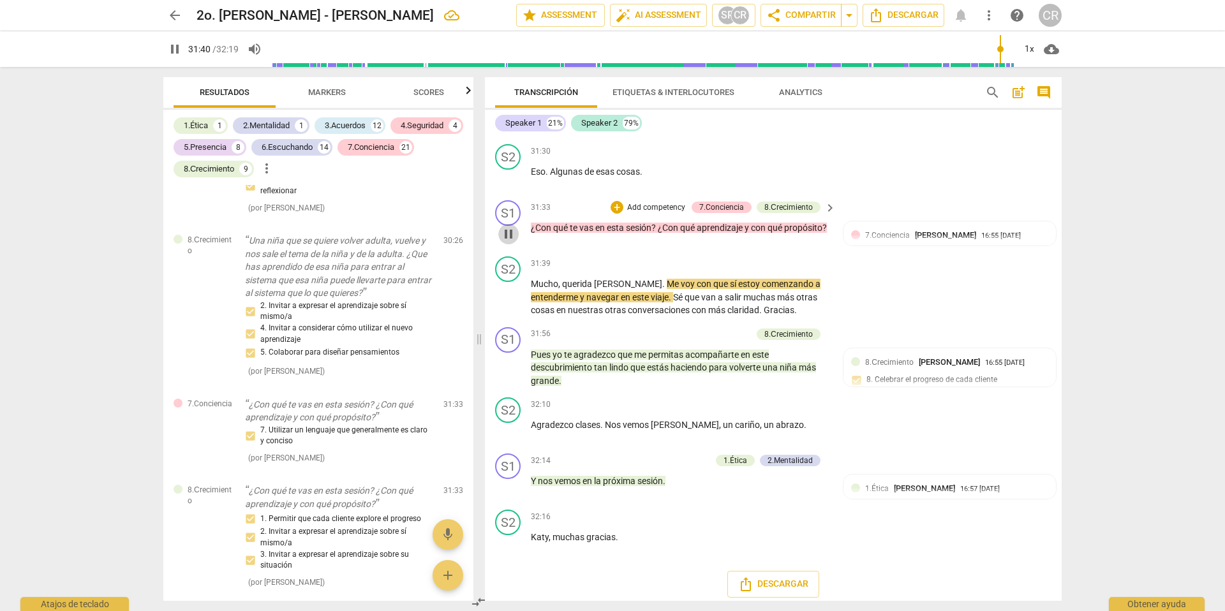
click at [511, 242] on span "pause" at bounding box center [508, 233] width 15 height 15
type input "1901"
click at [648, 214] on p "Add competency" at bounding box center [656, 207] width 61 height 11
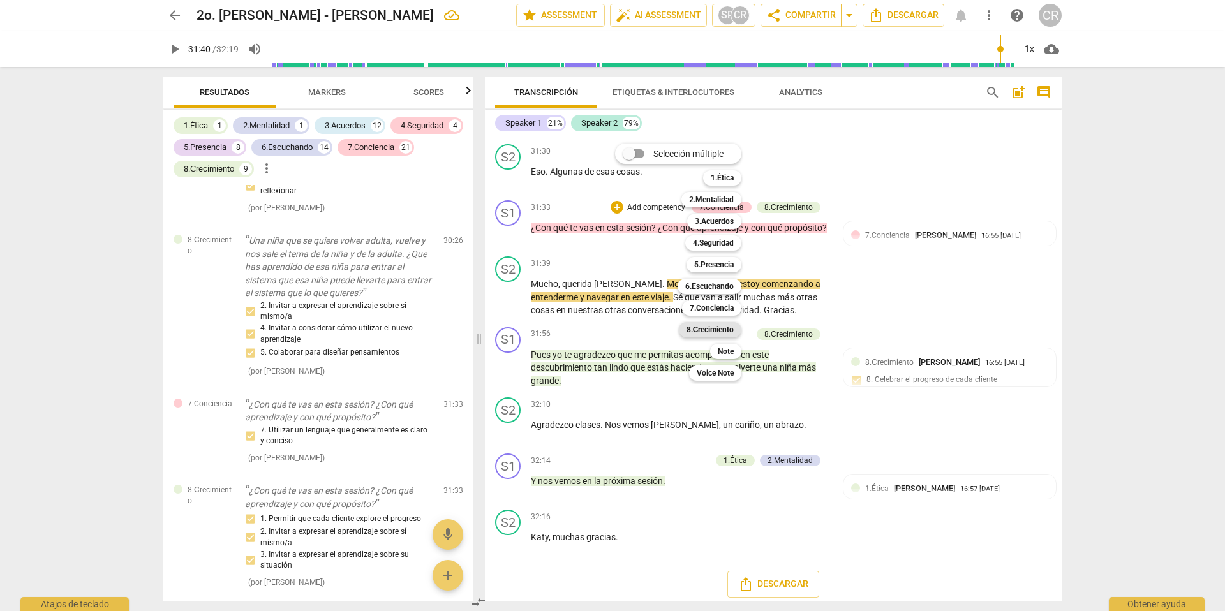
click at [710, 330] on b "8.Сrecimiento" at bounding box center [710, 329] width 48 height 15
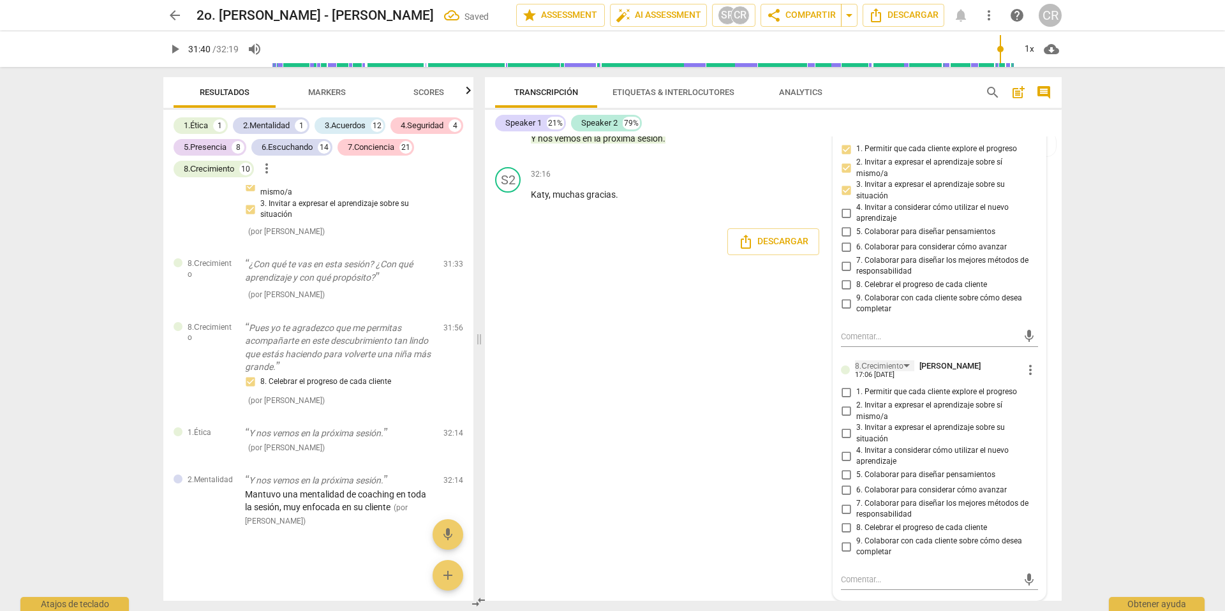
scroll to position [5876, 0]
click at [843, 400] on input "1. Permitir que cada cliente explore el progreso" at bounding box center [846, 392] width 20 height 15
checkbox input "true"
click at [841, 419] on input "2. Invitar a expresar el aprendizaje sobre sí mismo/a" at bounding box center [846, 411] width 20 height 15
checkbox input "true"
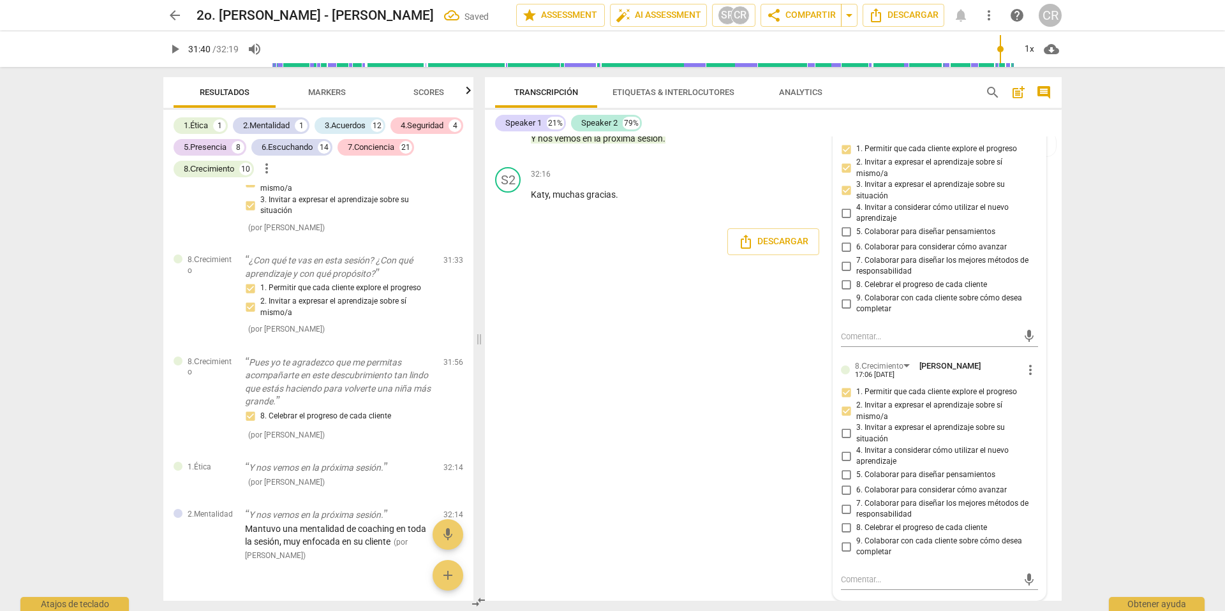
scroll to position [5894, 0]
click at [845, 435] on input "3. Invitar a expresar el aprendizaje sobre su situación" at bounding box center [846, 433] width 20 height 15
checkbox input "true"
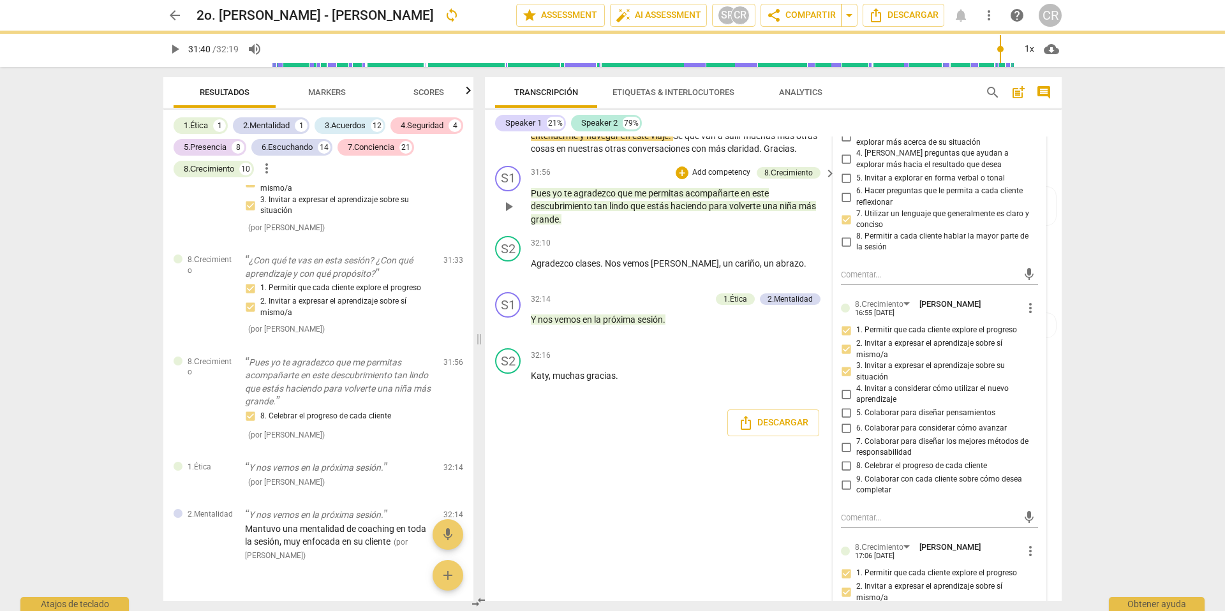
scroll to position [5622, 0]
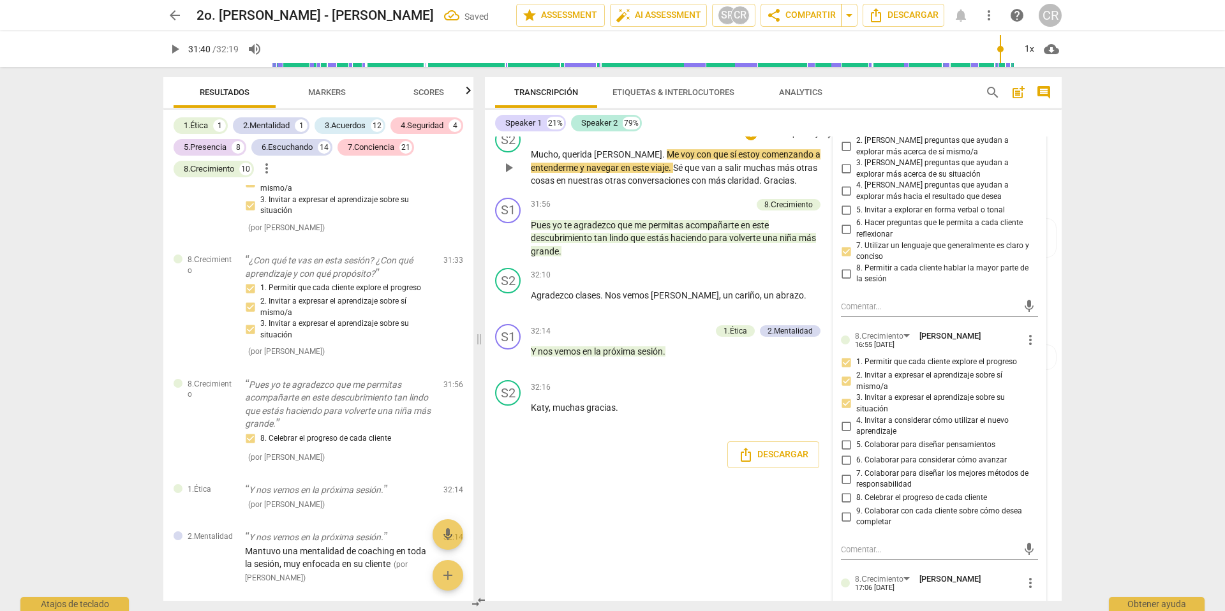
click at [623, 186] on span "otras" at bounding box center [616, 180] width 23 height 10
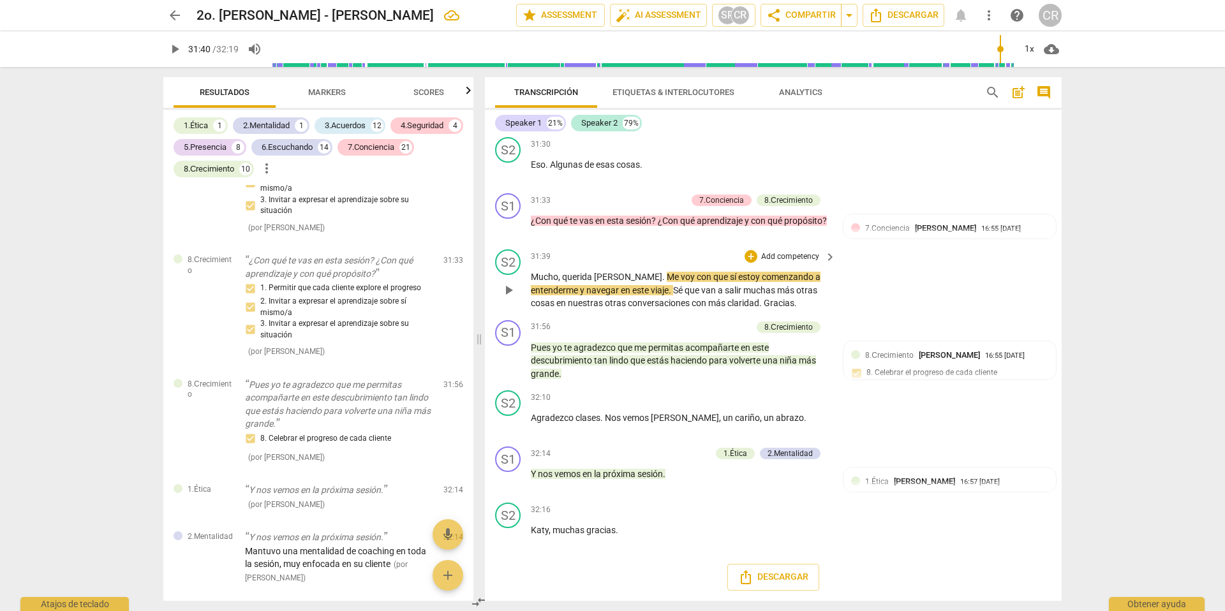
scroll to position [5555, 0]
click at [651, 196] on p "Add competency" at bounding box center [656, 200] width 61 height 11
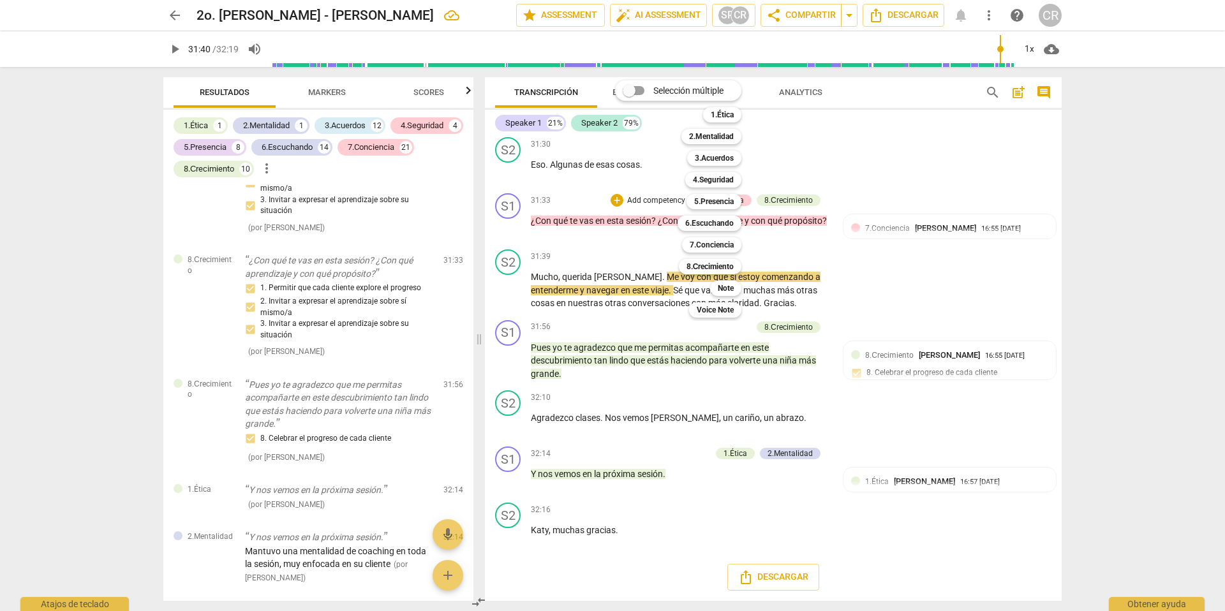
click at [642, 245] on div "Selección múltiple m 1.Ética 1 2.Mentalidad 2 3.Acuerdos 3 4.Seguridad 4 5.Pres…" at bounding box center [688, 199] width 156 height 244
click at [612, 358] on div at bounding box center [612, 305] width 1225 height 611
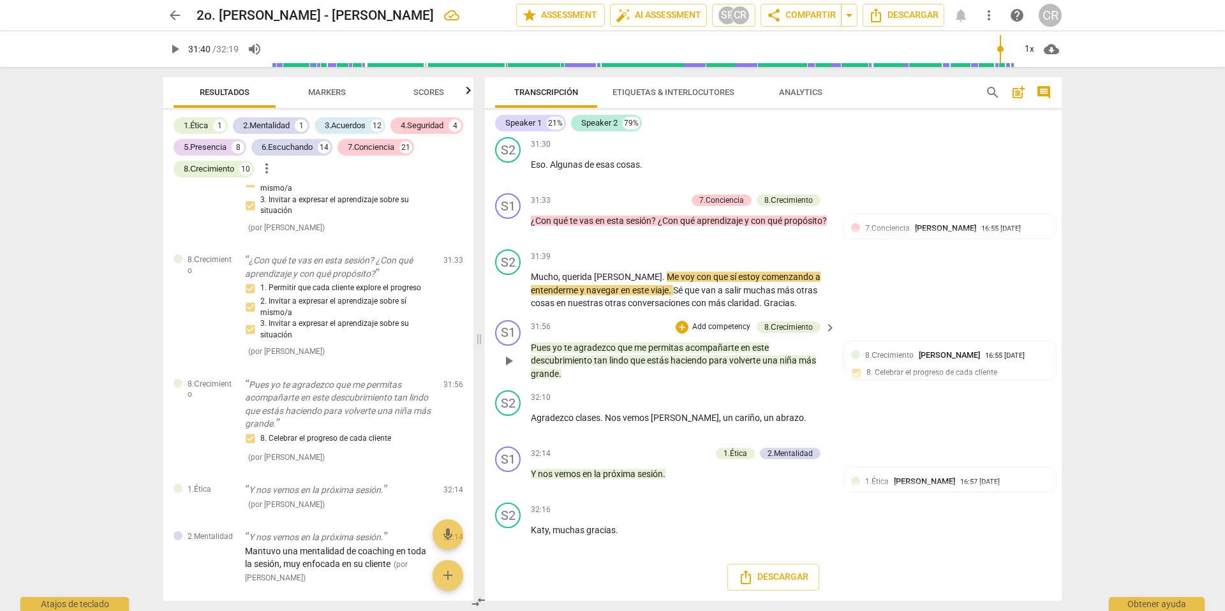
click at [704, 322] on p "Add competency" at bounding box center [721, 327] width 61 height 11
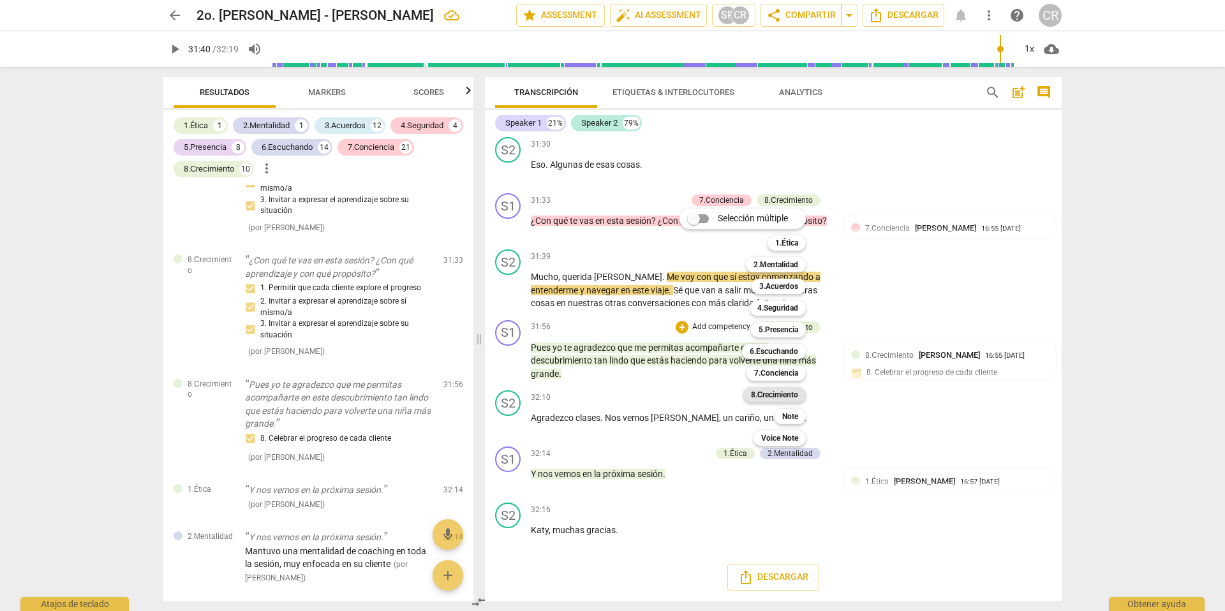
click at [785, 394] on b "8.Сrecimiento" at bounding box center [775, 394] width 48 height 15
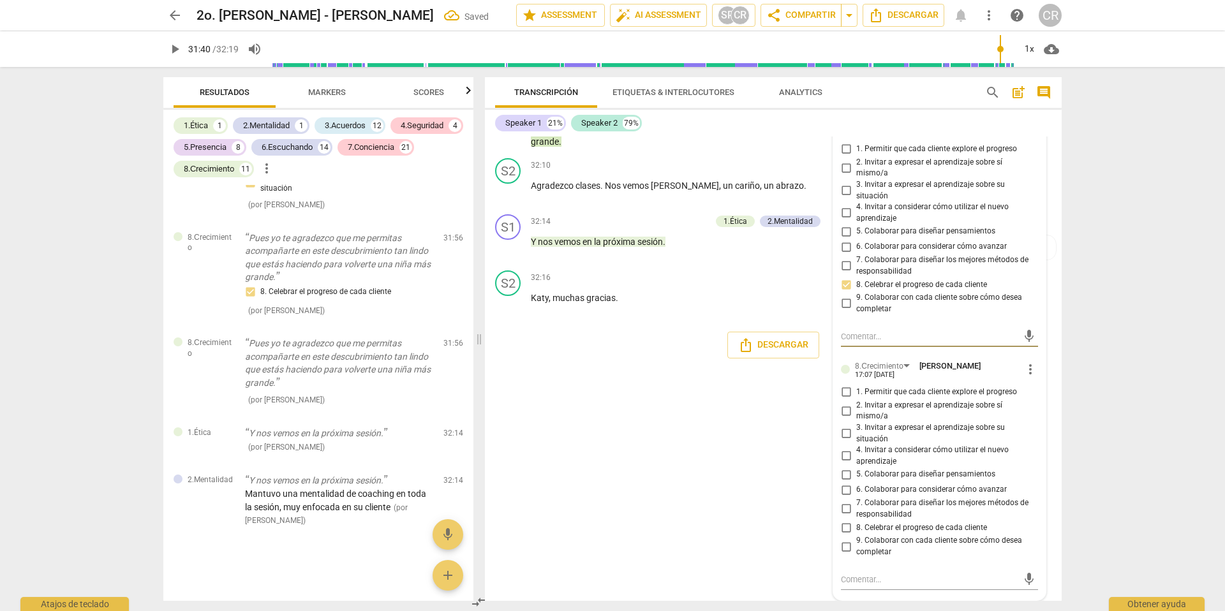
scroll to position [5788, 0]
click at [847, 529] on input "8. Celebrar el progreso de cada cliente" at bounding box center [846, 527] width 20 height 15
checkbox input "true"
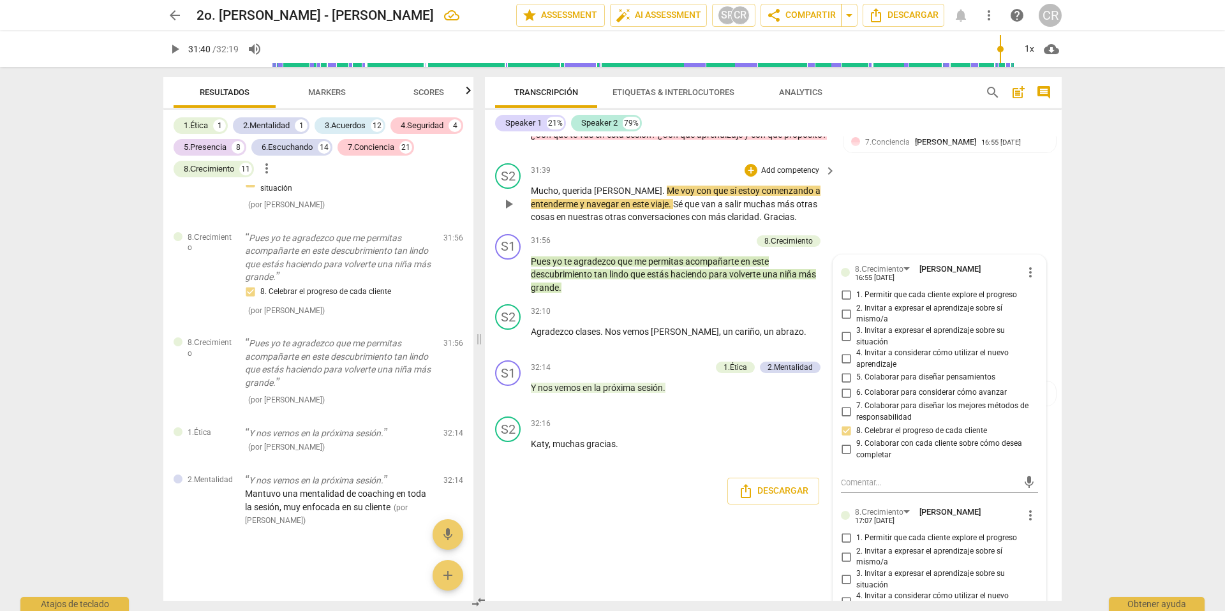
click at [628, 285] on div "S1 play_arrow pause 31:56 + Add competency 8.Сrecimiento keyboard_arrow_right P…" at bounding box center [773, 264] width 577 height 71
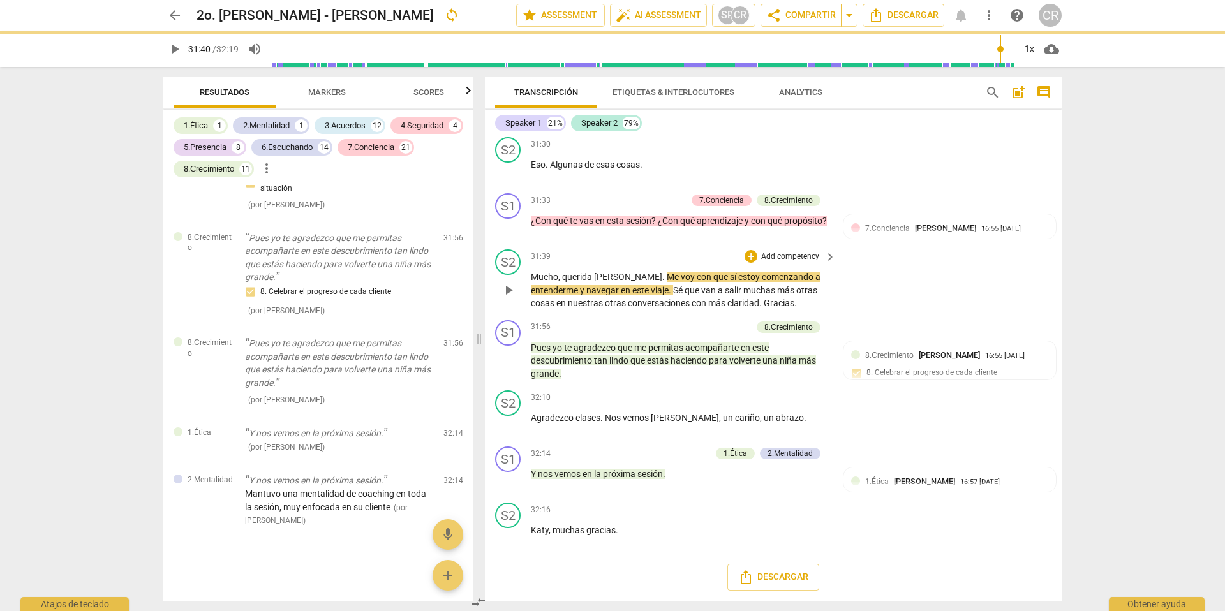
scroll to position [5555, 0]
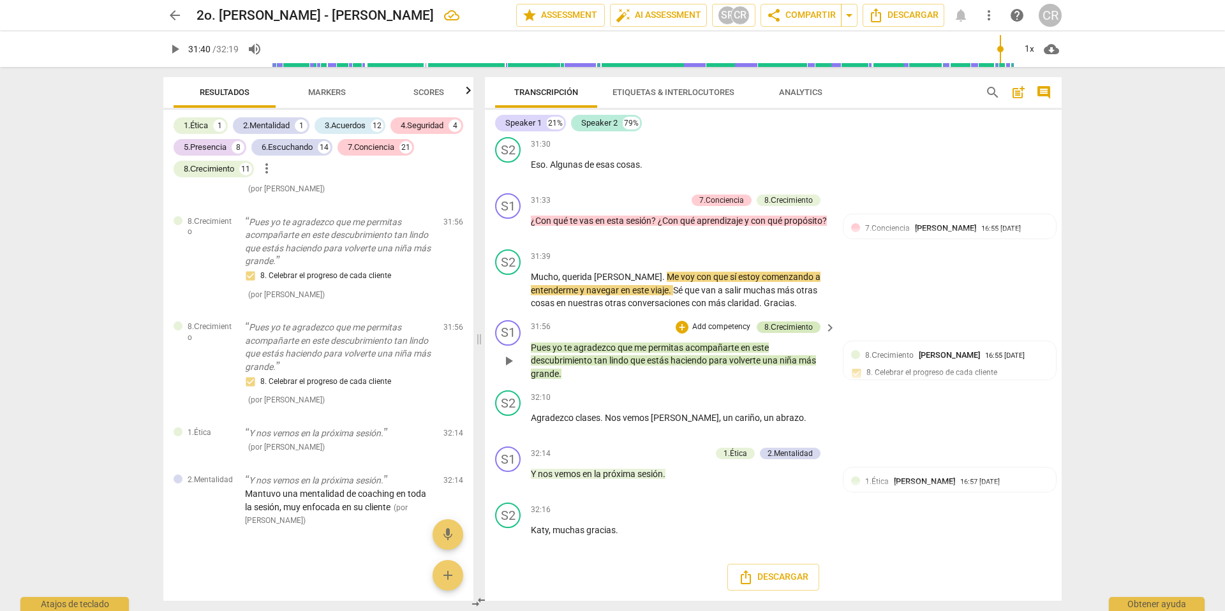
click at [788, 325] on div "8.Сrecimiento" at bounding box center [788, 327] width 48 height 11
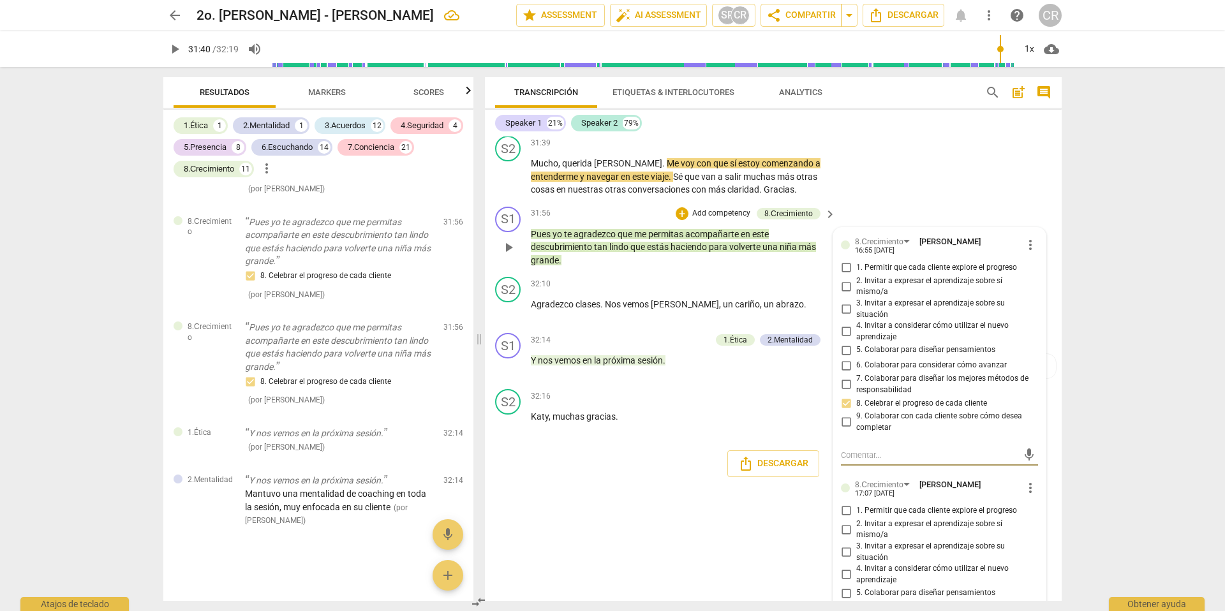
scroll to position [5610, 0]
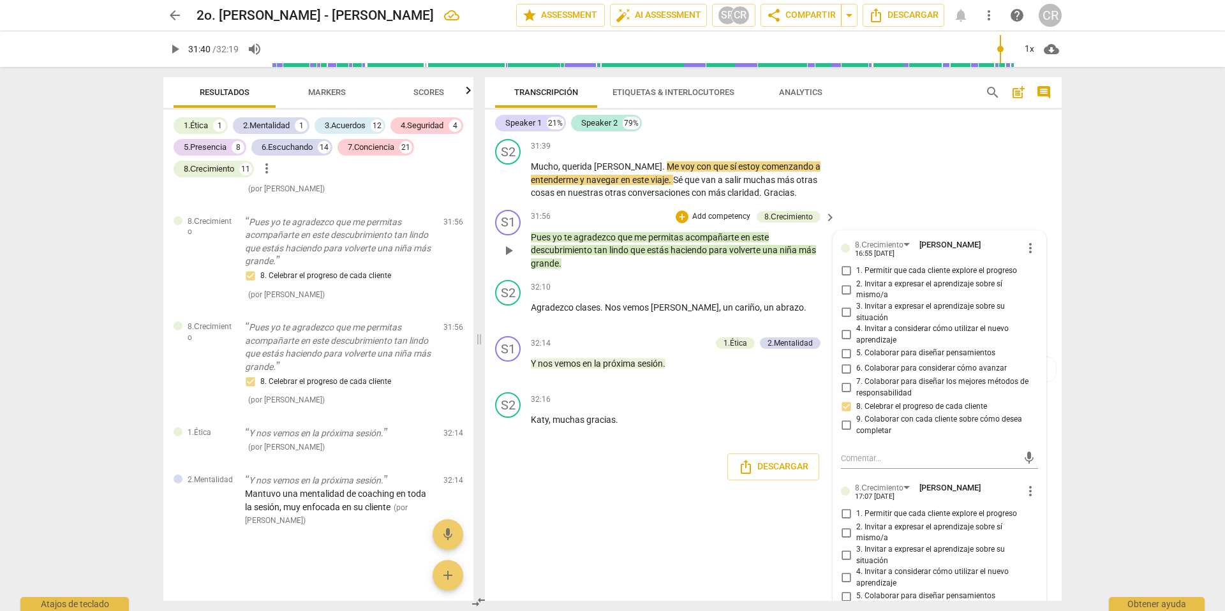
click at [664, 270] on p "Pues yo te agradezco que me permitas acompañarte en este descubrimiento tan lin…" at bounding box center [680, 251] width 299 height 40
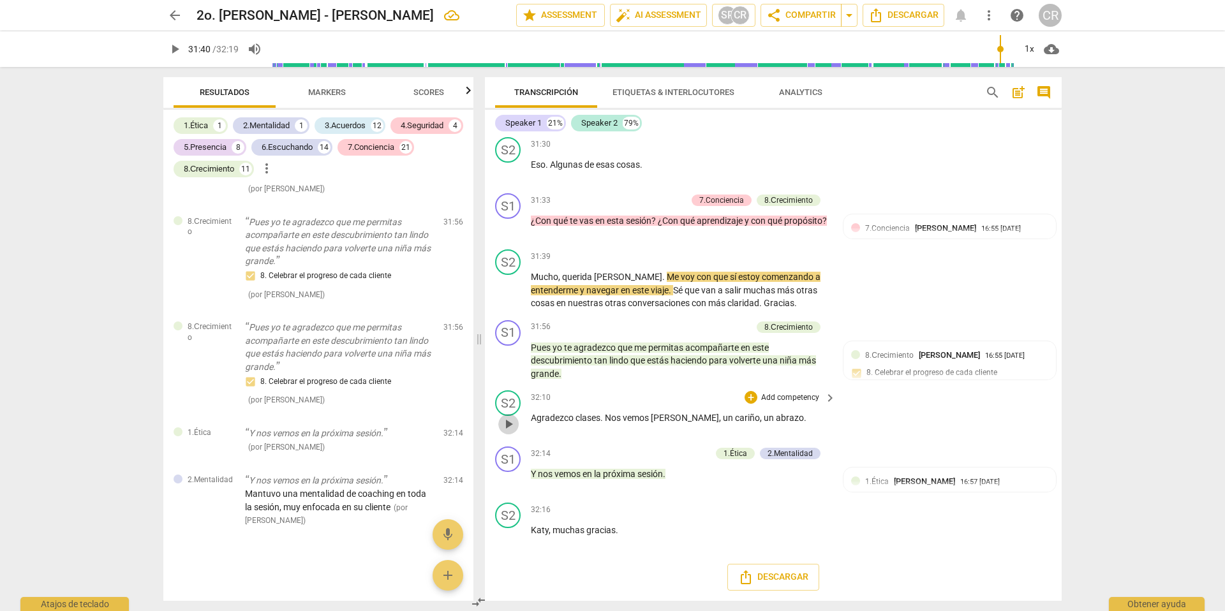
click at [508, 419] on span "play_arrow" at bounding box center [508, 424] width 15 height 15
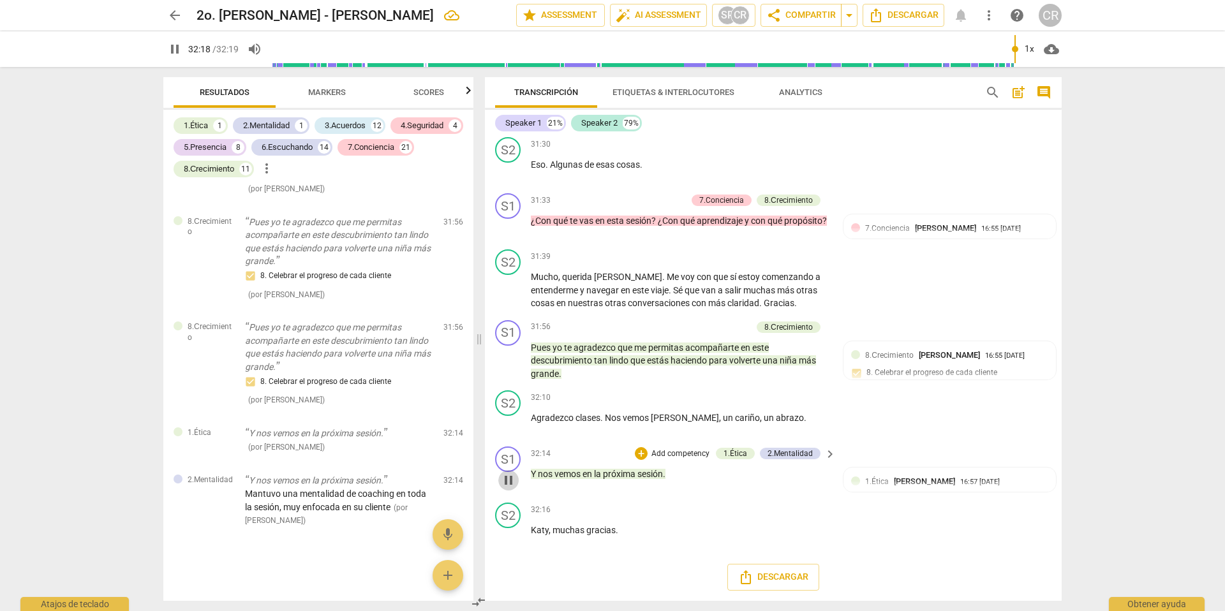
click at [507, 483] on span "pause" at bounding box center [508, 480] width 15 height 15
type input "1939"
click at [678, 453] on p "Add competency" at bounding box center [680, 453] width 61 height 11
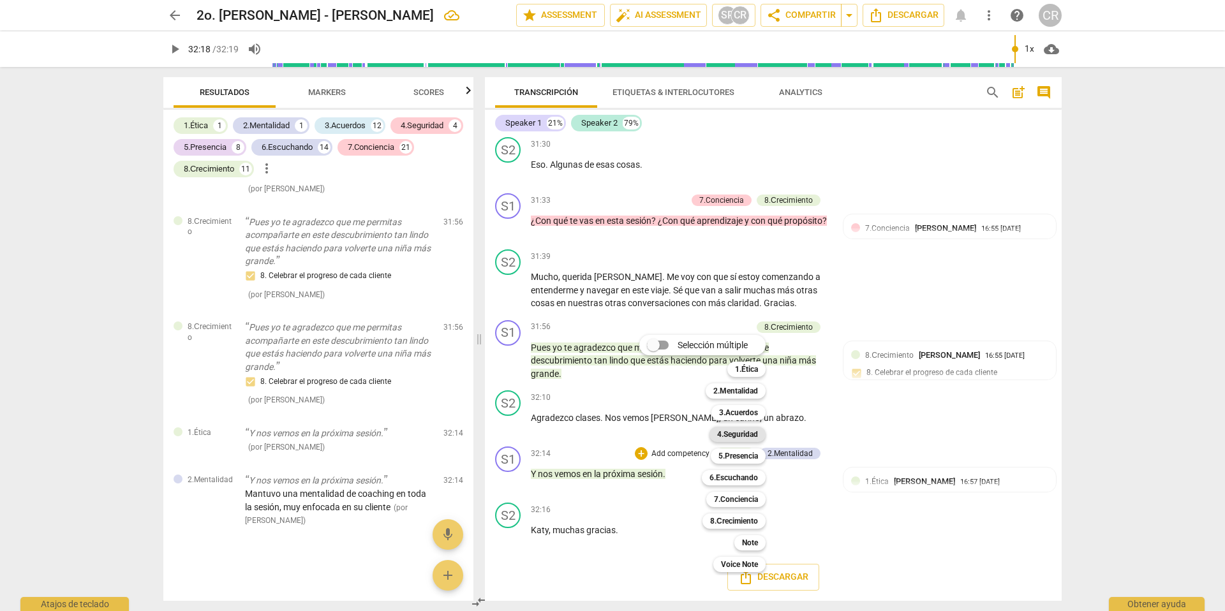
click at [738, 436] on b "4.Seguridad" at bounding box center [737, 434] width 41 height 15
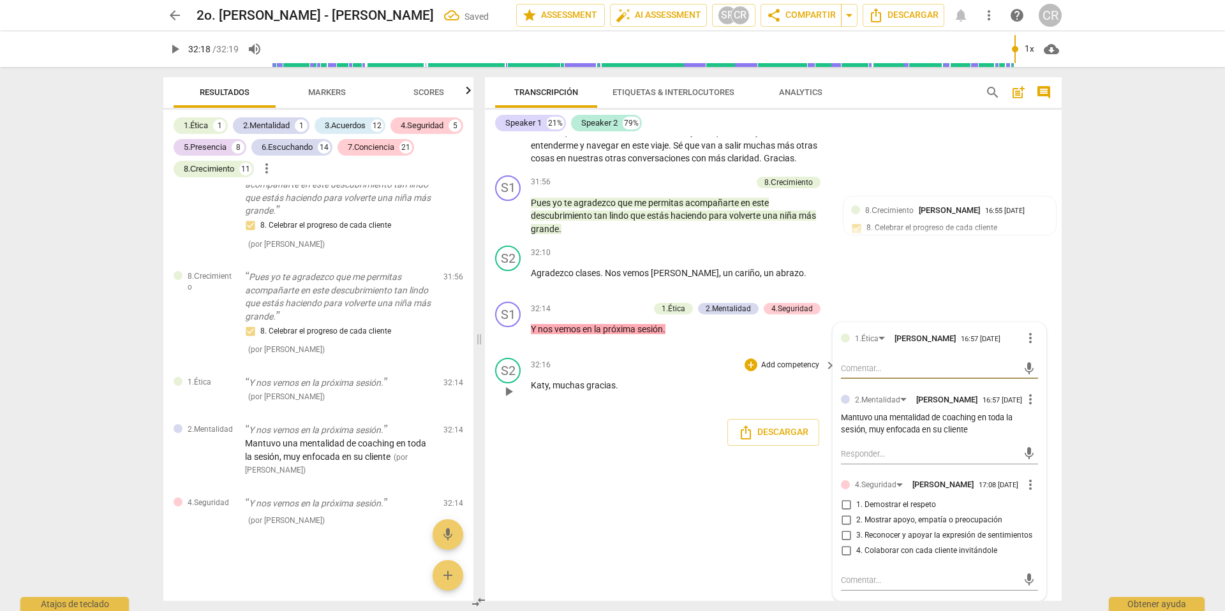
scroll to position [5710, 0]
click at [841, 504] on input "1. Demostrar el respeto" at bounding box center [846, 504] width 20 height 15
checkbox input "true"
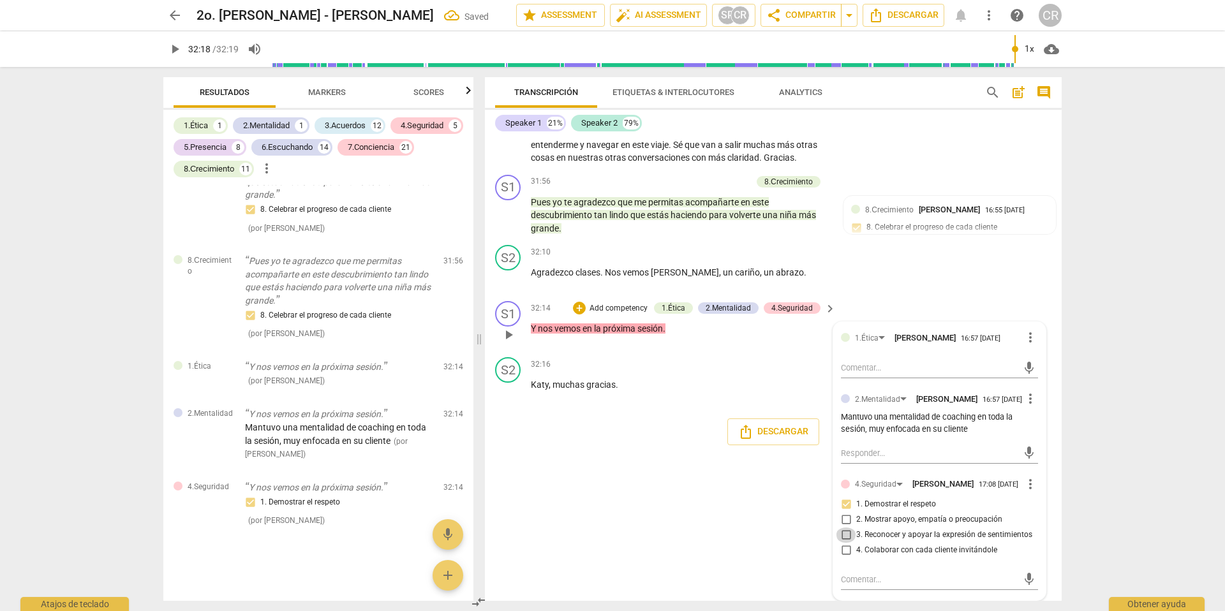
click at [844, 533] on input "3. Reconocer y apoyar la expresión de sentimientos" at bounding box center [846, 535] width 20 height 15
checkbox input "true"
click at [653, 413] on div "Descargar" at bounding box center [773, 431] width 577 height 47
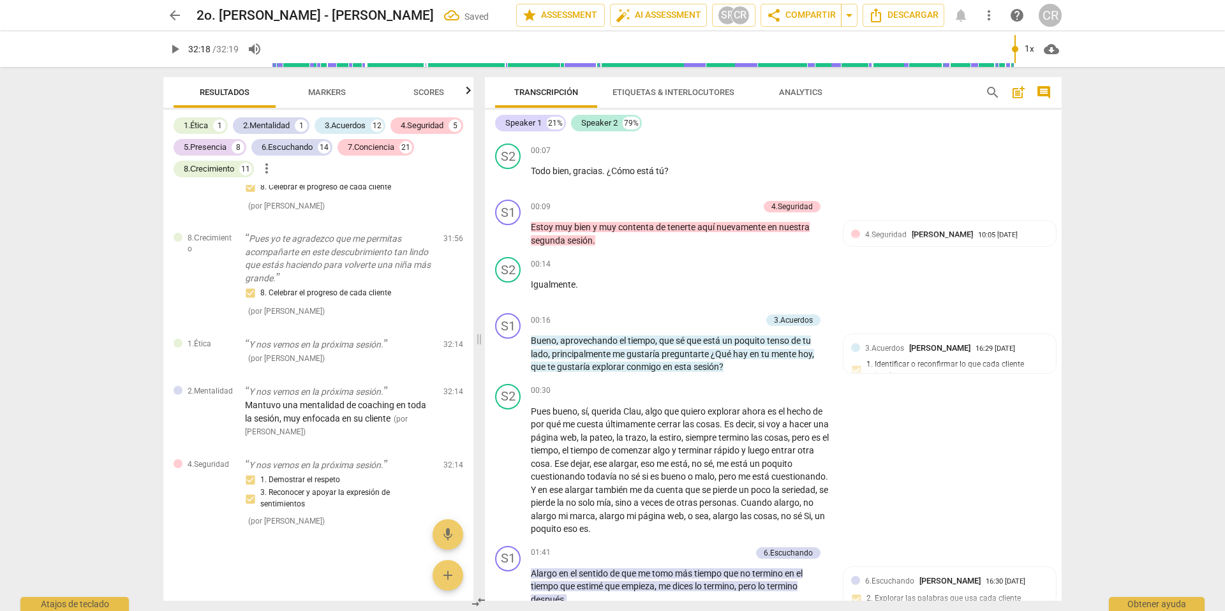
scroll to position [0, 0]
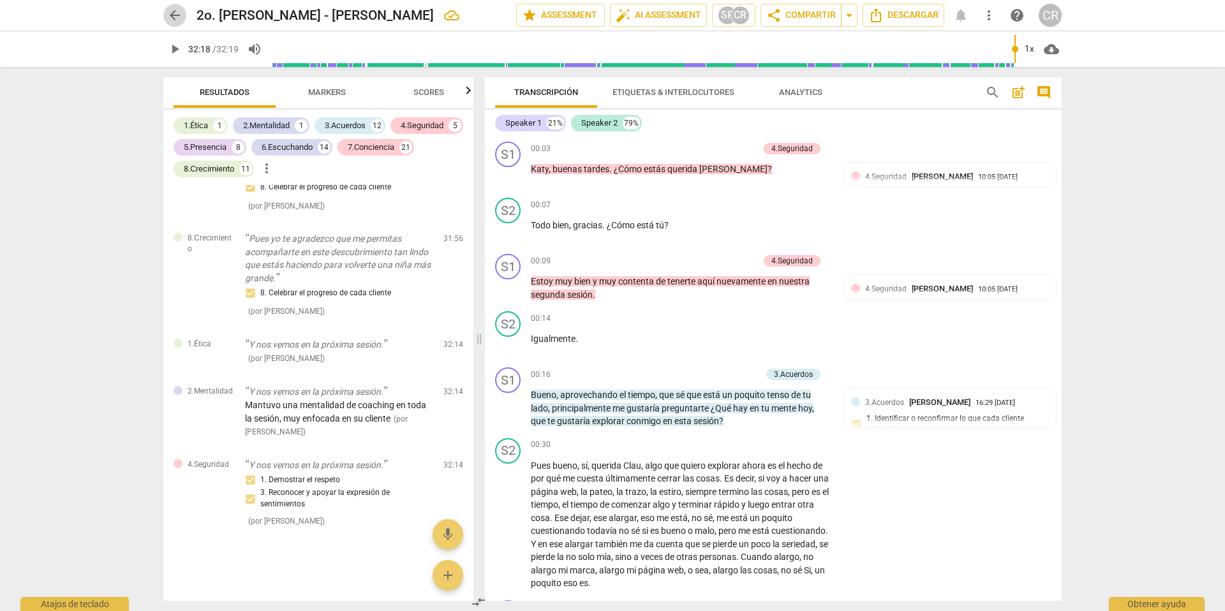
click at [177, 20] on span "arrow_back" at bounding box center [174, 15] width 15 height 15
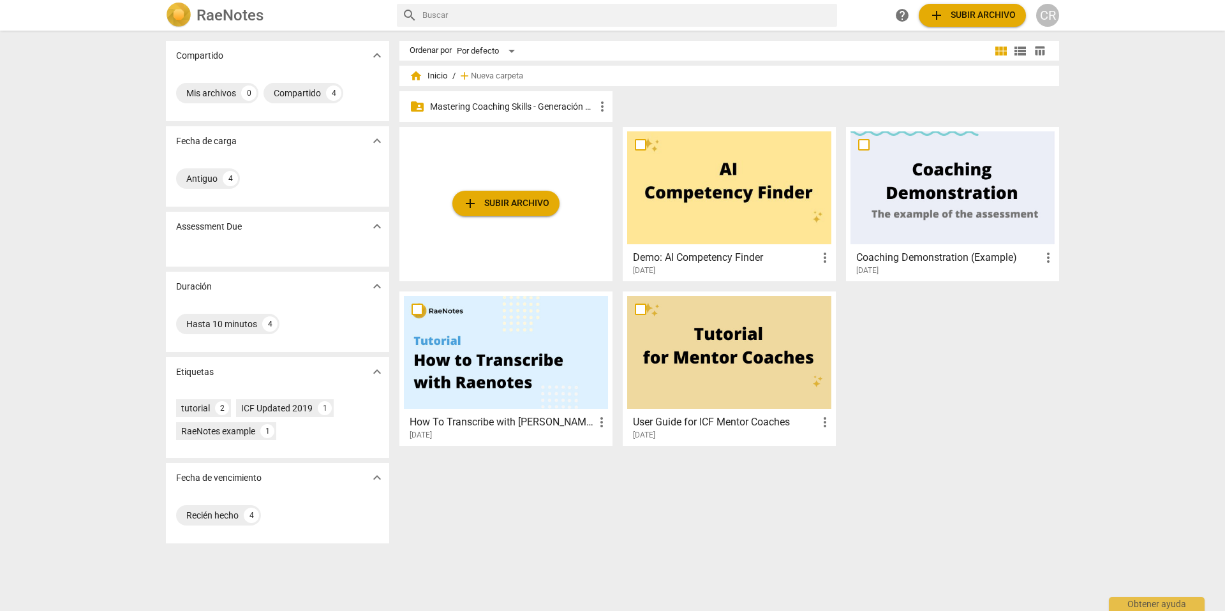
click at [534, 103] on p "Mastering Coaching Skills - Generación 31" at bounding box center [512, 106] width 165 height 13
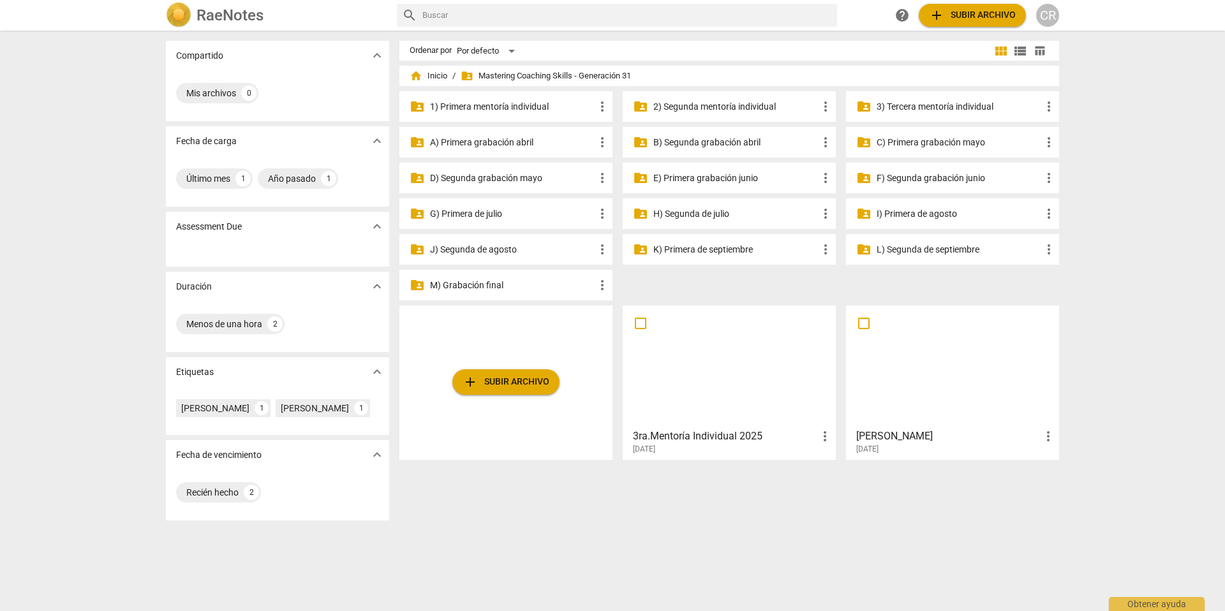
click at [891, 211] on p "I) Primera de agosto" at bounding box center [959, 213] width 165 height 13
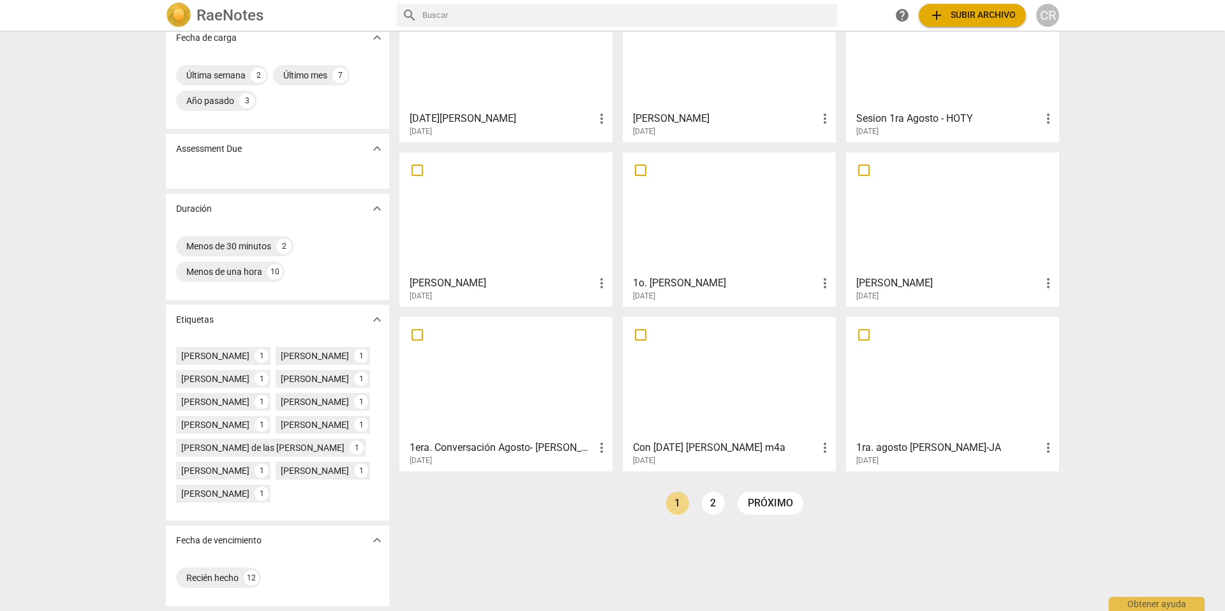
scroll to position [158, 0]
click at [708, 492] on link "2" at bounding box center [713, 503] width 23 height 23
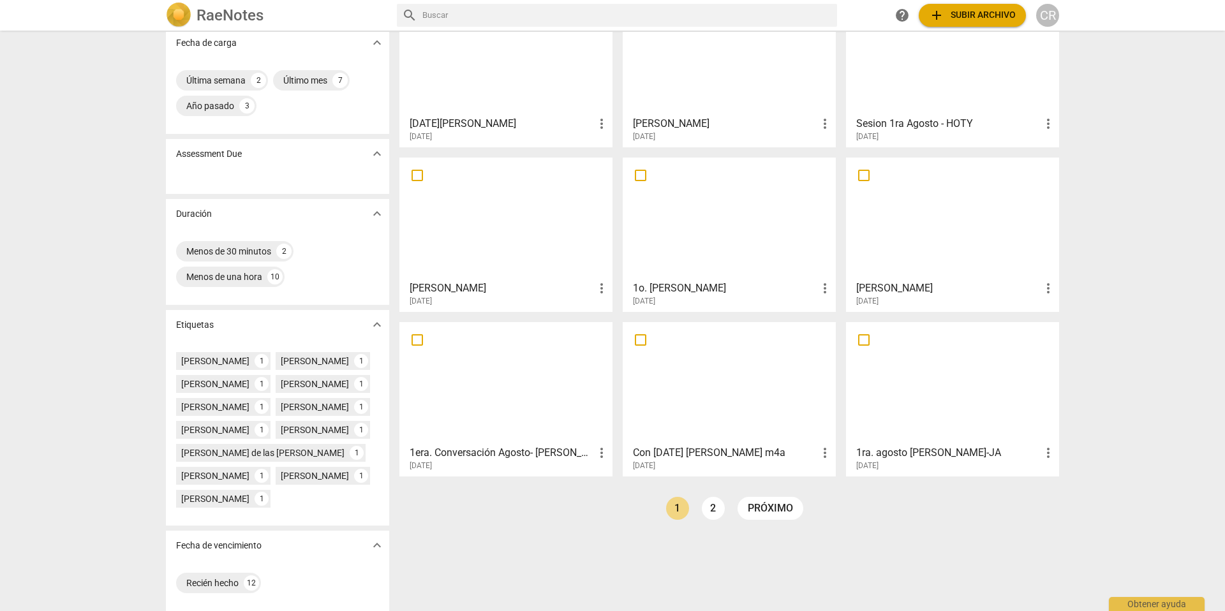
scroll to position [109, 0]
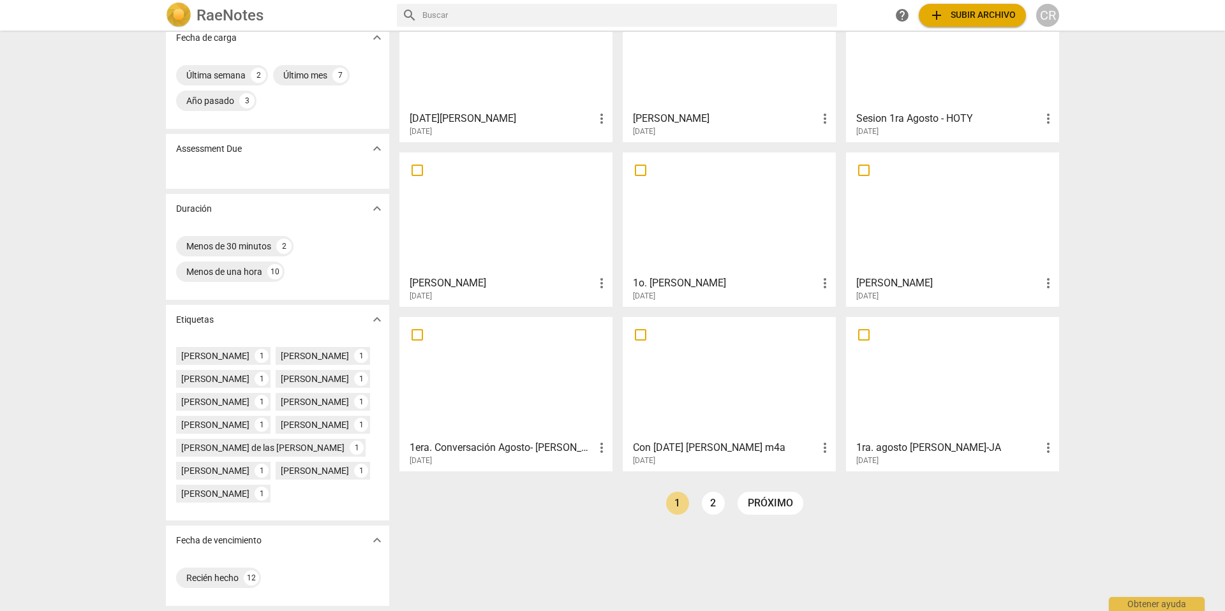
click at [727, 248] on div at bounding box center [729, 213] width 204 height 113
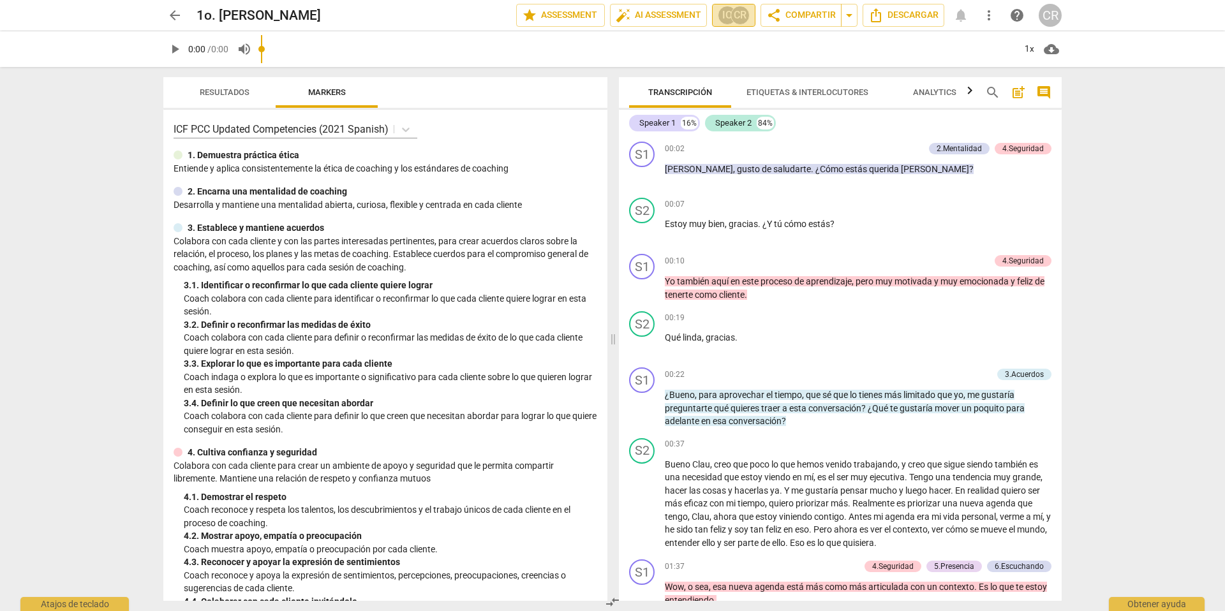
click at [725, 15] on div "IO" at bounding box center [727, 15] width 19 height 19
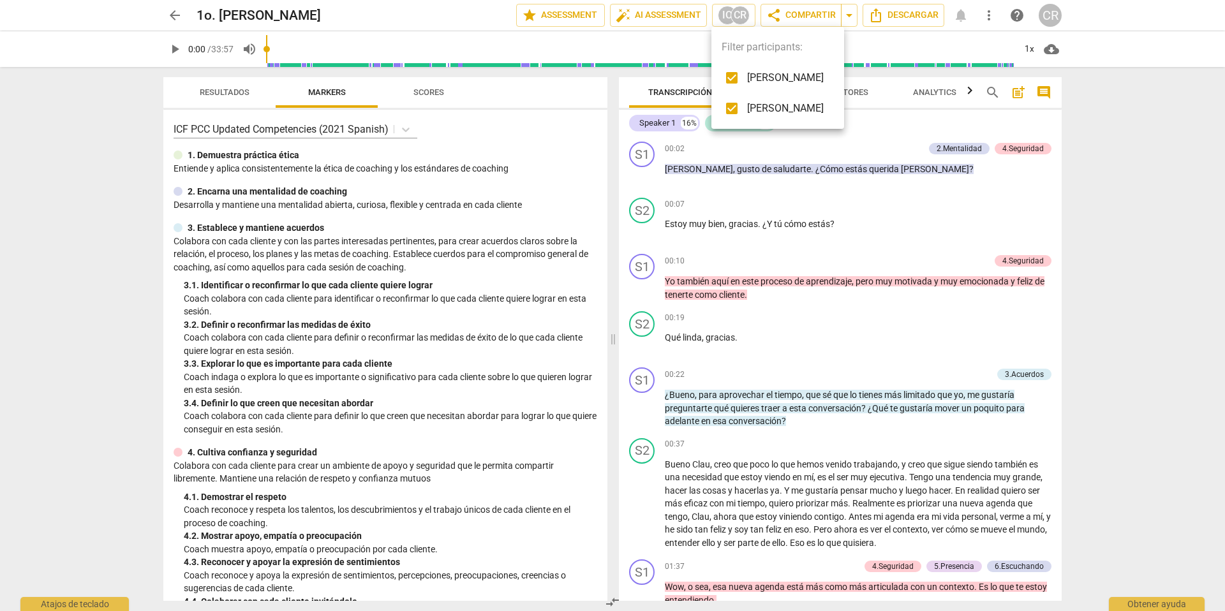
click at [854, 205] on div at bounding box center [612, 305] width 1225 height 611
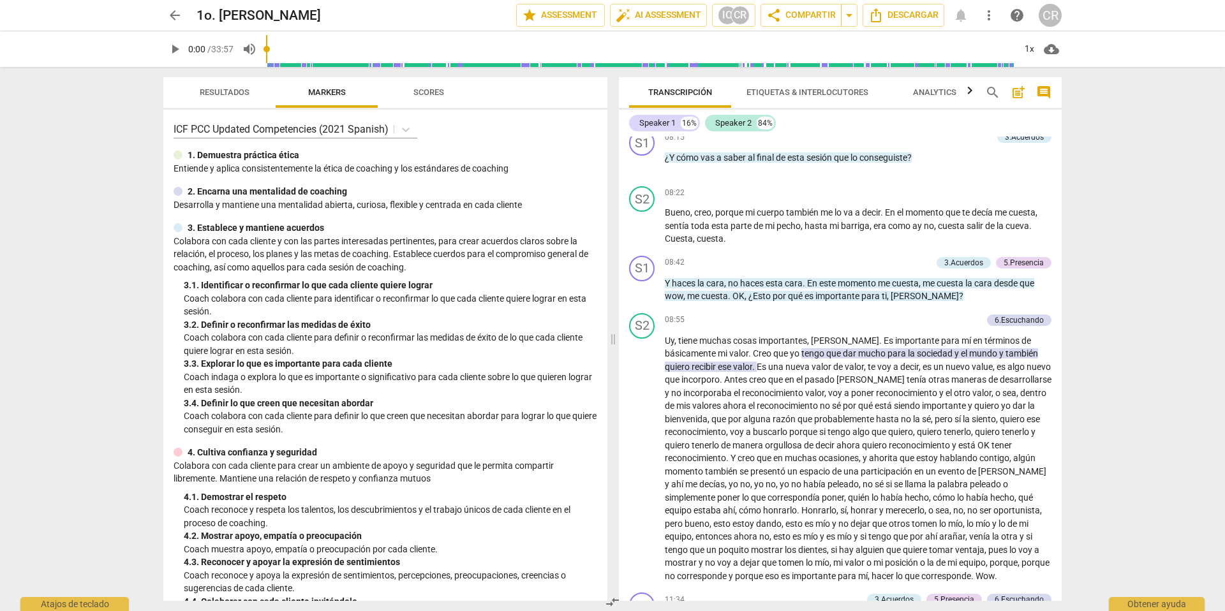
scroll to position [1647, 0]
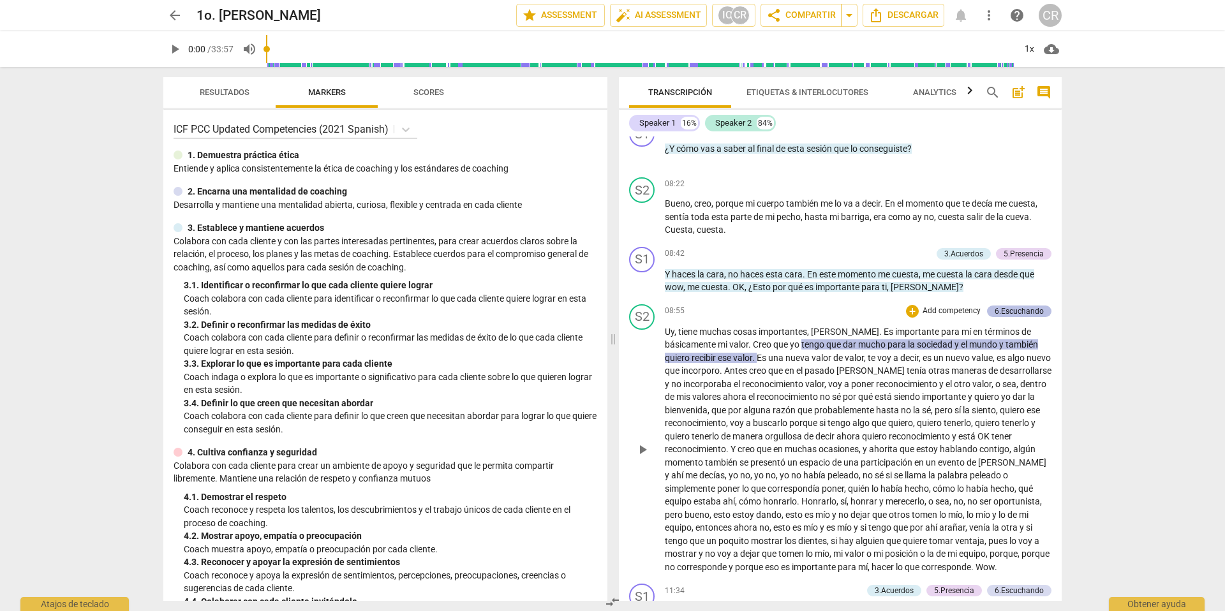
click at [1007, 309] on div "6.Escuchando" at bounding box center [1019, 311] width 49 height 11
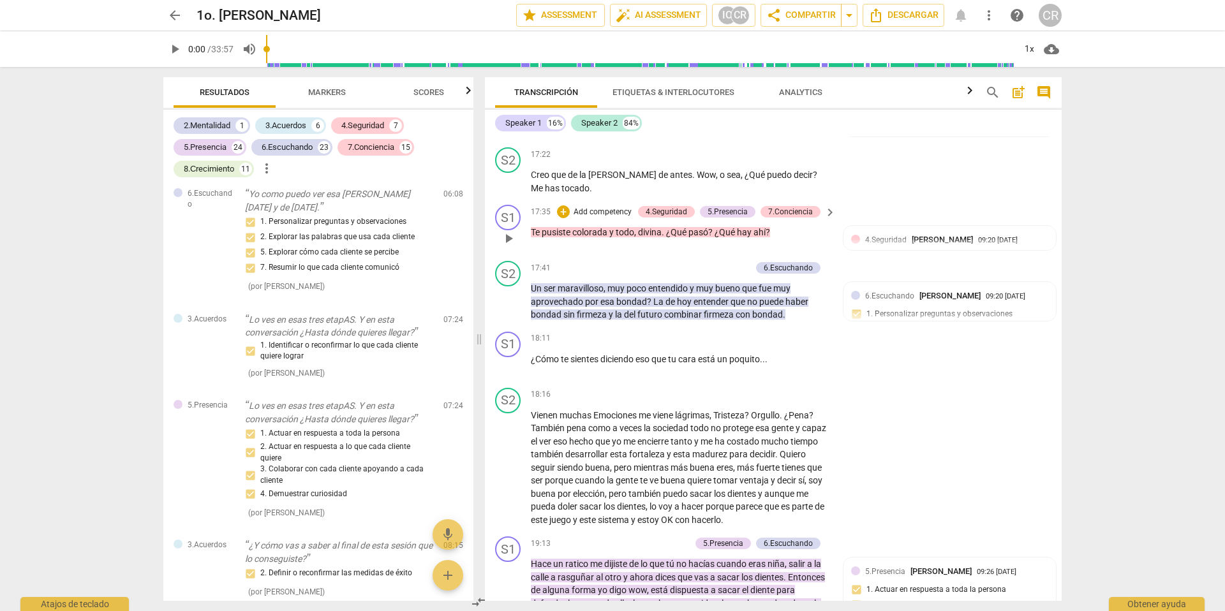
scroll to position [3458, 0]
click at [225, 91] on span "Resultados" at bounding box center [225, 92] width 50 height 10
click at [326, 93] on span "Markers" at bounding box center [327, 92] width 38 height 10
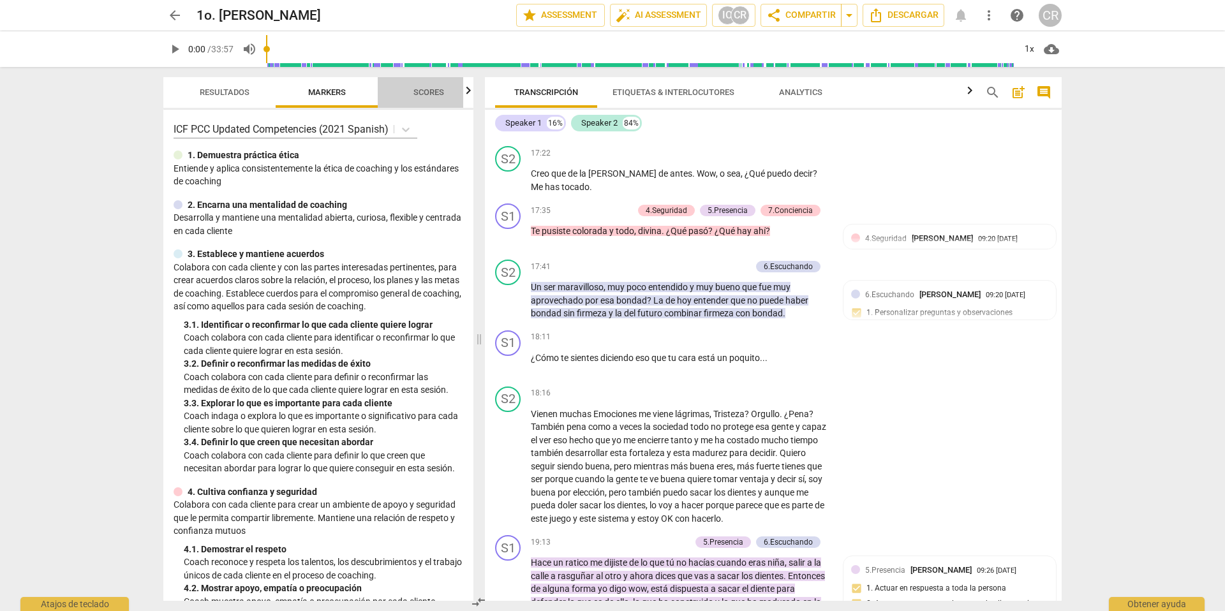
click at [429, 91] on span "Scores" at bounding box center [428, 92] width 31 height 10
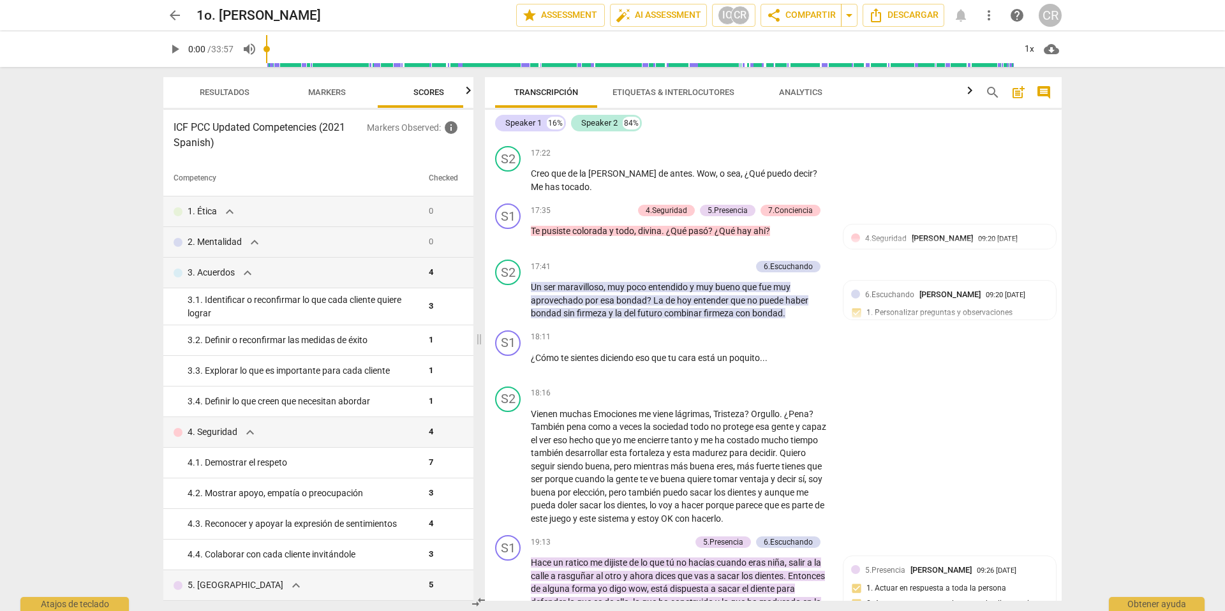
scroll to position [0, 17]
click at [199, 90] on span "Resultados" at bounding box center [208, 92] width 50 height 10
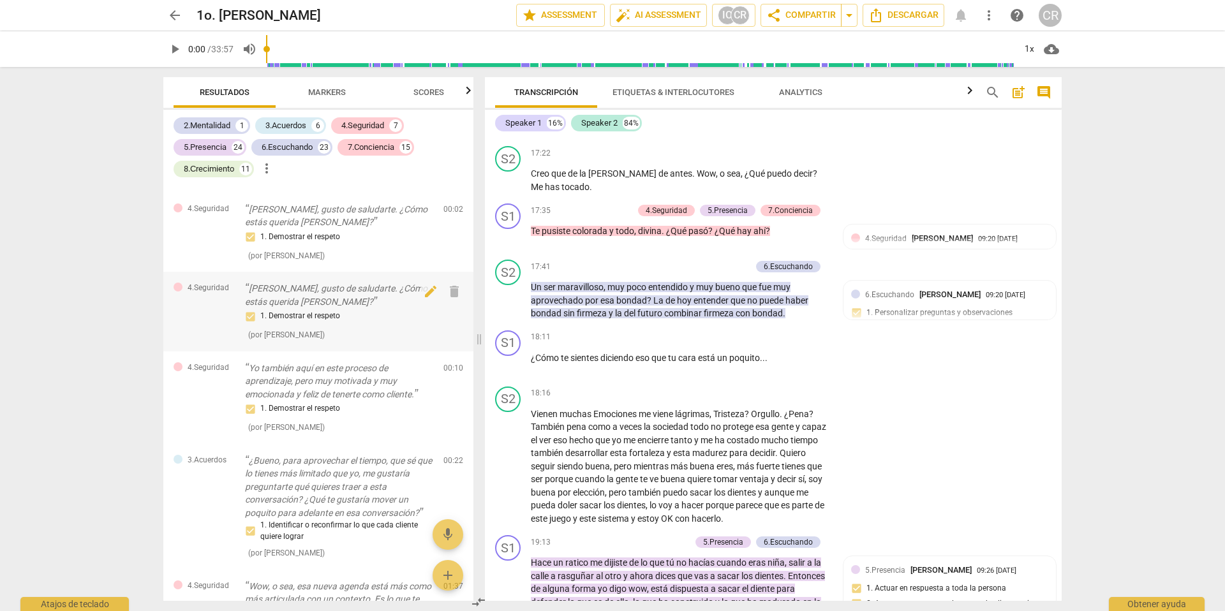
scroll to position [59, 0]
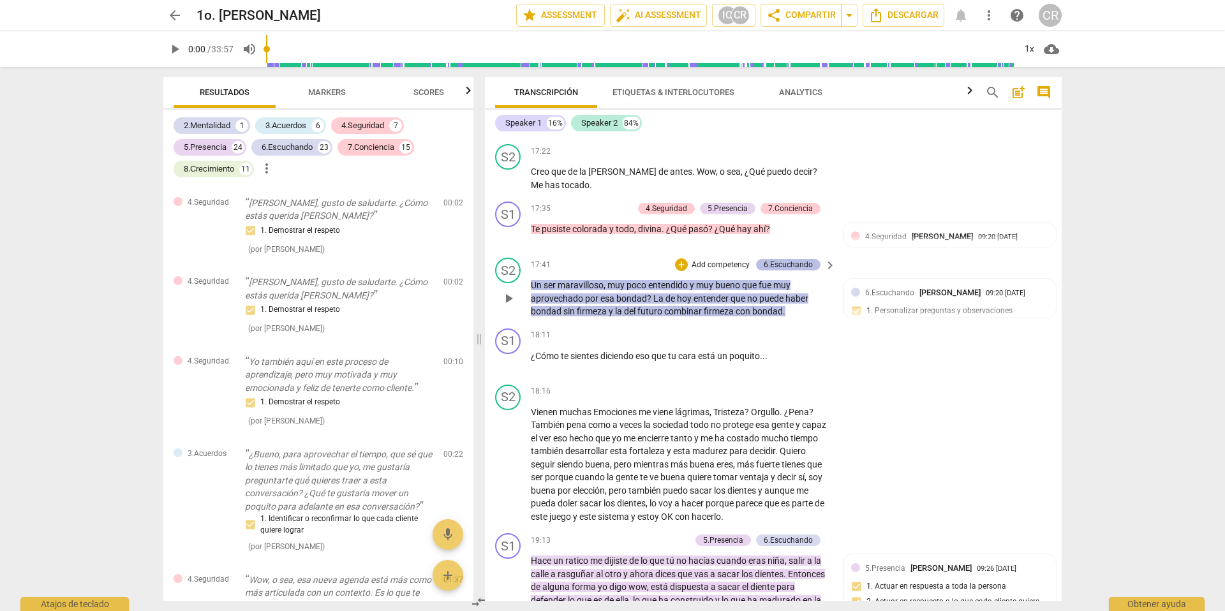
click at [785, 263] on div "6.Escuchando" at bounding box center [788, 264] width 49 height 11
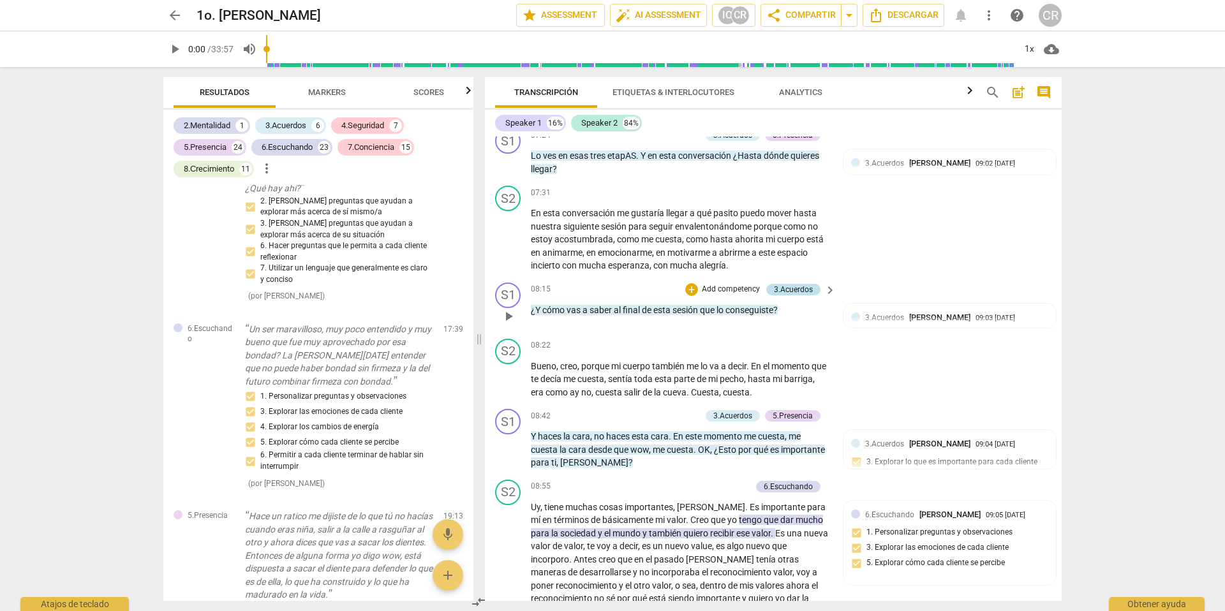
scroll to position [1711, 0]
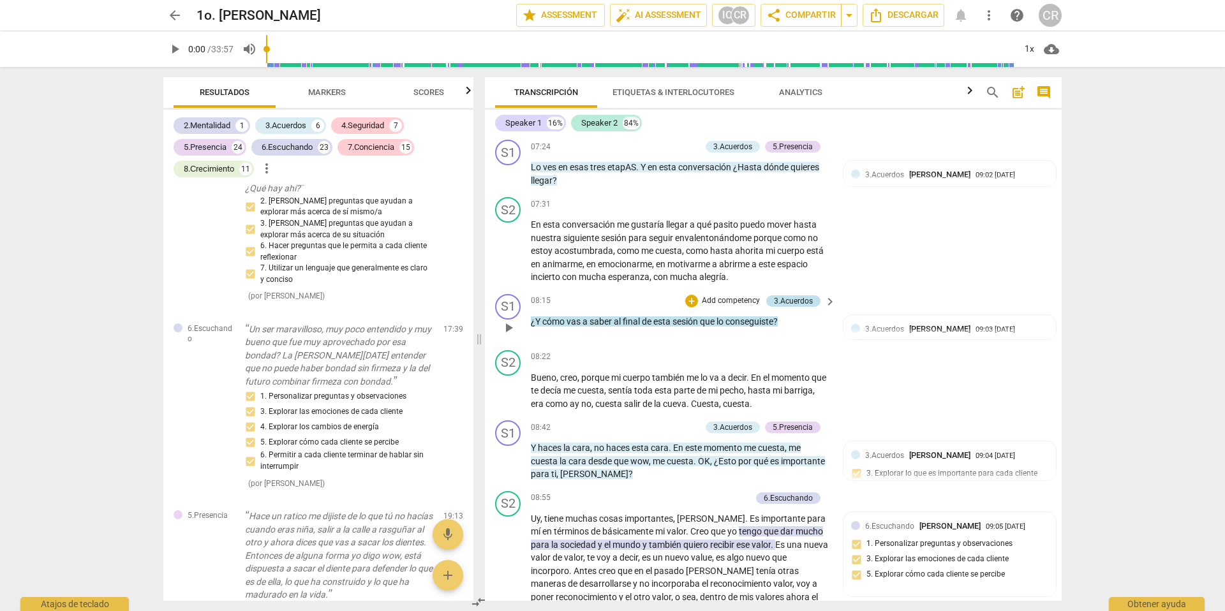
click at [784, 299] on div "3.Acuerdos" at bounding box center [793, 300] width 39 height 11
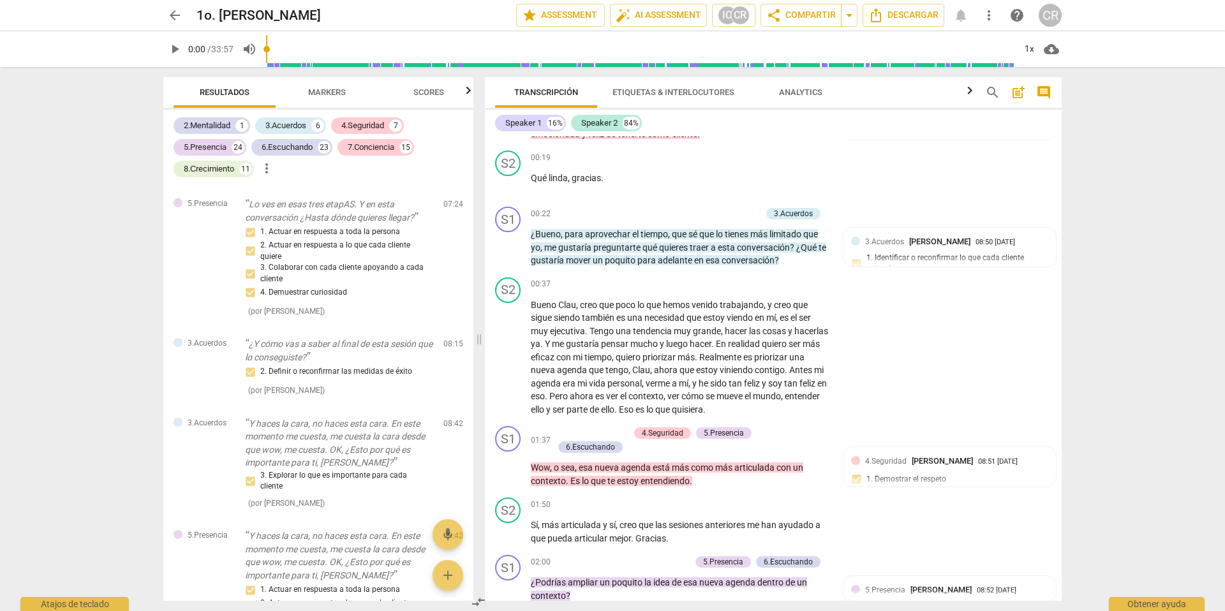
scroll to position [0, 0]
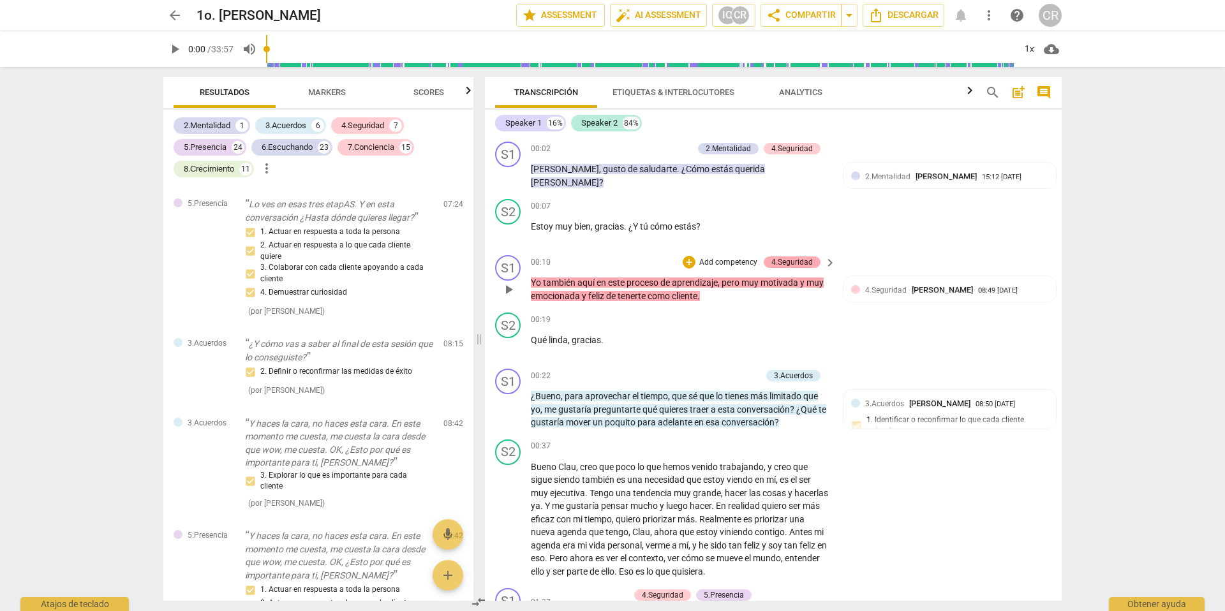
click at [784, 262] on div "4.Seguridad" at bounding box center [791, 261] width 41 height 11
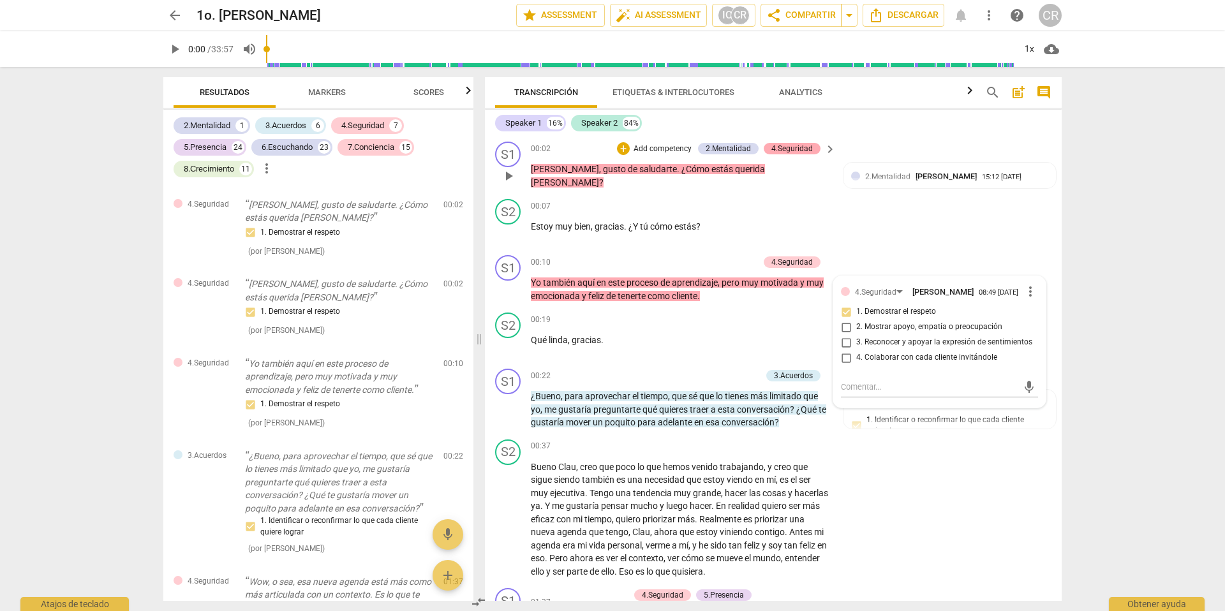
click at [789, 145] on div "4.Seguridad" at bounding box center [791, 148] width 41 height 11
